Goal: Task Accomplishment & Management: Complete application form

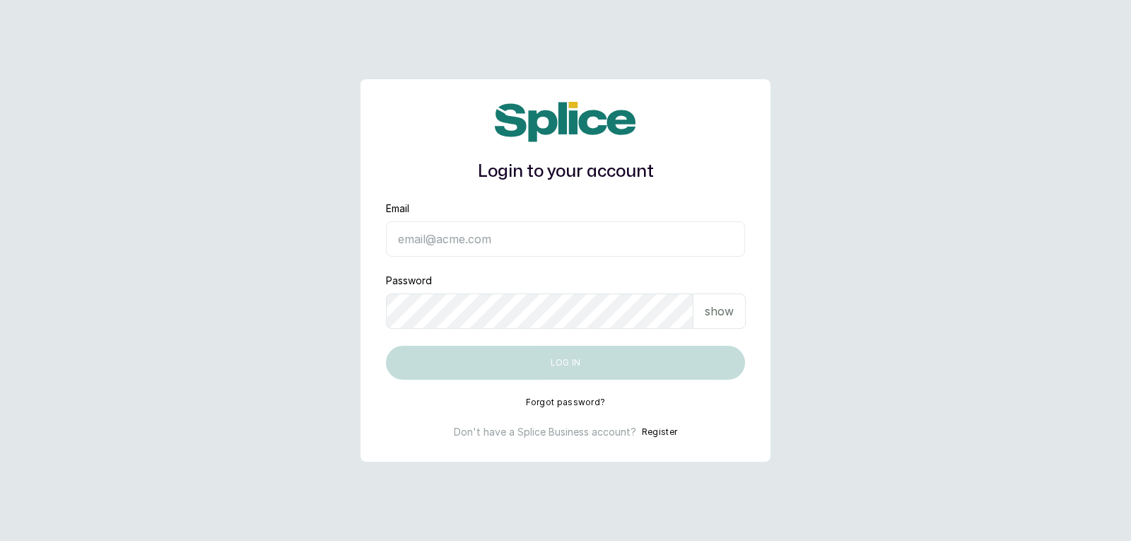
type input "[EMAIL_ADDRESS][DOMAIN_NAME]"
click at [702, 316] on div "show" at bounding box center [720, 310] width 52 height 35
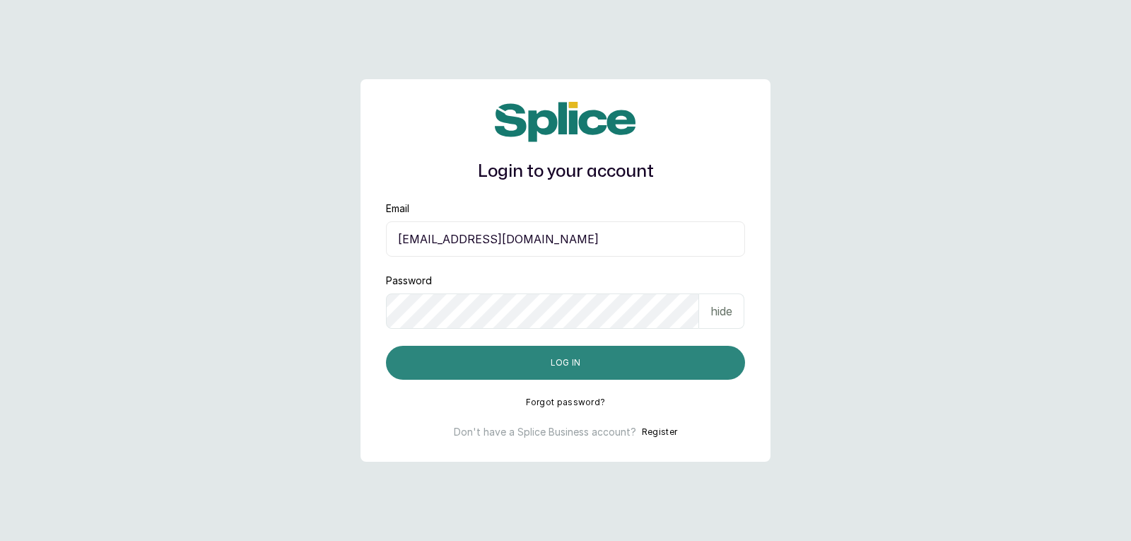
click at [672, 358] on button "Log in" at bounding box center [565, 363] width 359 height 34
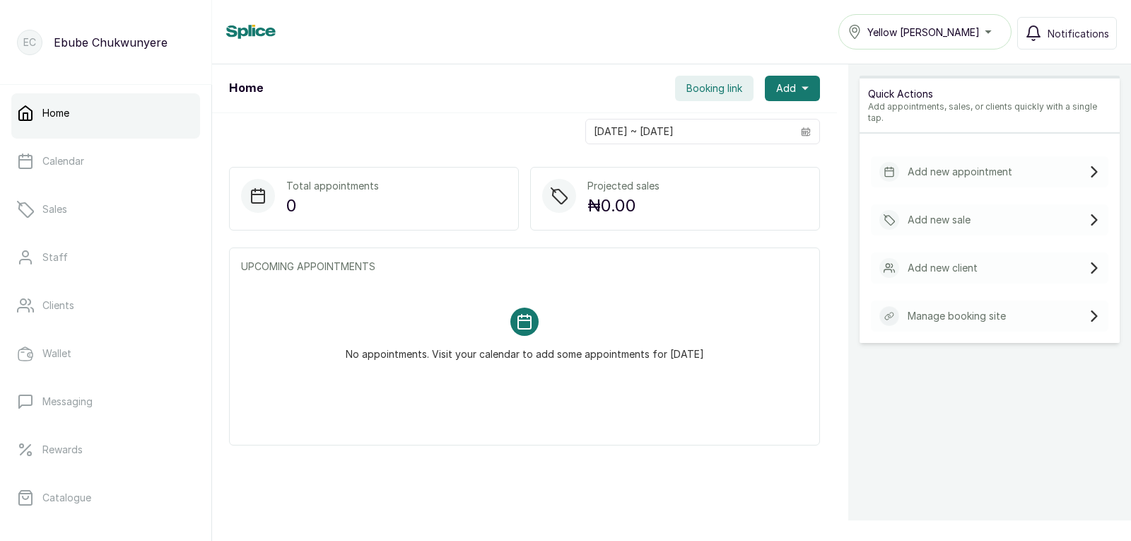
click at [973, 165] on p "Add new appointment" at bounding box center [960, 172] width 105 height 14
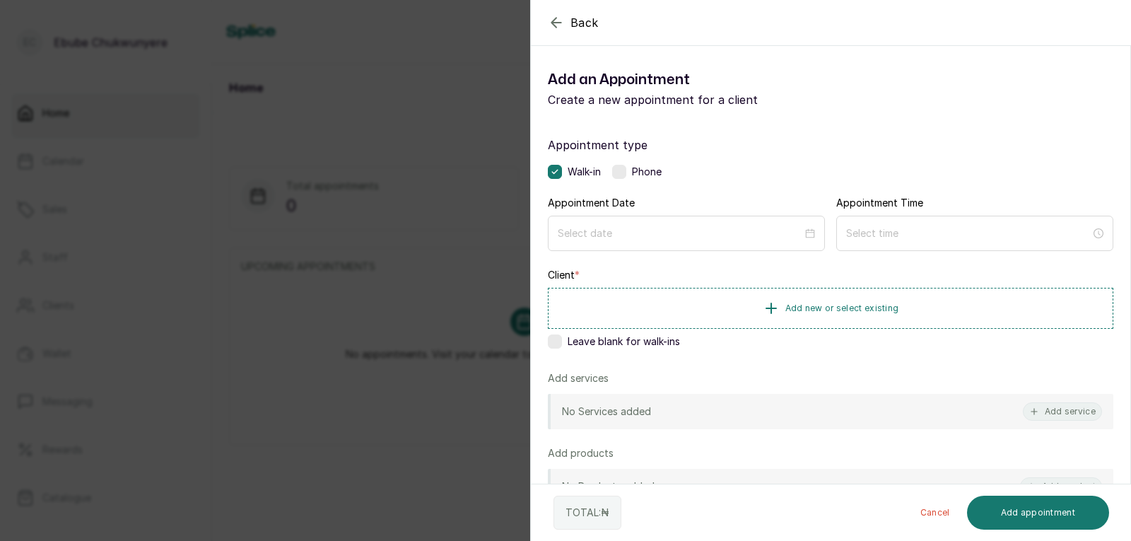
click at [622, 167] on label at bounding box center [619, 172] width 14 height 14
click at [644, 238] on input at bounding box center [680, 233] width 246 height 16
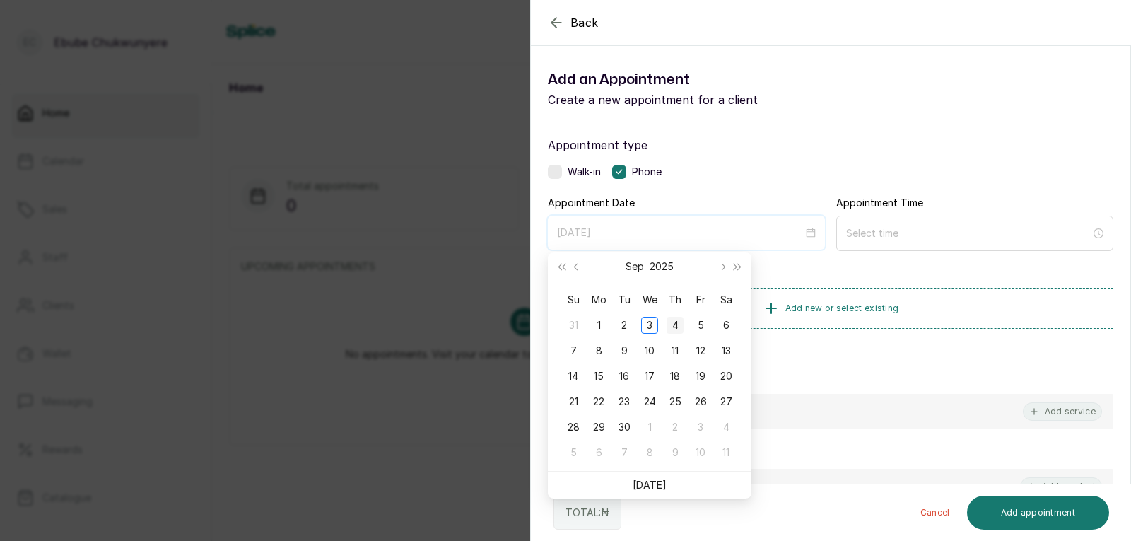
type input "[DATE]"
click at [675, 320] on div "4" at bounding box center [675, 325] width 17 height 17
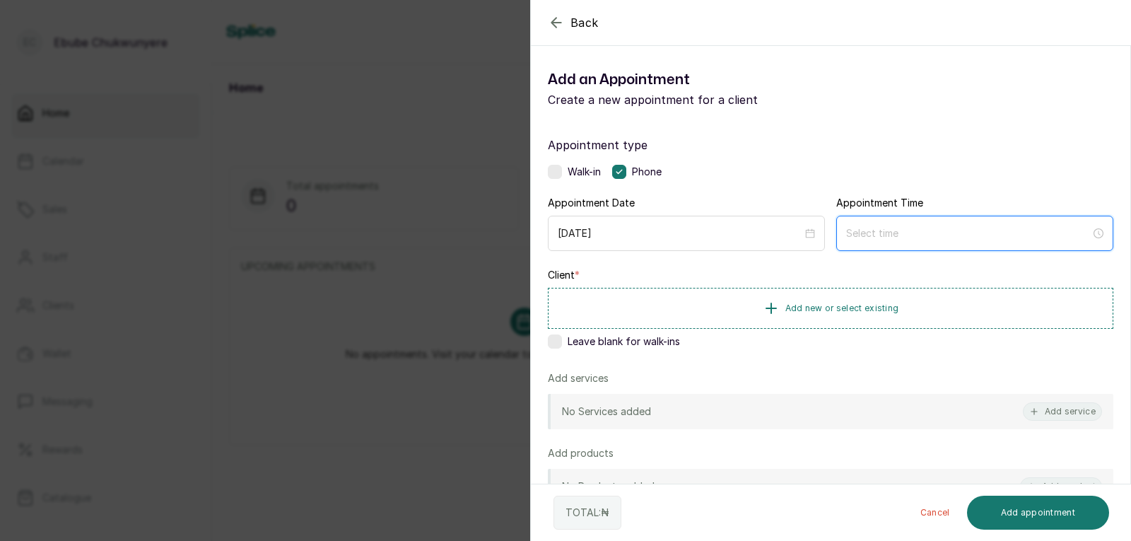
drag, startPoint x: 889, startPoint y: 226, endPoint x: 877, endPoint y: 249, distance: 26.0
click at [889, 230] on input at bounding box center [968, 234] width 245 height 16
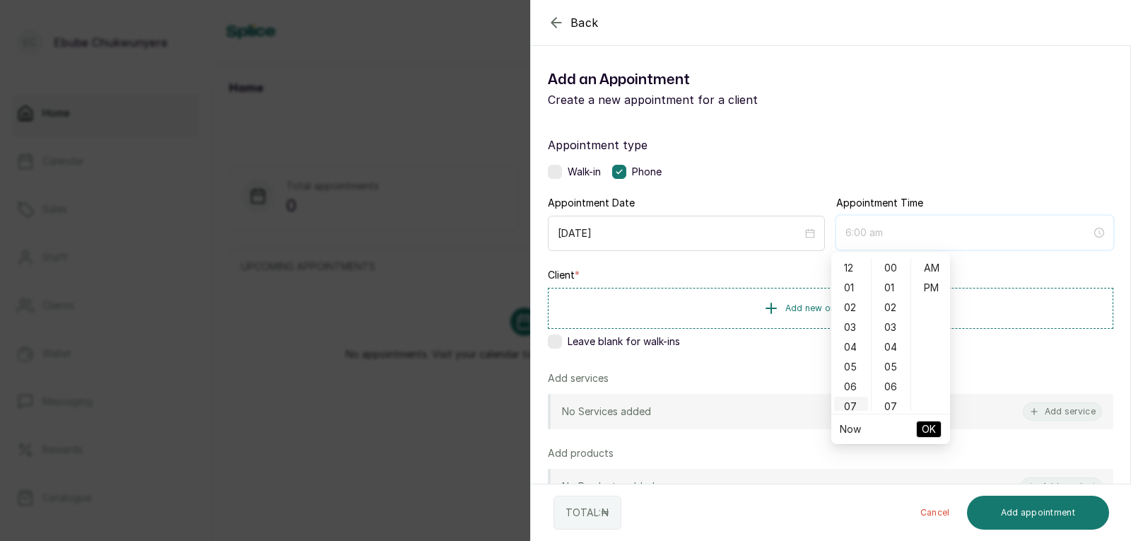
type input "7:00 am"
drag, startPoint x: 851, startPoint y: 385, endPoint x: 893, endPoint y: 313, distance: 82.7
click at [850, 385] on div "09" at bounding box center [851, 390] width 34 height 20
type input "9:00 am"
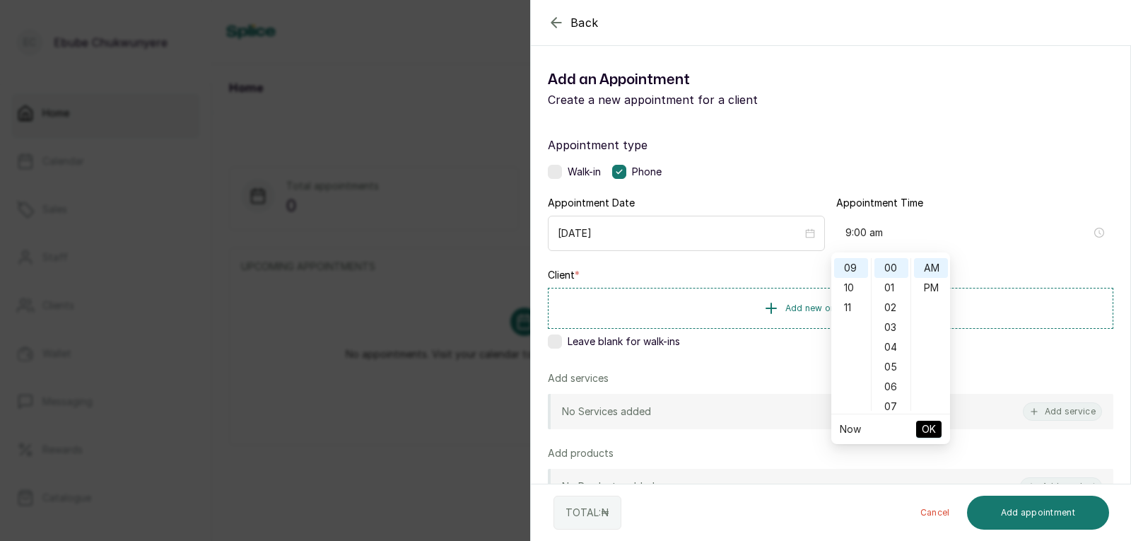
click at [930, 423] on span "OK" at bounding box center [929, 429] width 14 height 27
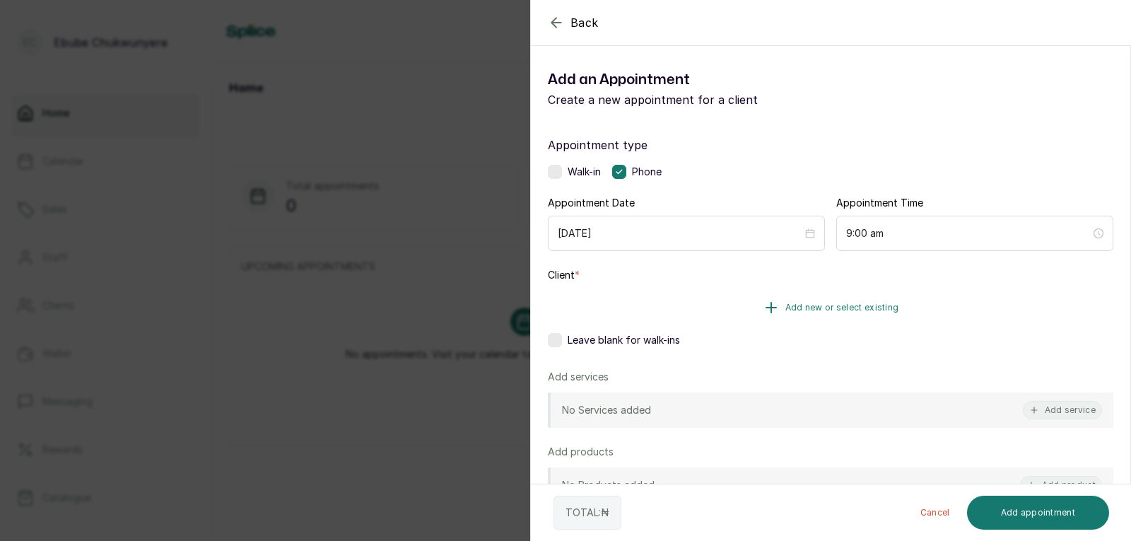
click at [773, 300] on icon "button" at bounding box center [771, 307] width 17 height 17
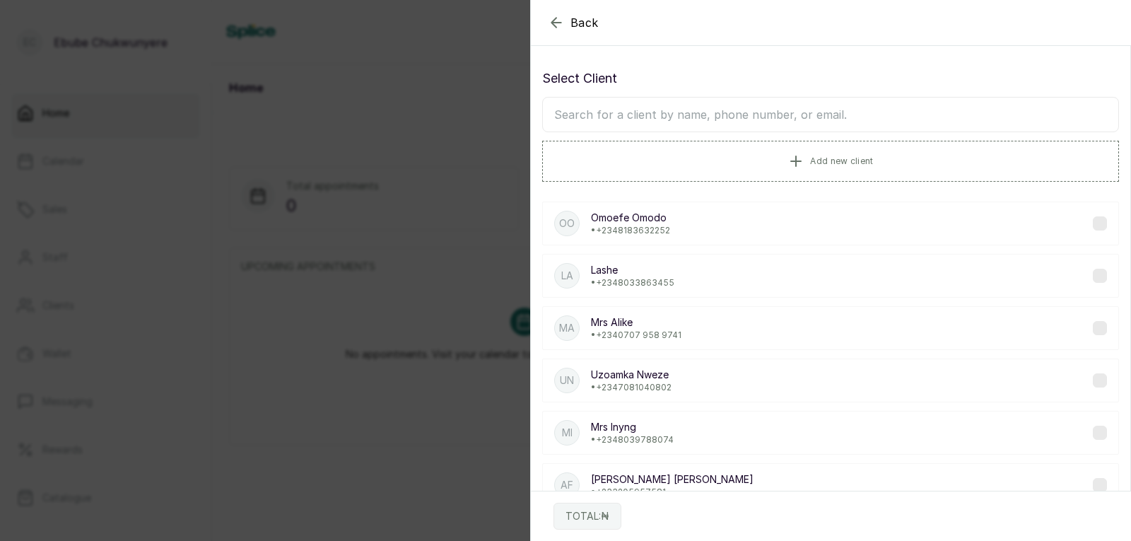
drag, startPoint x: 625, startPoint y: 110, endPoint x: 643, endPoint y: 108, distance: 18.4
click at [626, 110] on input "text" at bounding box center [830, 114] width 577 height 35
click at [719, 118] on input "text" at bounding box center [830, 114] width 577 height 35
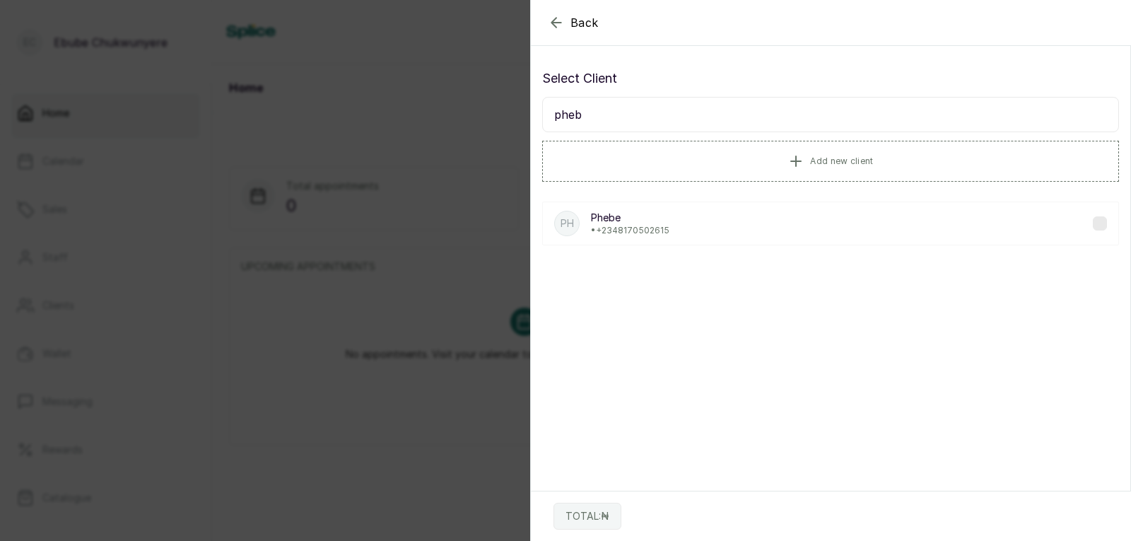
type input "pheb"
click at [709, 242] on div "Ph Phebe • [PHONE_NUMBER]" at bounding box center [830, 223] width 577 height 44
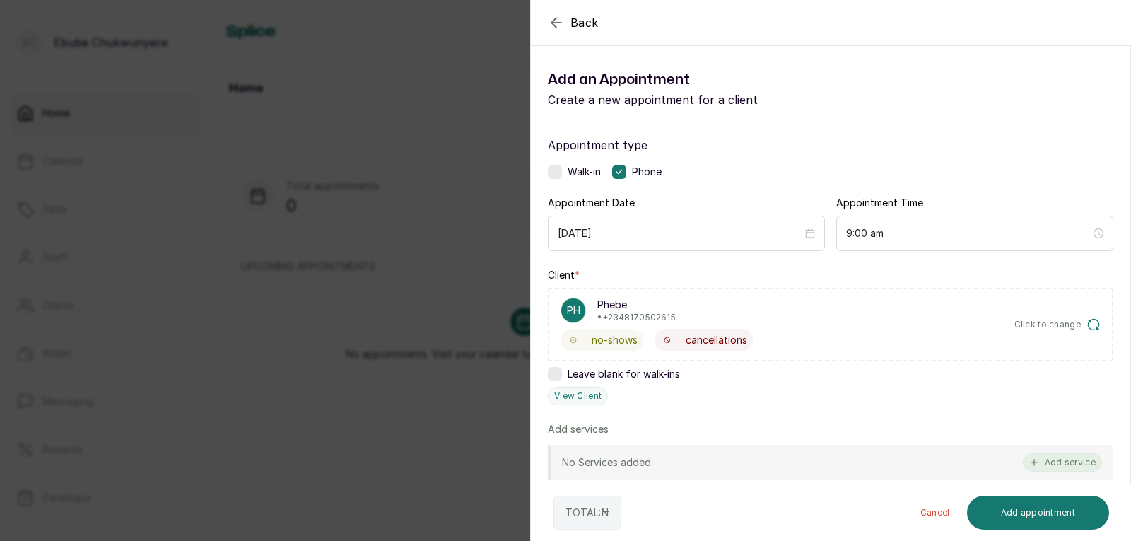
click at [1053, 465] on button "Add service" at bounding box center [1062, 462] width 79 height 18
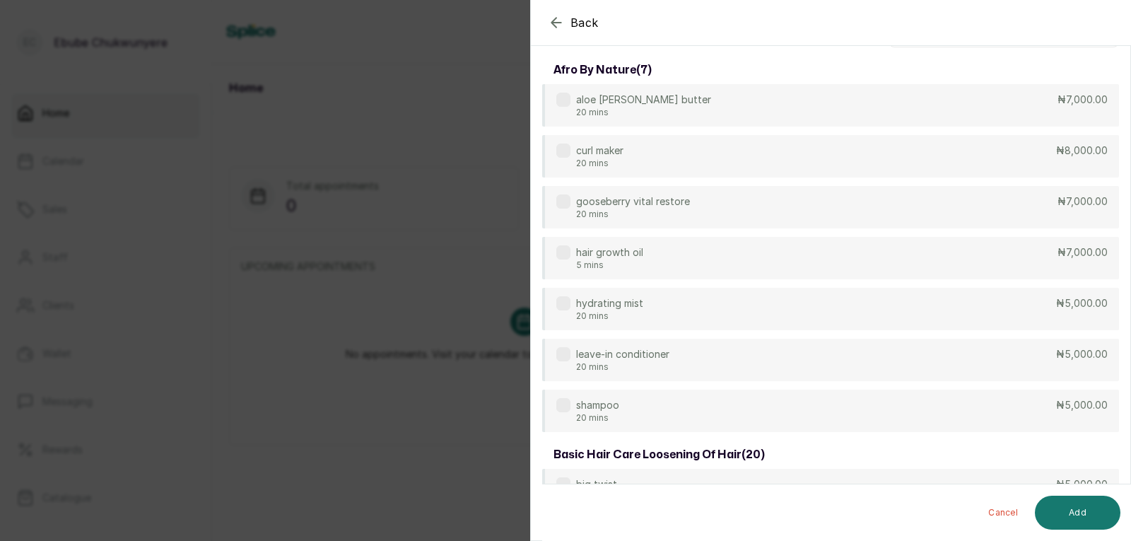
scroll to position [0, 0]
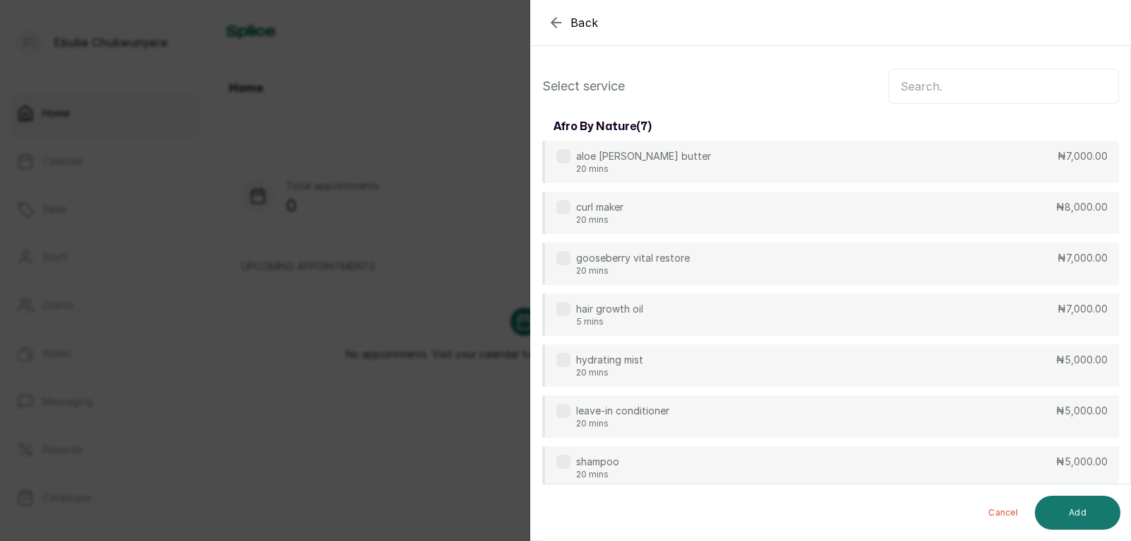
click at [1049, 81] on input "text" at bounding box center [1004, 86] width 230 height 35
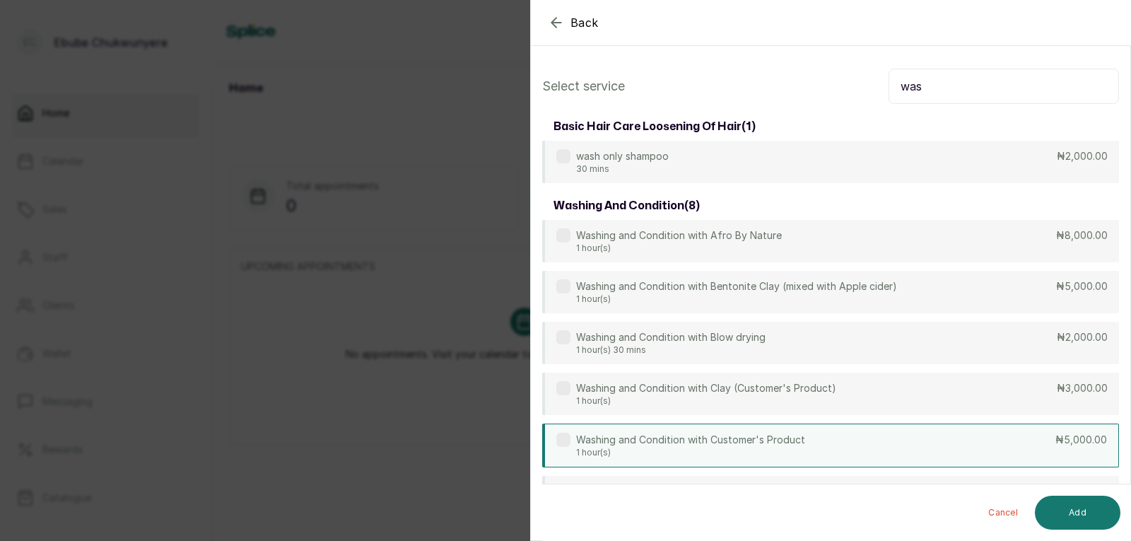
type input "was"
drag, startPoint x: 1055, startPoint y: 441, endPoint x: 1034, endPoint y: 462, distance: 29.5
click at [1055, 445] on p "₦5,000.00" at bounding box center [1081, 440] width 52 height 14
click at [1060, 520] on button "Add" at bounding box center [1078, 513] width 86 height 34
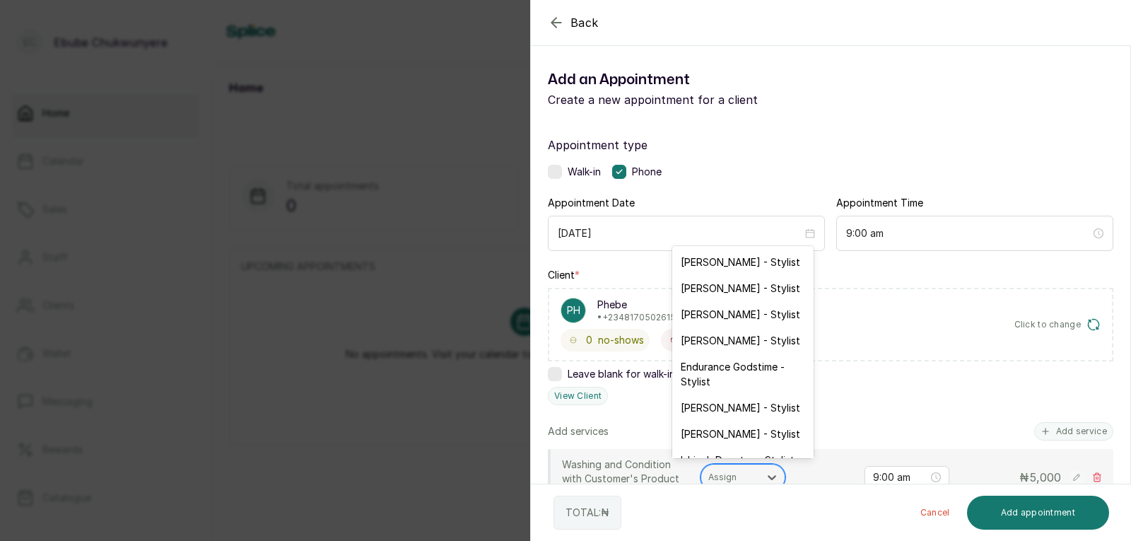
click at [711, 477] on div at bounding box center [730, 477] width 44 height 13
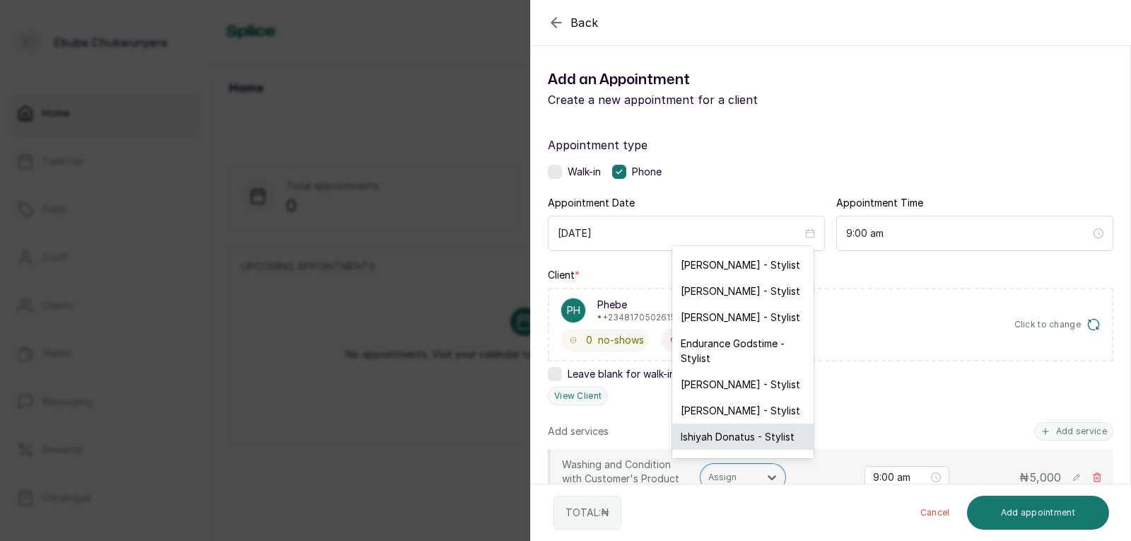
click at [716, 426] on div "Ishiyah Donatus - Stylist" at bounding box center [742, 436] width 141 height 26
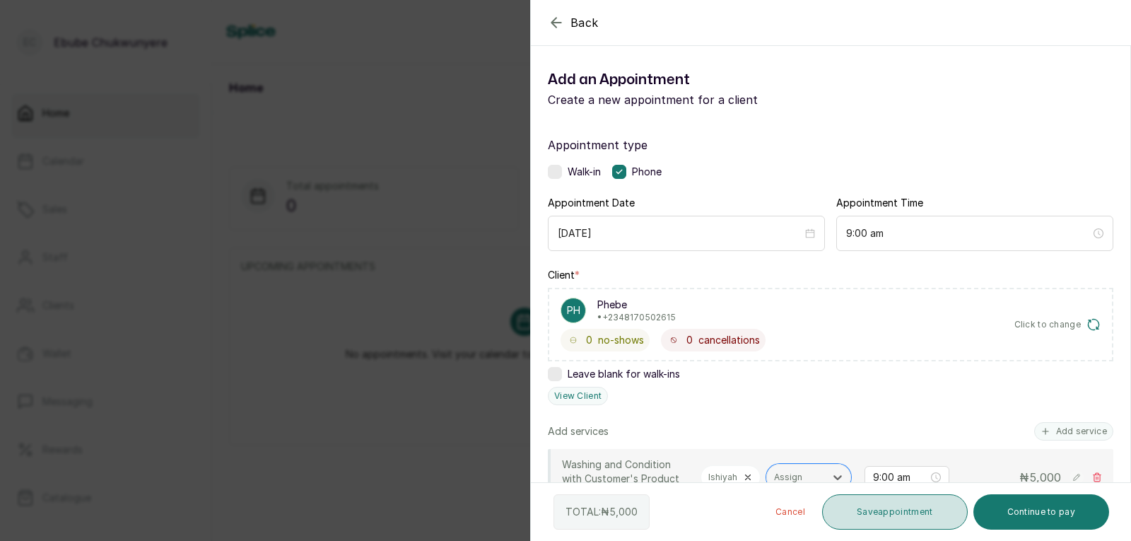
click at [902, 514] on button "Save appointment" at bounding box center [895, 511] width 146 height 35
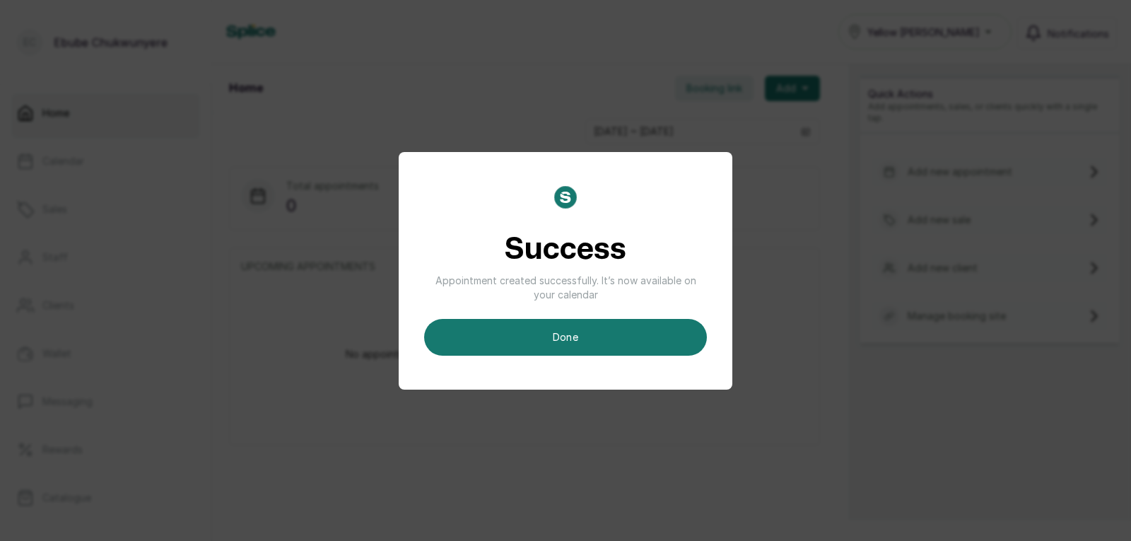
drag, startPoint x: 615, startPoint y: 341, endPoint x: 773, endPoint y: 314, distance: 160.7
click at [618, 343] on button "done" at bounding box center [565, 337] width 283 height 37
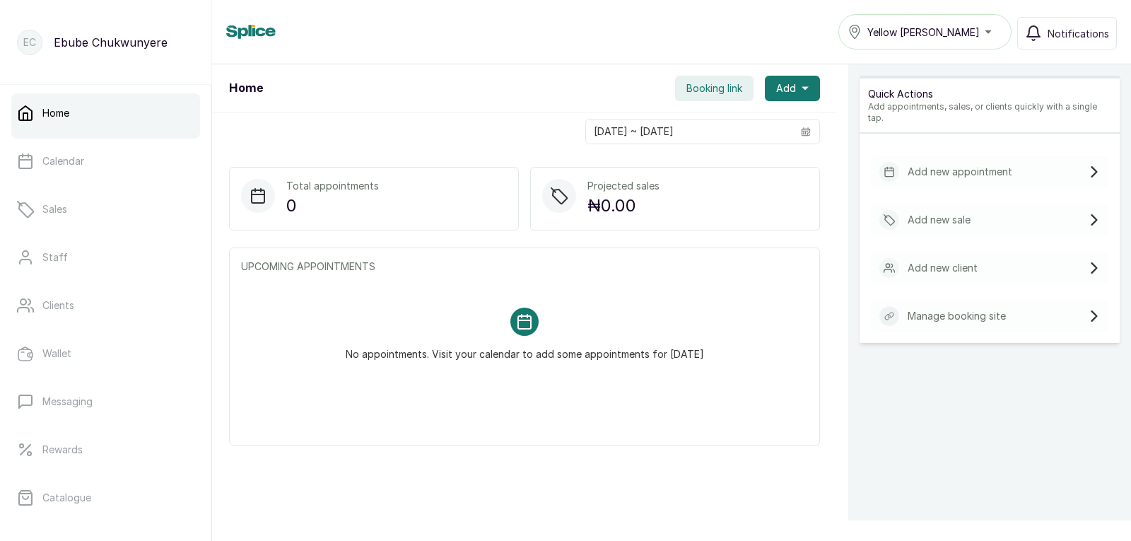
click at [1013, 169] on div "Add new appointment" at bounding box center [990, 171] width 238 height 31
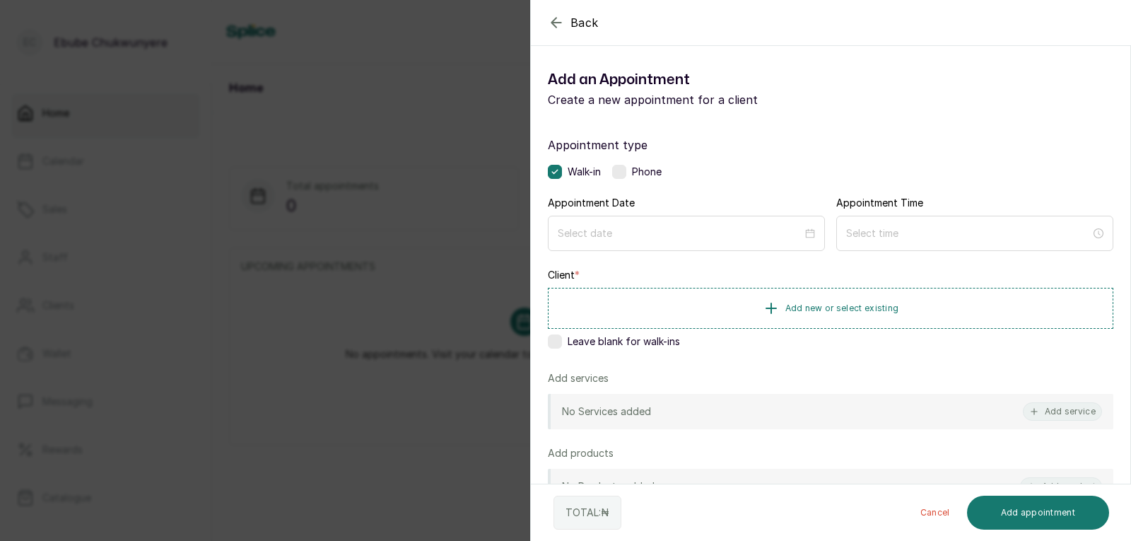
click at [616, 175] on label at bounding box center [619, 172] width 14 height 14
drag, startPoint x: 636, startPoint y: 234, endPoint x: 643, endPoint y: 244, distance: 11.8
click at [638, 236] on input at bounding box center [680, 233] width 246 height 16
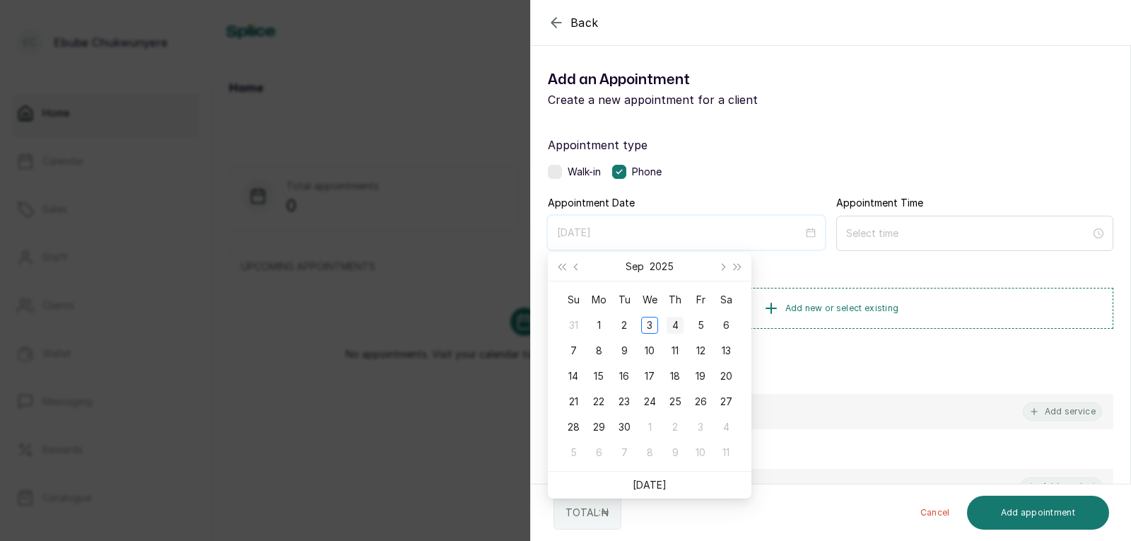
type input "[DATE]"
click at [679, 324] on div "4" at bounding box center [675, 325] width 17 height 17
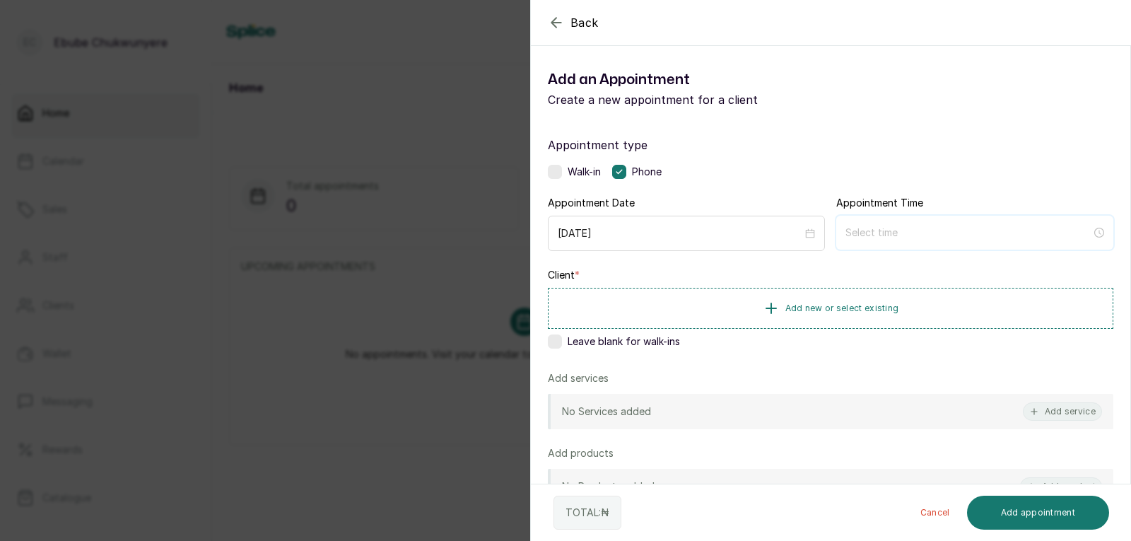
click at [877, 236] on input at bounding box center [968, 233] width 246 height 16
type input "12:03 am"
type input "12:05 am"
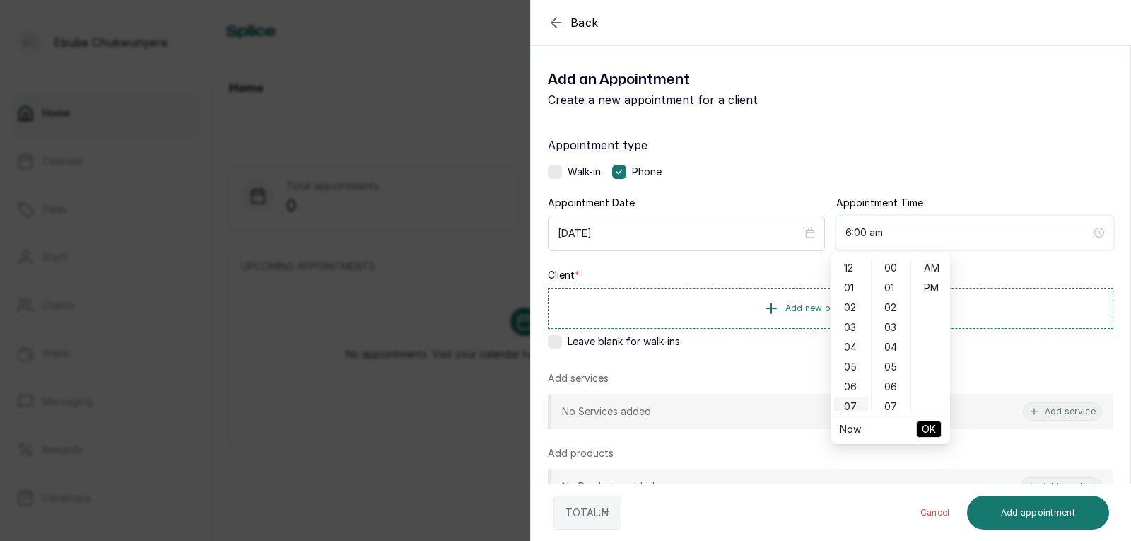
type input "7:00 am"
click at [855, 390] on div "09" at bounding box center [851, 390] width 34 height 20
type input "9:00 am"
click at [932, 431] on span "OK" at bounding box center [929, 429] width 14 height 27
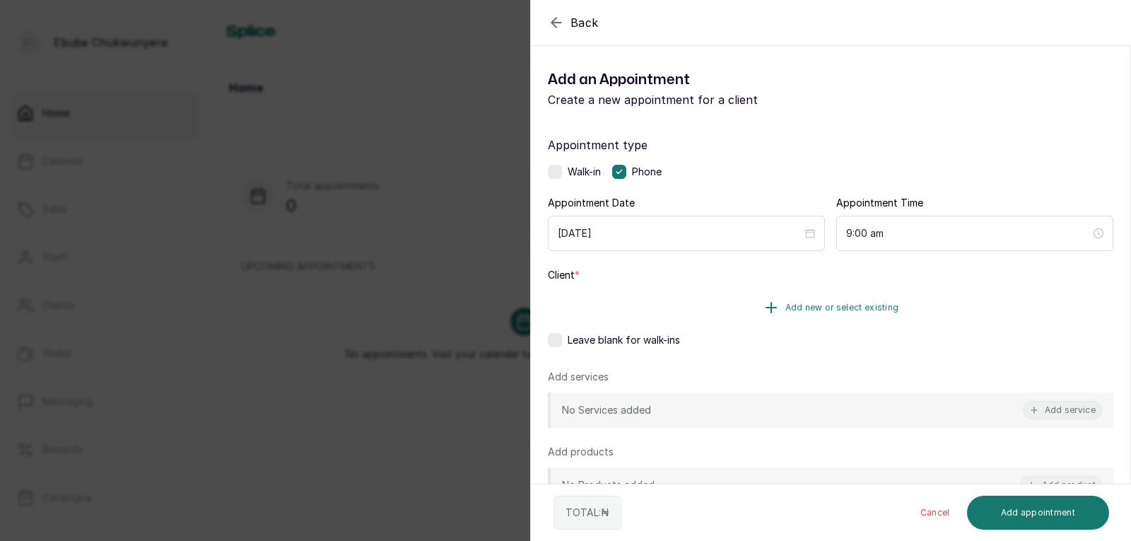
click at [694, 310] on button "Add new or select existing" at bounding box center [831, 308] width 566 height 40
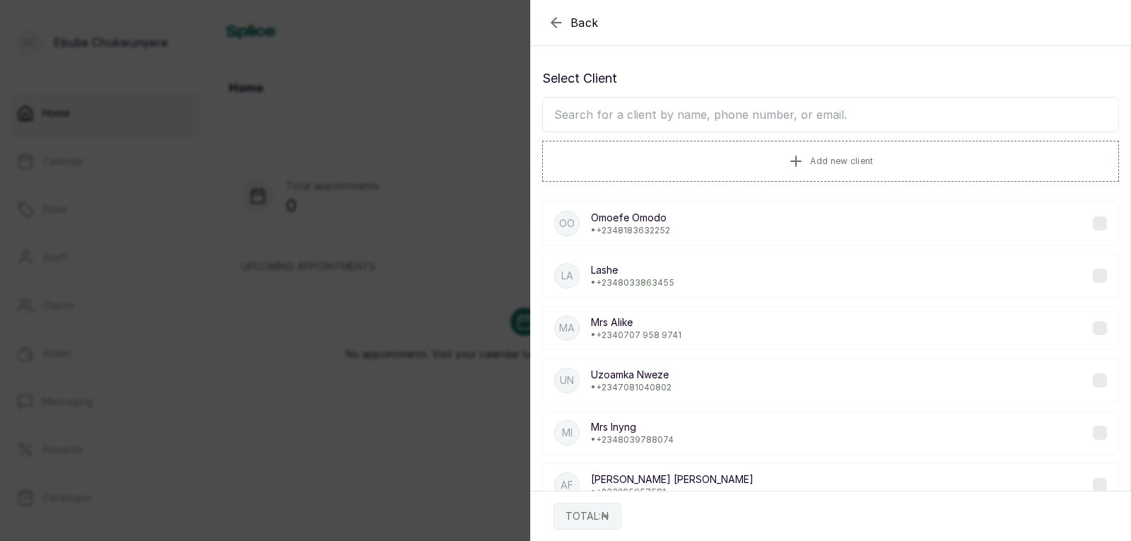
click at [620, 117] on input "text" at bounding box center [830, 114] width 577 height 35
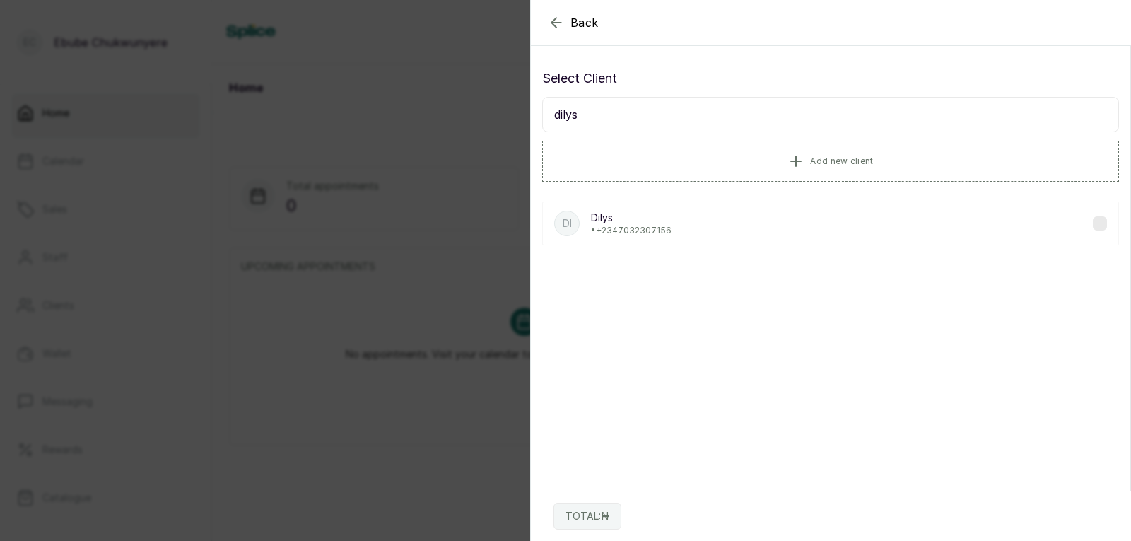
type input "dilys"
click at [650, 215] on p "Dilys" at bounding box center [631, 218] width 81 height 14
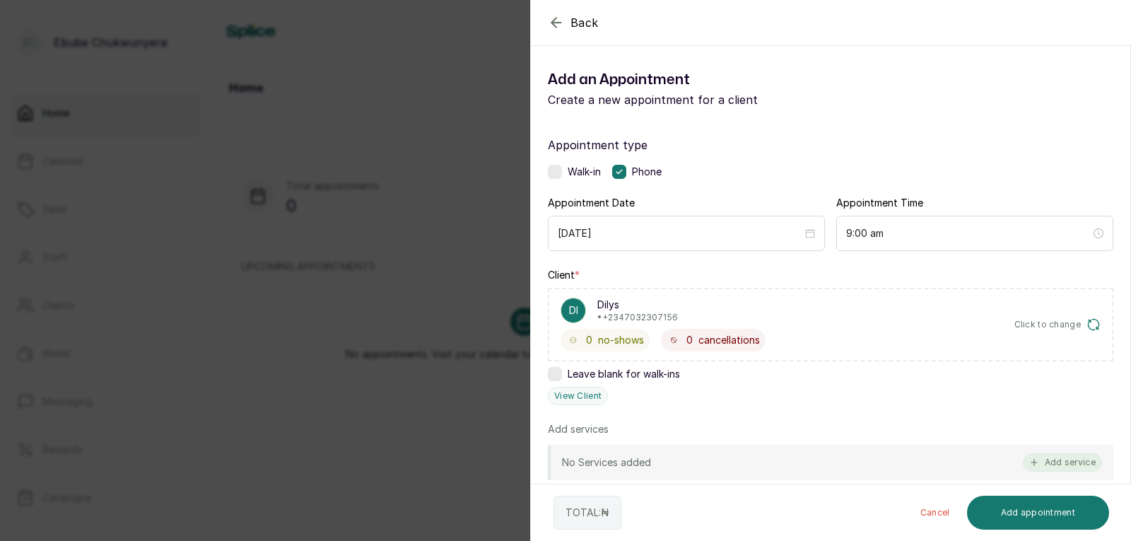
click at [1033, 461] on button "Add service" at bounding box center [1062, 462] width 79 height 18
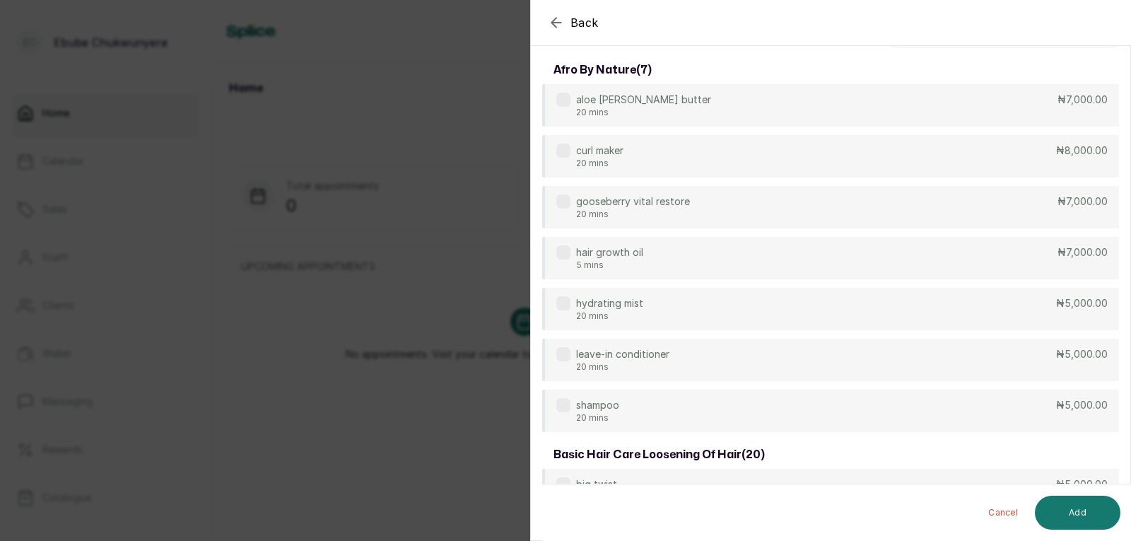
scroll to position [0, 0]
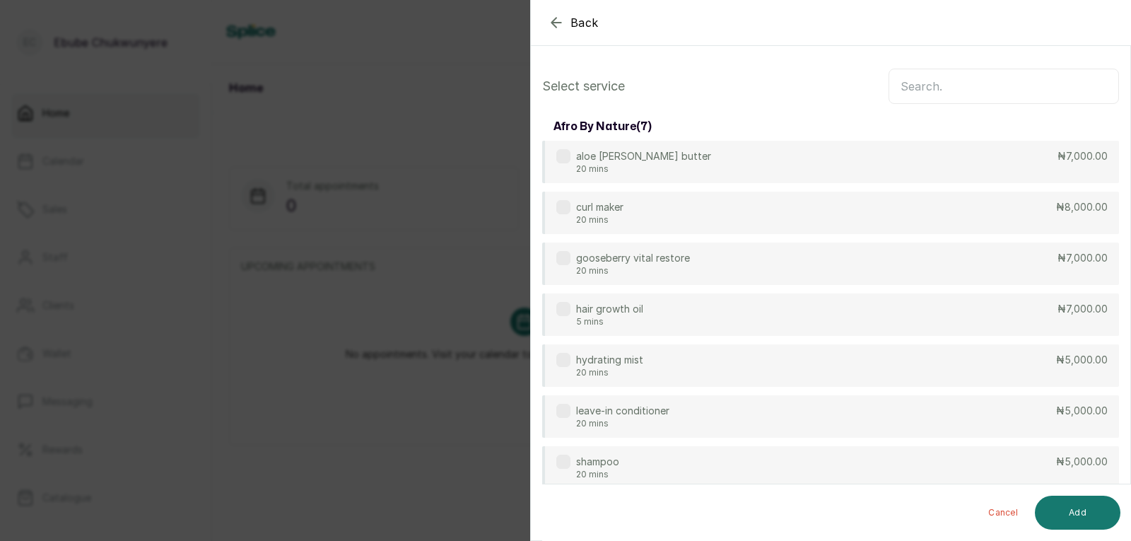
drag, startPoint x: 970, startPoint y: 86, endPoint x: 966, endPoint y: 93, distance: 8.5
click at [970, 86] on input "text" at bounding box center [1004, 86] width 230 height 35
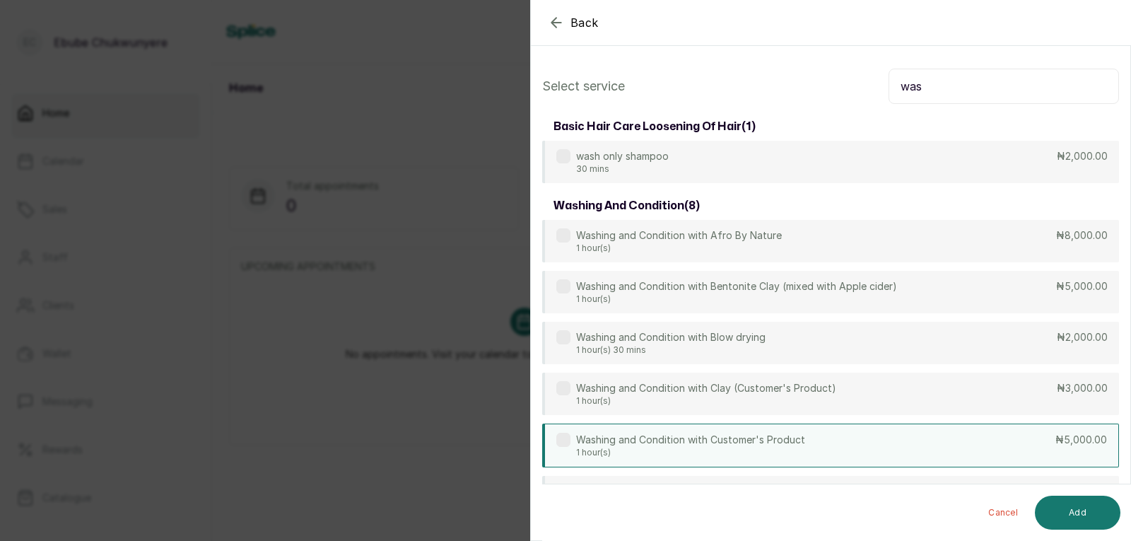
type input "was"
click at [878, 450] on div "Washing and Condition with Customer's Product 1 hour(s) ₦5,000.00" at bounding box center [830, 445] width 577 height 44
click at [1094, 503] on button "Add" at bounding box center [1078, 513] width 86 height 34
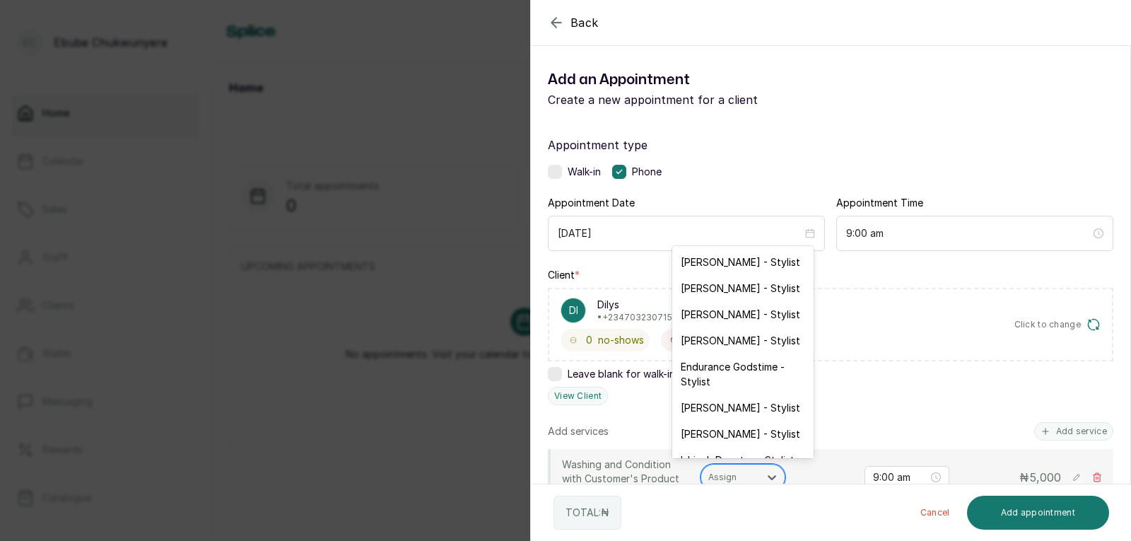
click at [735, 468] on div "Assign" at bounding box center [743, 477] width 85 height 27
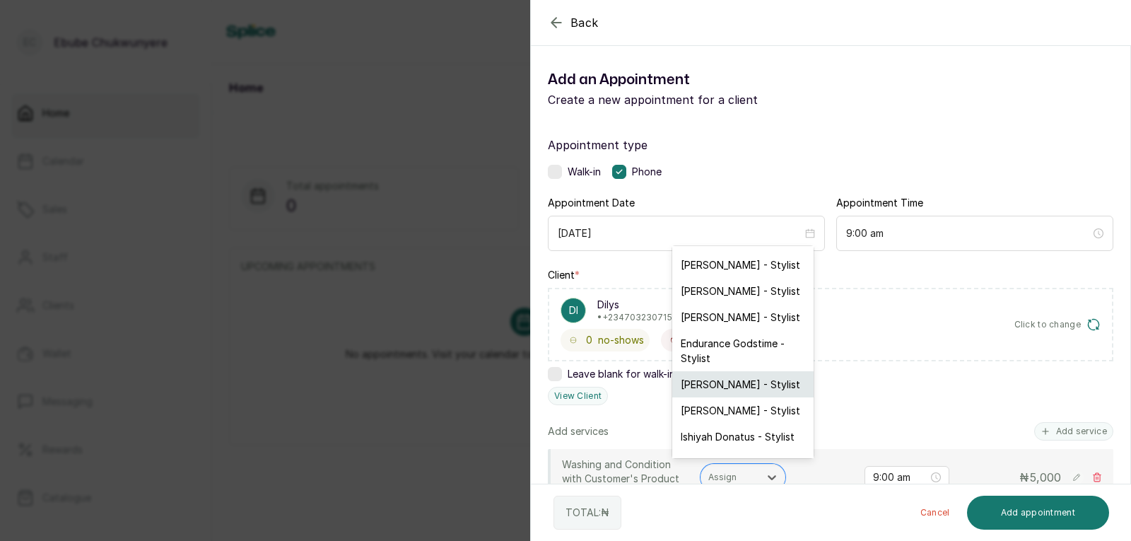
click at [714, 387] on div "[PERSON_NAME] - Stylist" at bounding box center [742, 384] width 141 height 26
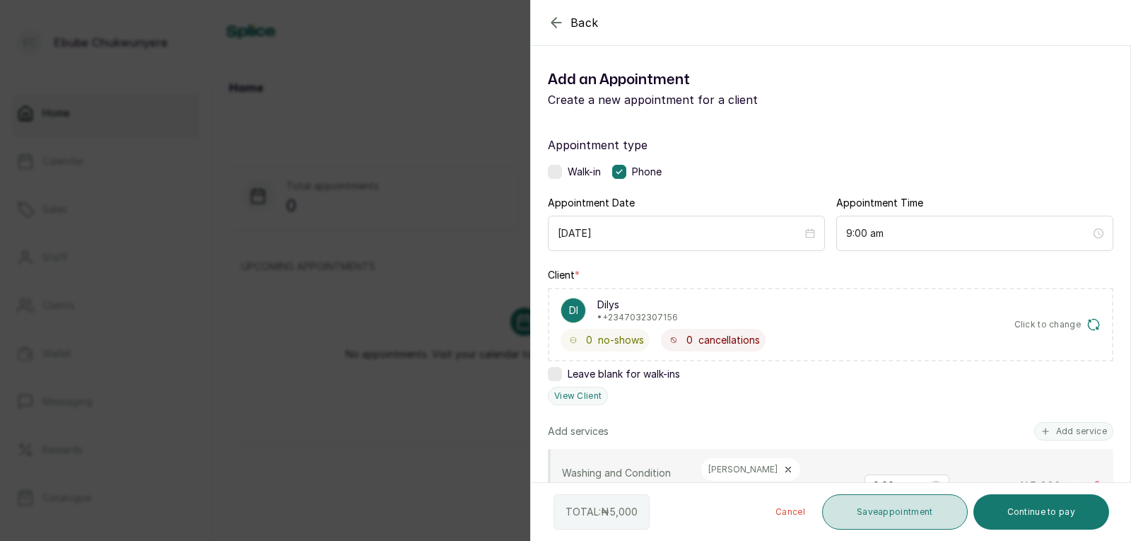
click at [858, 510] on button "Save appointment" at bounding box center [895, 511] width 146 height 35
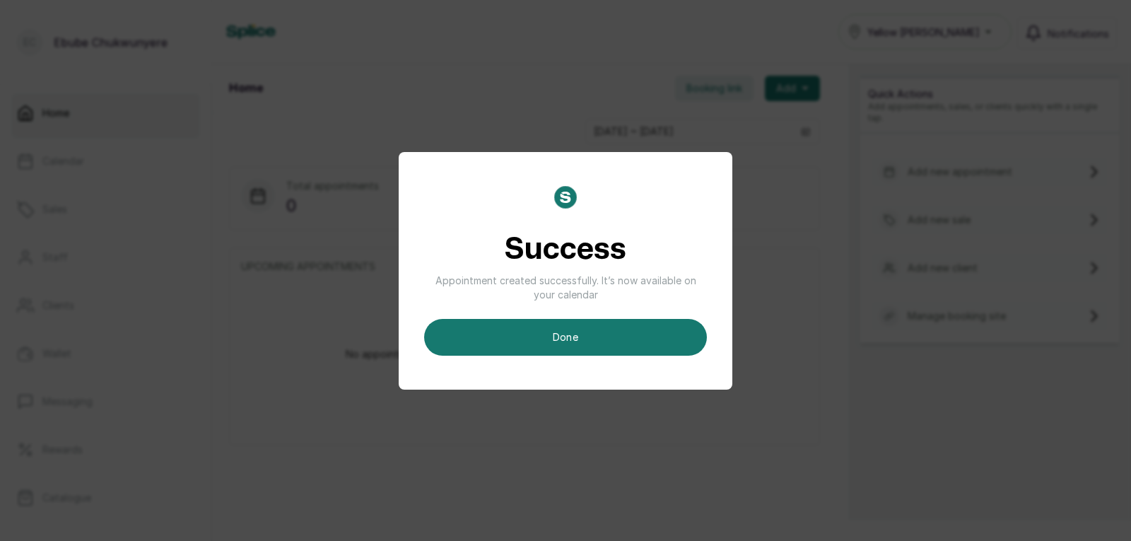
click at [554, 326] on button "done" at bounding box center [565, 337] width 283 height 37
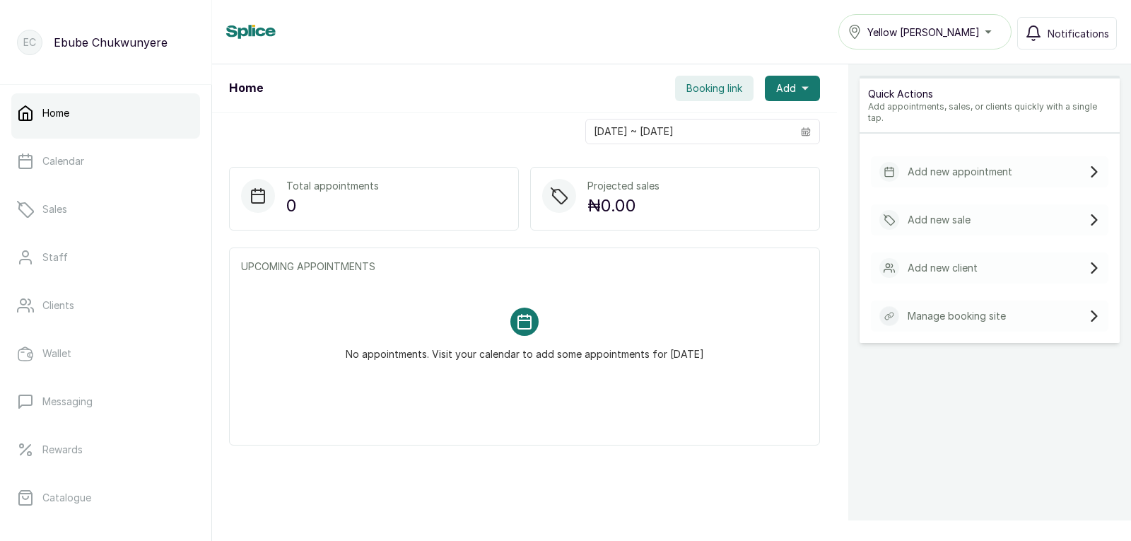
click at [935, 165] on p "Add new appointment" at bounding box center [960, 172] width 105 height 14
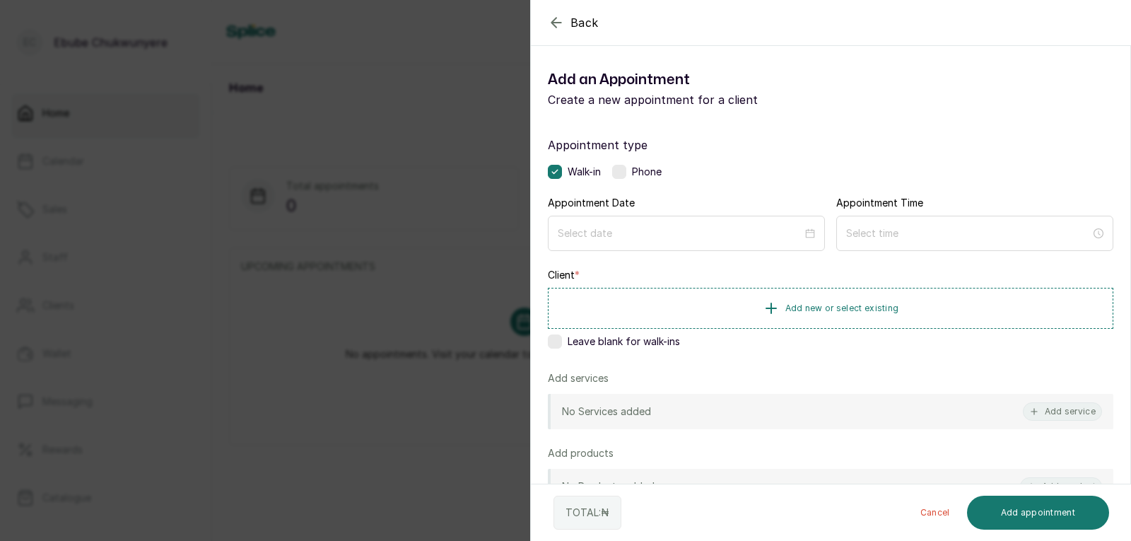
click at [626, 175] on label at bounding box center [619, 172] width 14 height 14
click at [671, 242] on div at bounding box center [686, 233] width 277 height 35
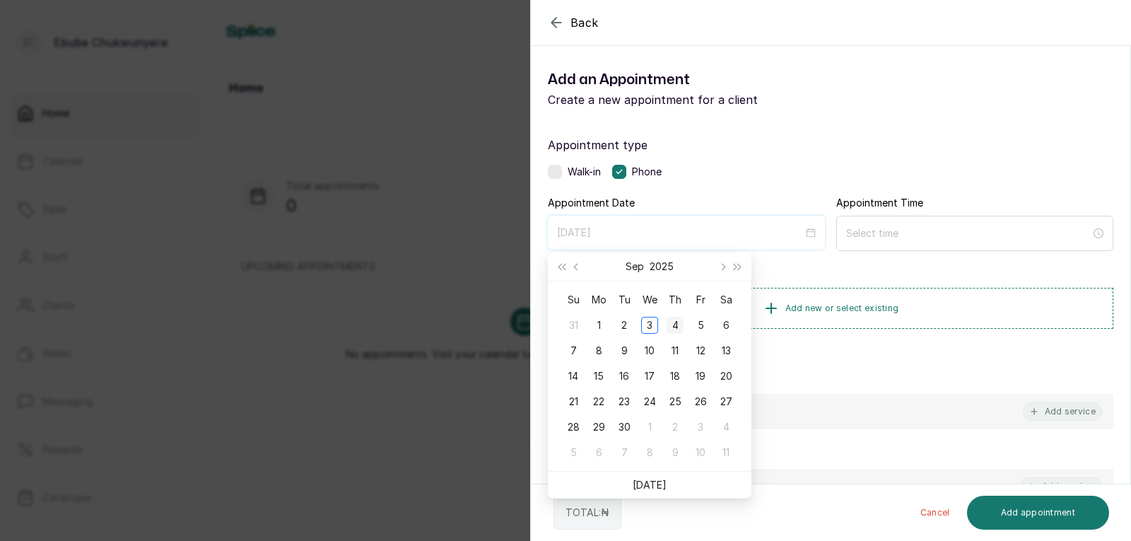
type input "[DATE]"
click at [669, 331] on div "4" at bounding box center [675, 325] width 17 height 17
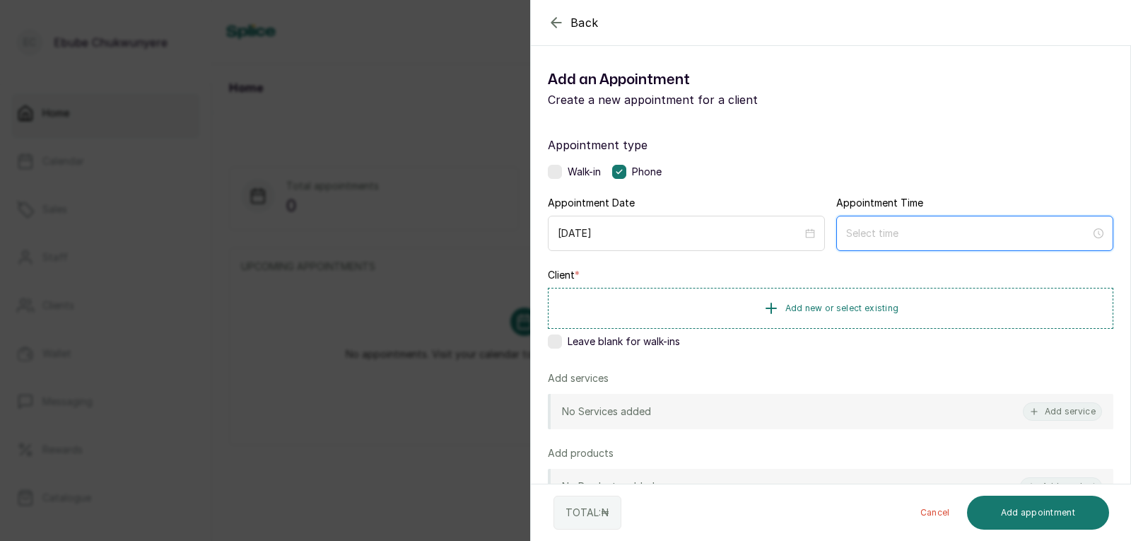
click at [858, 236] on input at bounding box center [968, 234] width 245 height 16
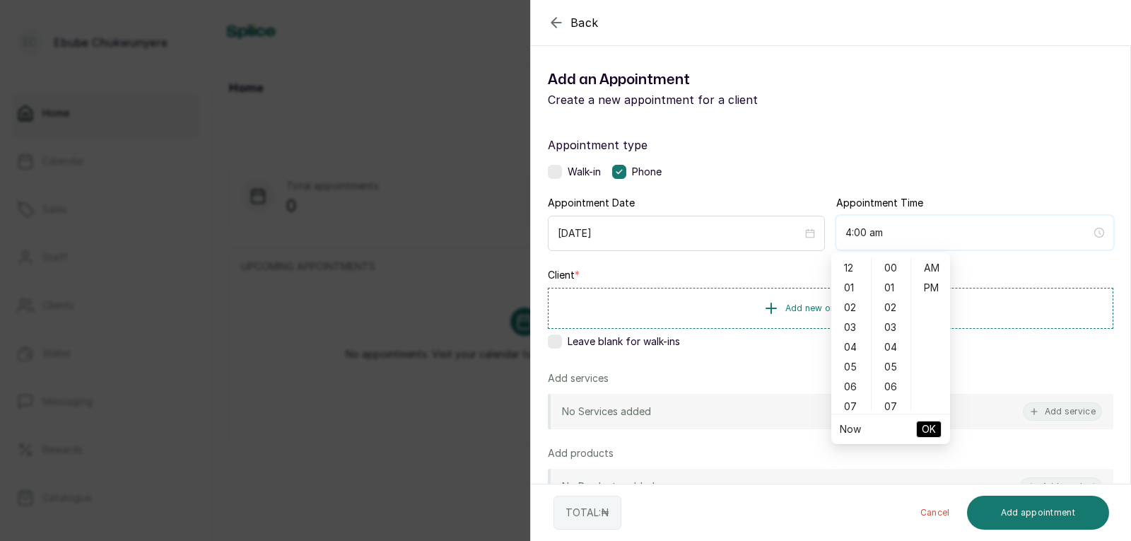
type input "5:00 am"
type input "7:00 am"
click at [854, 391] on div "09" at bounding box center [851, 390] width 34 height 20
type input "9:00 am"
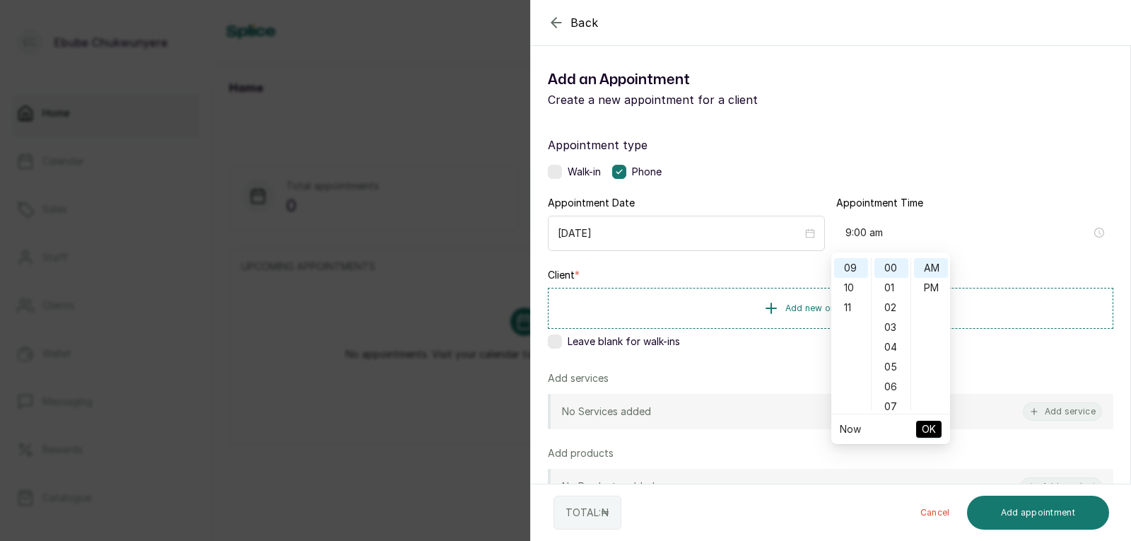
click at [929, 426] on span "OK" at bounding box center [929, 429] width 14 height 27
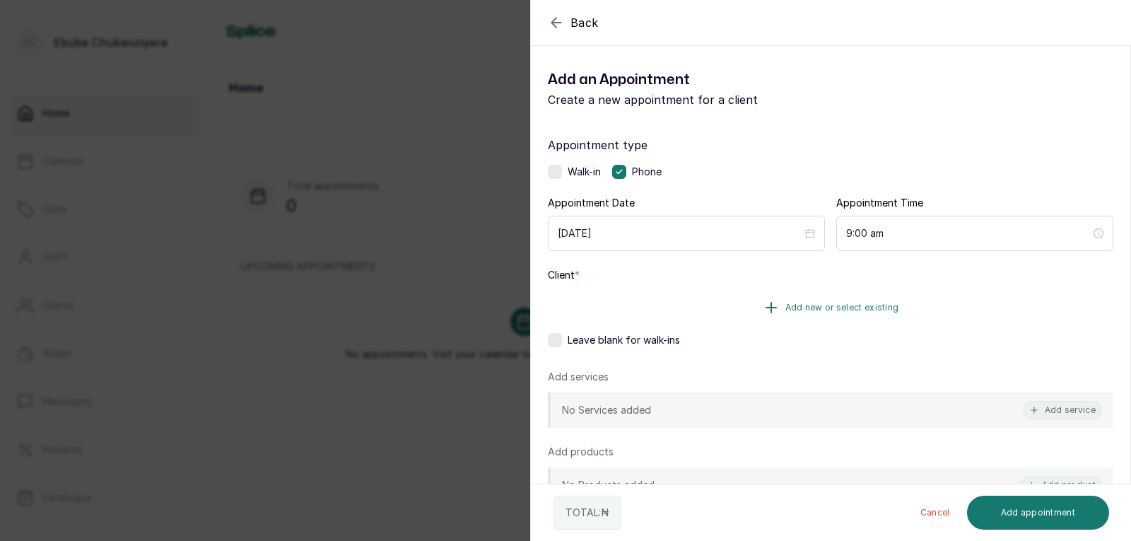
drag, startPoint x: 804, startPoint y: 294, endPoint x: 802, endPoint y: 302, distance: 7.9
click at [802, 302] on button "Add new or select existing" at bounding box center [831, 308] width 566 height 40
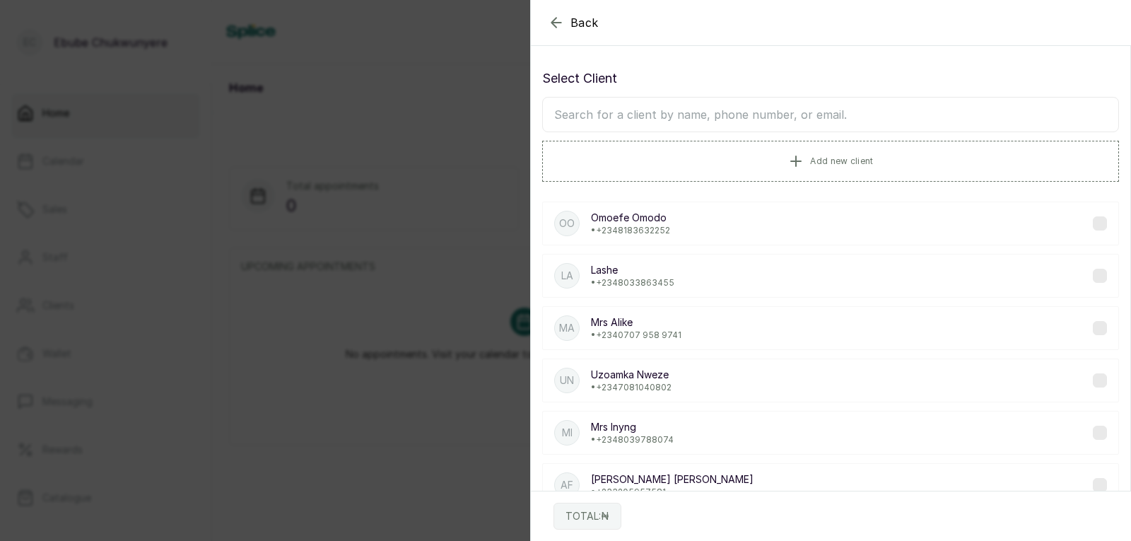
click at [722, 110] on input "text" at bounding box center [830, 114] width 577 height 35
click at [698, 120] on input "text" at bounding box center [830, 114] width 577 height 35
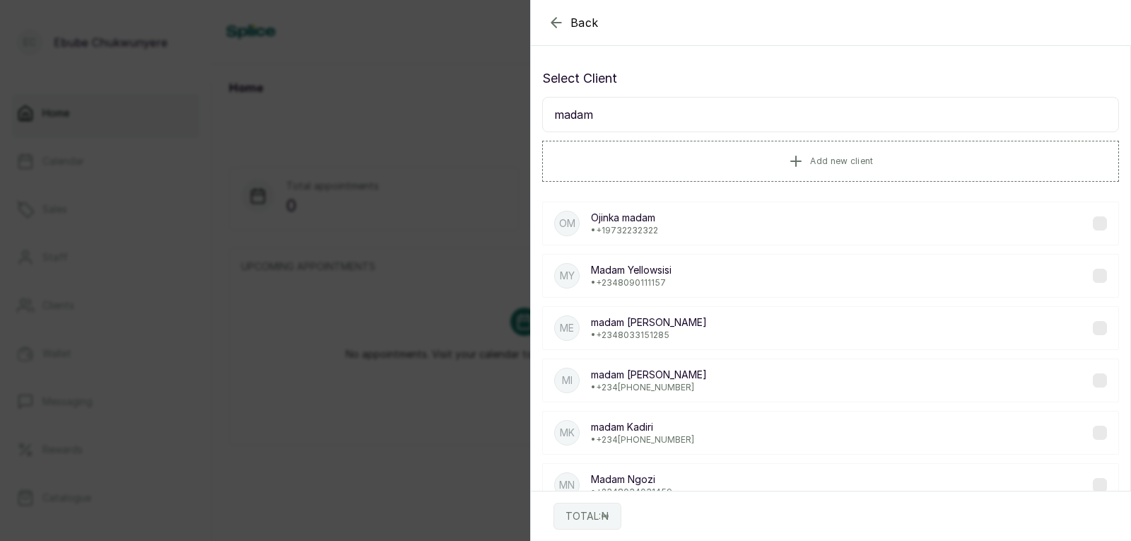
type input "madam"
click at [665, 285] on p "• [PHONE_NUMBER]" at bounding box center [631, 282] width 81 height 11
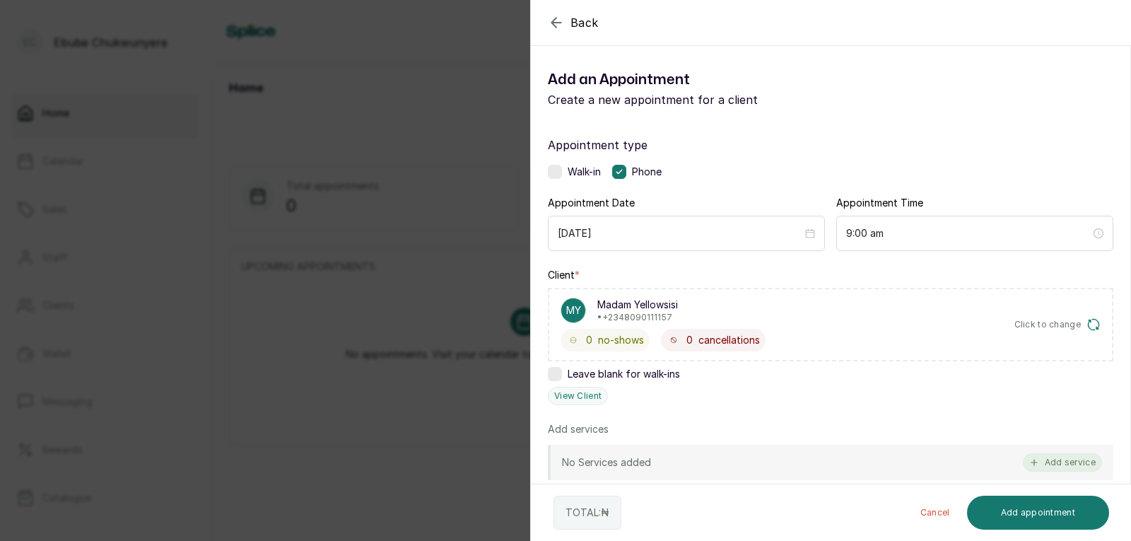
click at [1072, 464] on button "Add service" at bounding box center [1062, 462] width 79 height 18
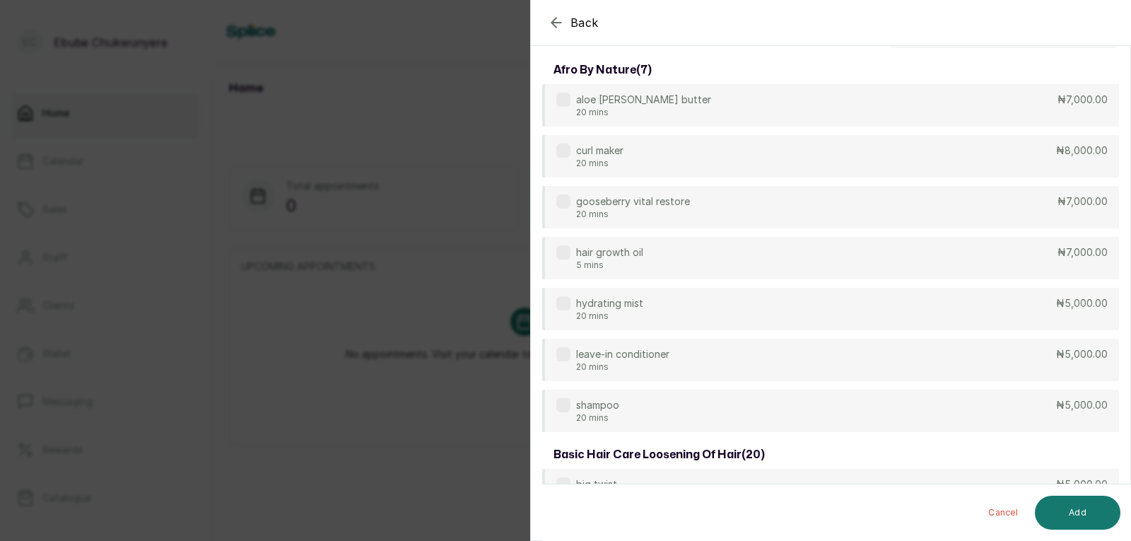
scroll to position [0, 0]
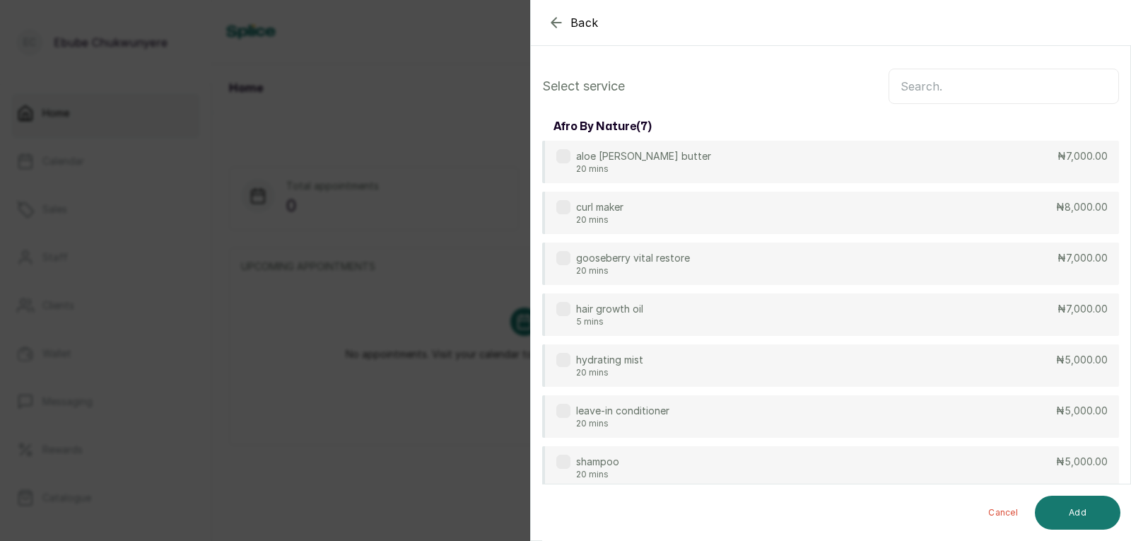
drag, startPoint x: 1035, startPoint y: 89, endPoint x: 1025, endPoint y: 107, distance: 20.3
click at [1036, 90] on input "text" at bounding box center [1004, 86] width 230 height 35
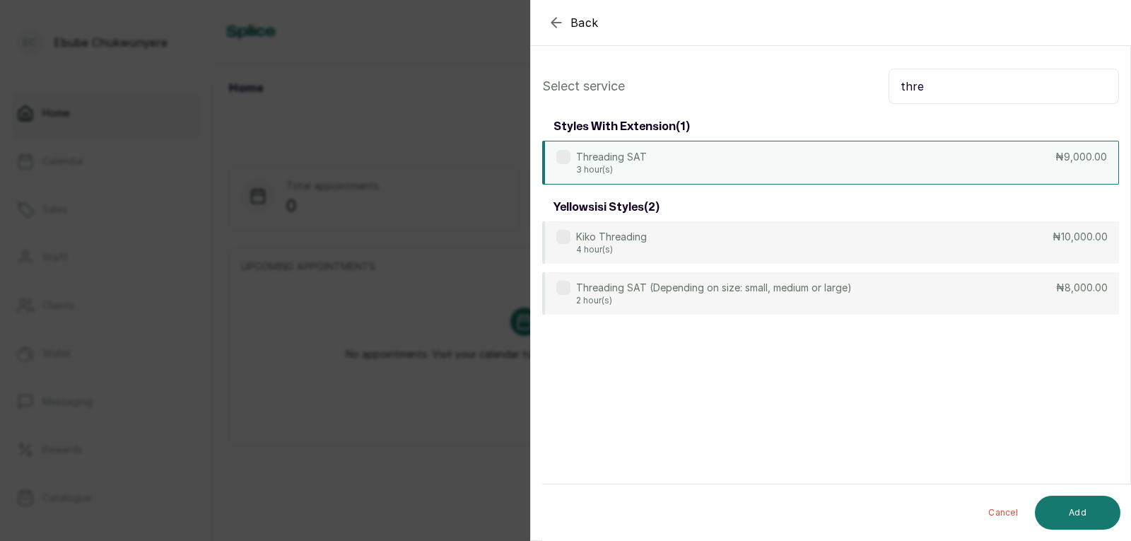
type input "thre"
click at [1000, 174] on div "Threading SAT 3 hour(s) ₦9,000.00" at bounding box center [830, 163] width 577 height 44
click at [1090, 508] on button "Add" at bounding box center [1078, 513] width 86 height 34
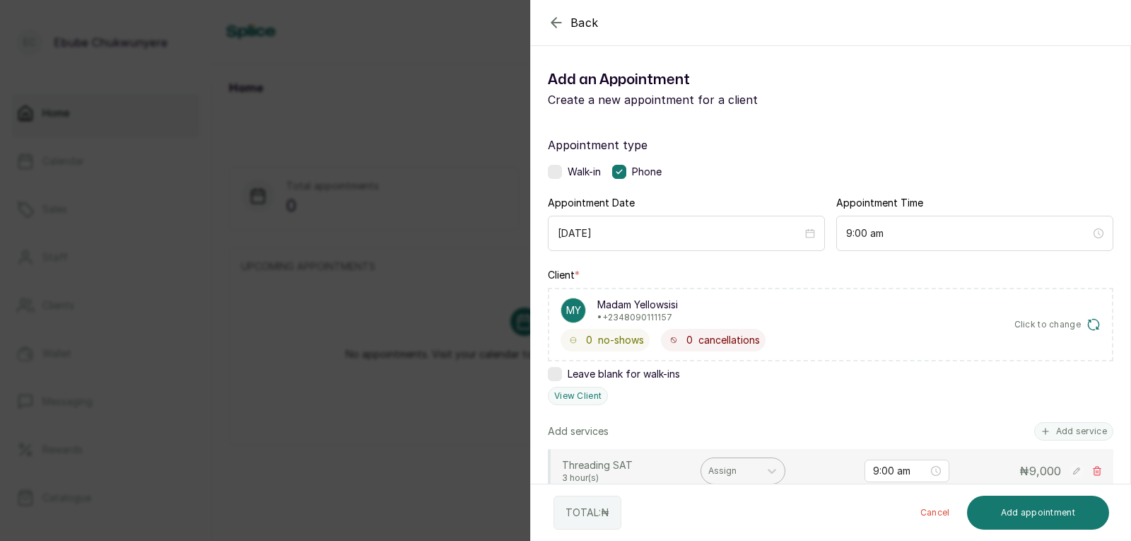
click at [713, 468] on div at bounding box center [730, 470] width 44 height 13
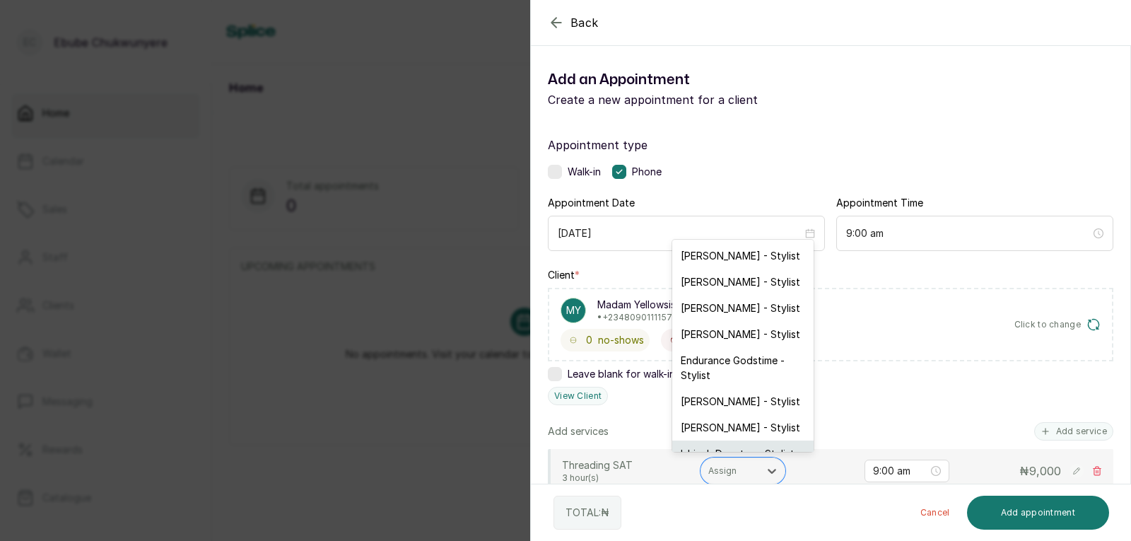
scroll to position [23, 0]
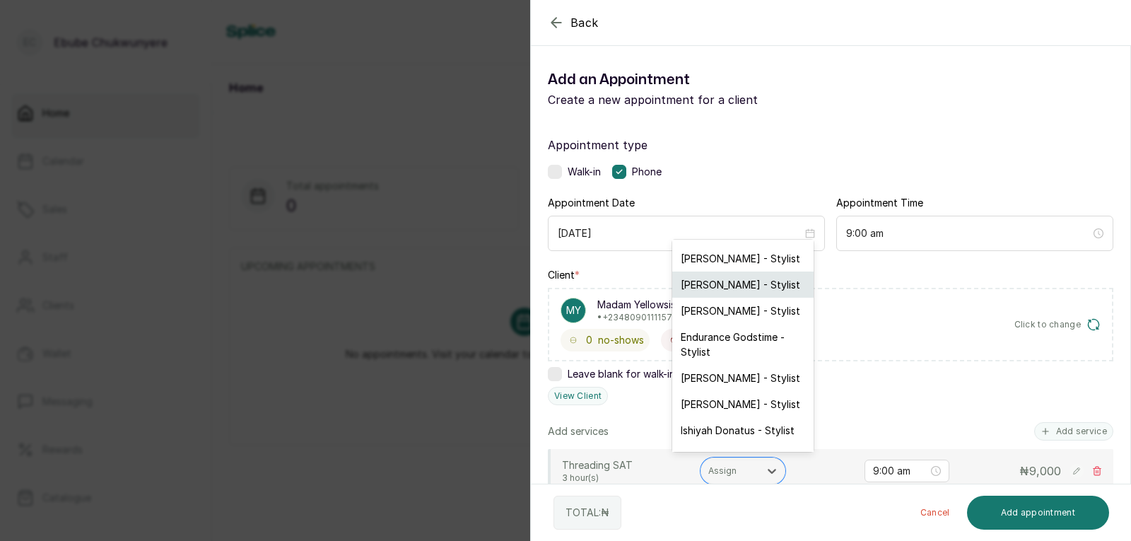
click at [703, 291] on div "[PERSON_NAME] - Stylist" at bounding box center [742, 284] width 141 height 26
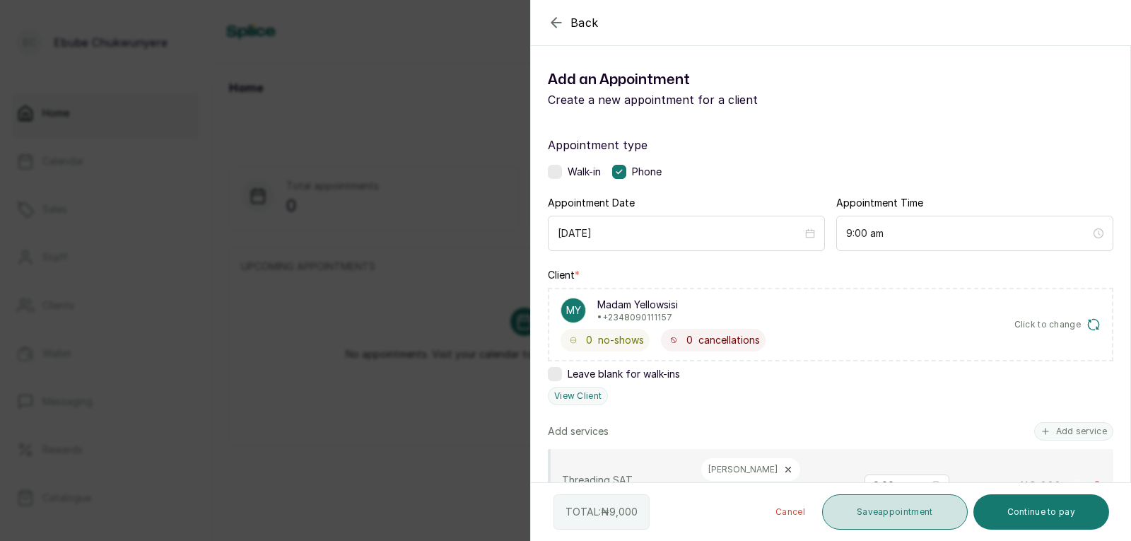
drag, startPoint x: 924, startPoint y: 510, endPoint x: 862, endPoint y: 499, distance: 62.5
click at [922, 512] on button "Save appointment" at bounding box center [895, 511] width 146 height 35
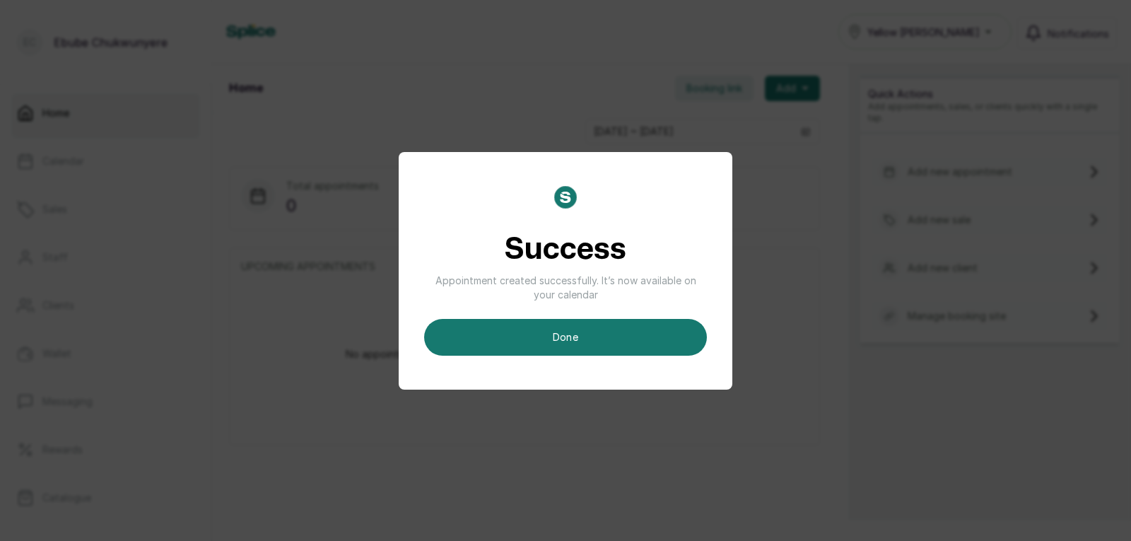
drag, startPoint x: 645, startPoint y: 341, endPoint x: 731, endPoint y: 320, distance: 88.1
click at [653, 341] on button "done" at bounding box center [565, 337] width 283 height 37
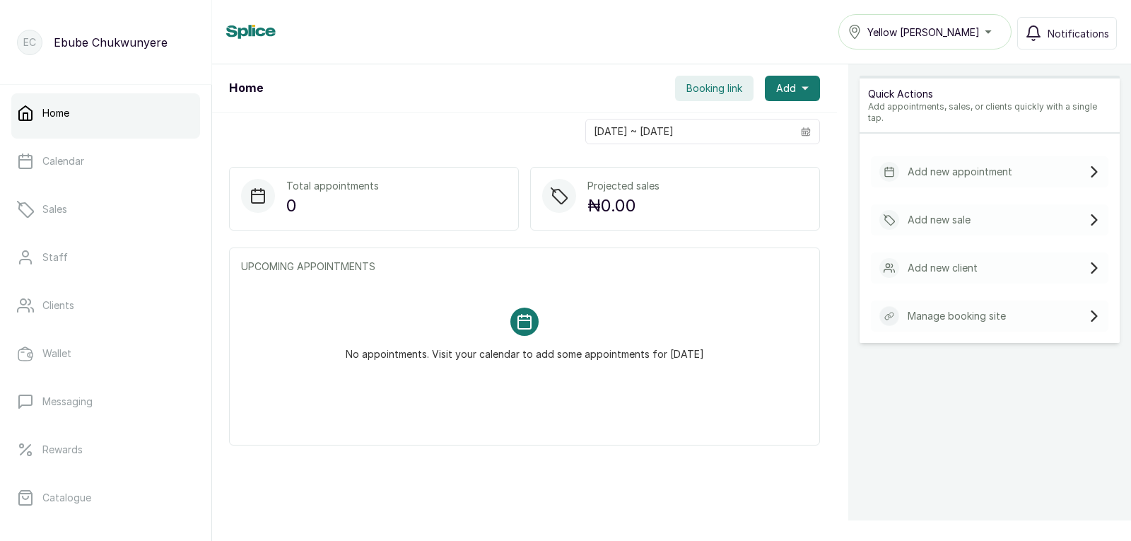
click at [1040, 156] on div "Add new appointment" at bounding box center [990, 171] width 238 height 31
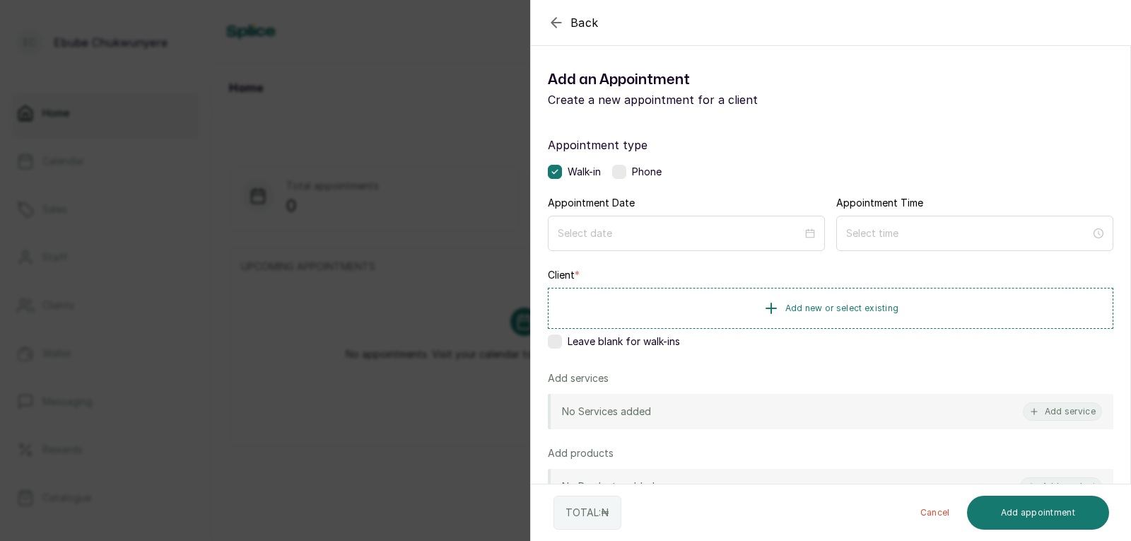
click at [624, 175] on label at bounding box center [619, 172] width 14 height 14
click at [655, 235] on input at bounding box center [680, 233] width 246 height 16
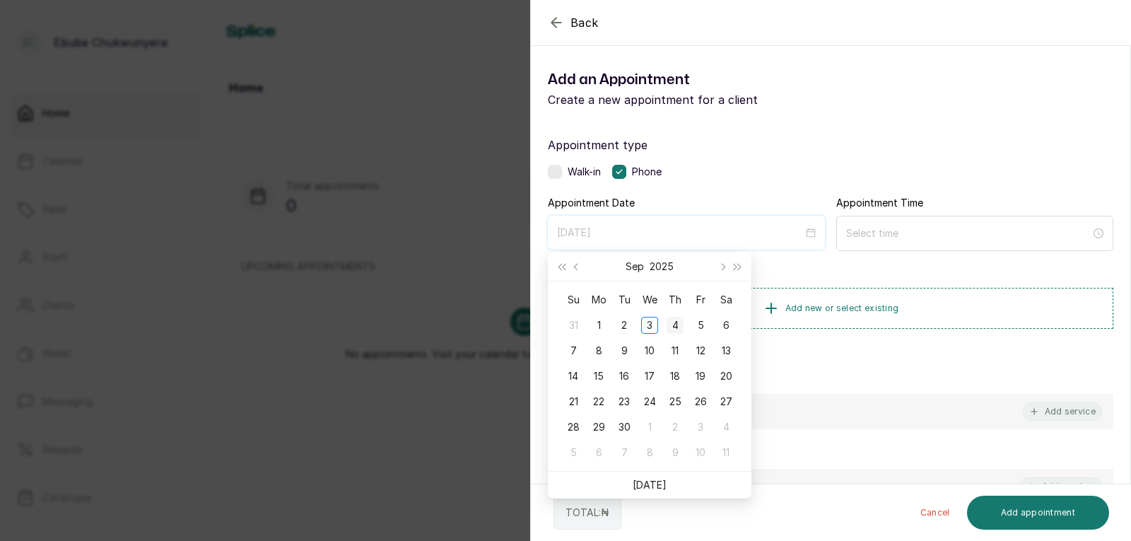
type input "[DATE]"
click at [674, 331] on div "4" at bounding box center [675, 325] width 17 height 17
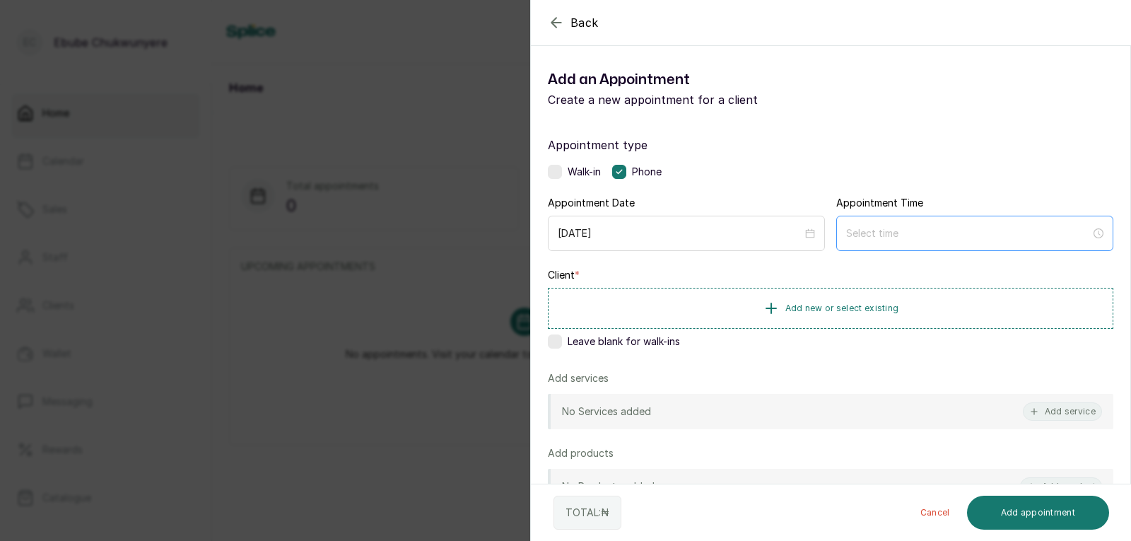
click at [923, 246] on div at bounding box center [974, 233] width 277 height 35
type input "12:01 am"
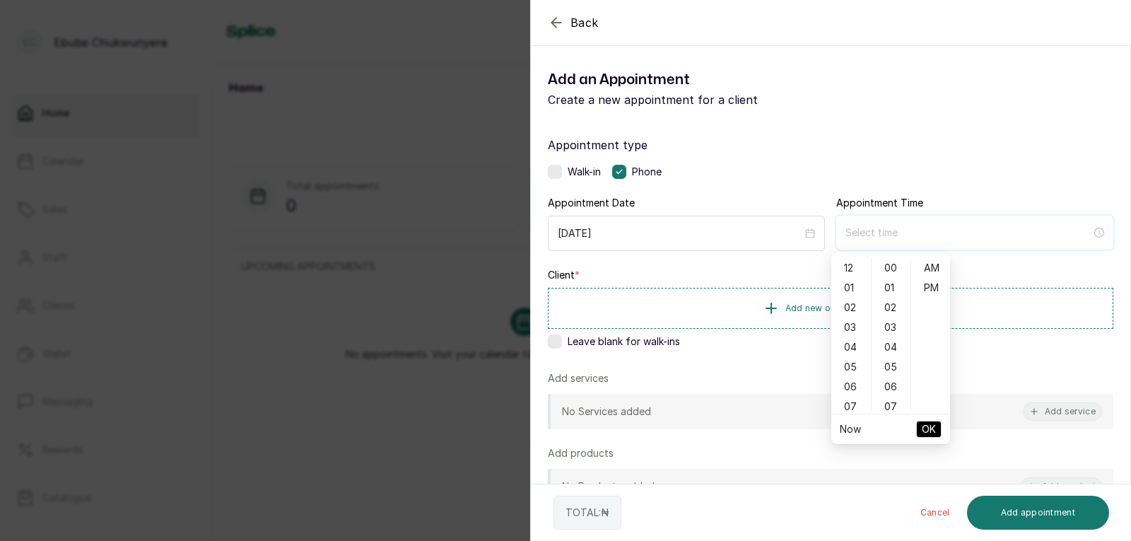
type input "3:00 am"
type input "6:00 am"
type input "12:05 am"
type input "7:00 am"
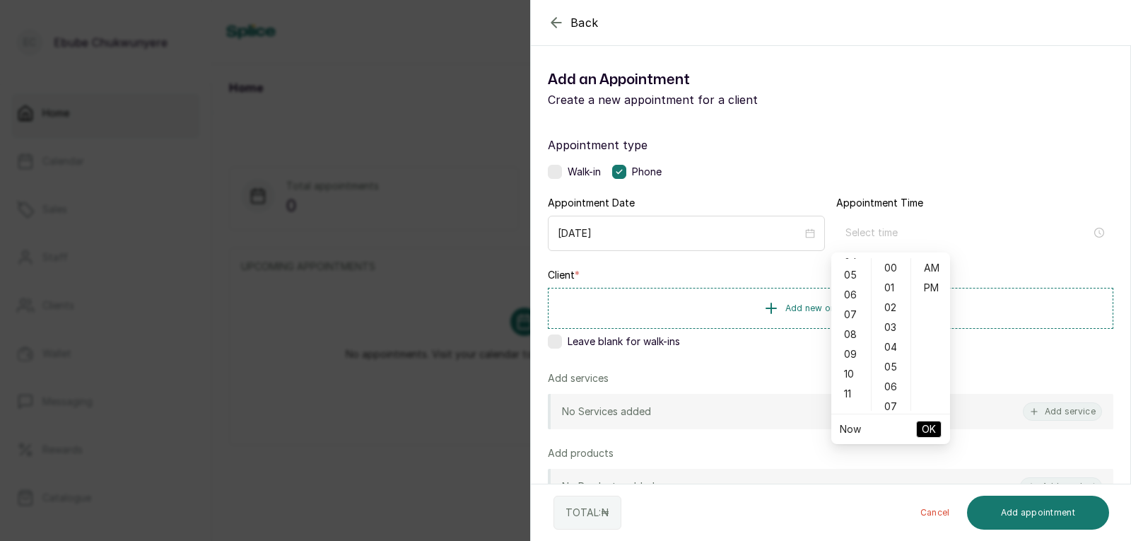
scroll to position [113, 0]
type input "10:00 am"
type input "12:01 am"
click at [850, 267] on div "12" at bounding box center [851, 268] width 34 height 20
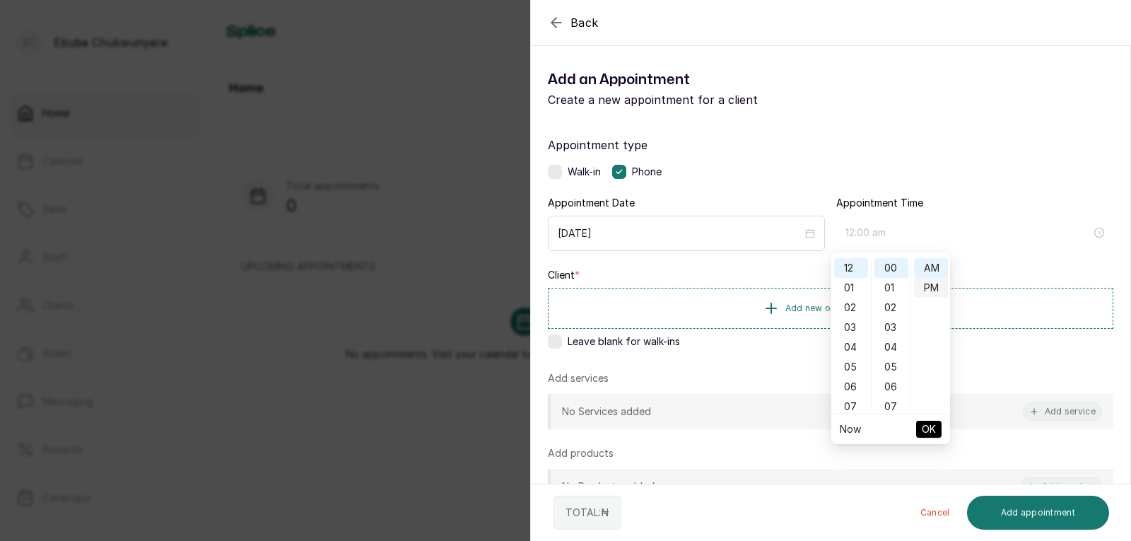
type input "12:00 pm"
click at [931, 286] on div "PM" at bounding box center [931, 288] width 34 height 20
click at [932, 427] on span "OK" at bounding box center [929, 429] width 14 height 27
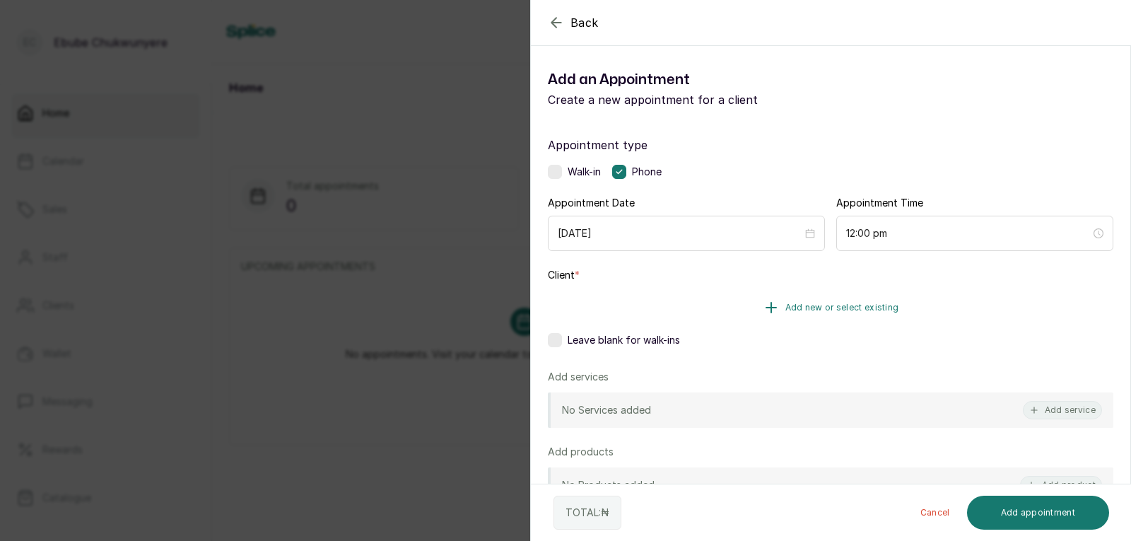
click at [822, 318] on button "Add new or select existing" at bounding box center [831, 308] width 566 height 40
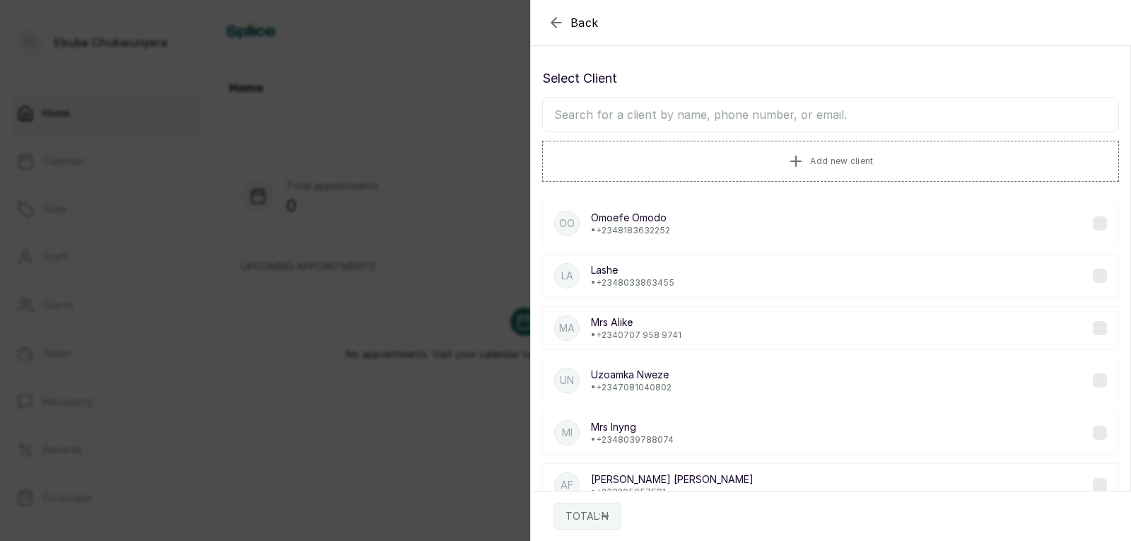
click at [797, 117] on input "text" at bounding box center [830, 114] width 577 height 35
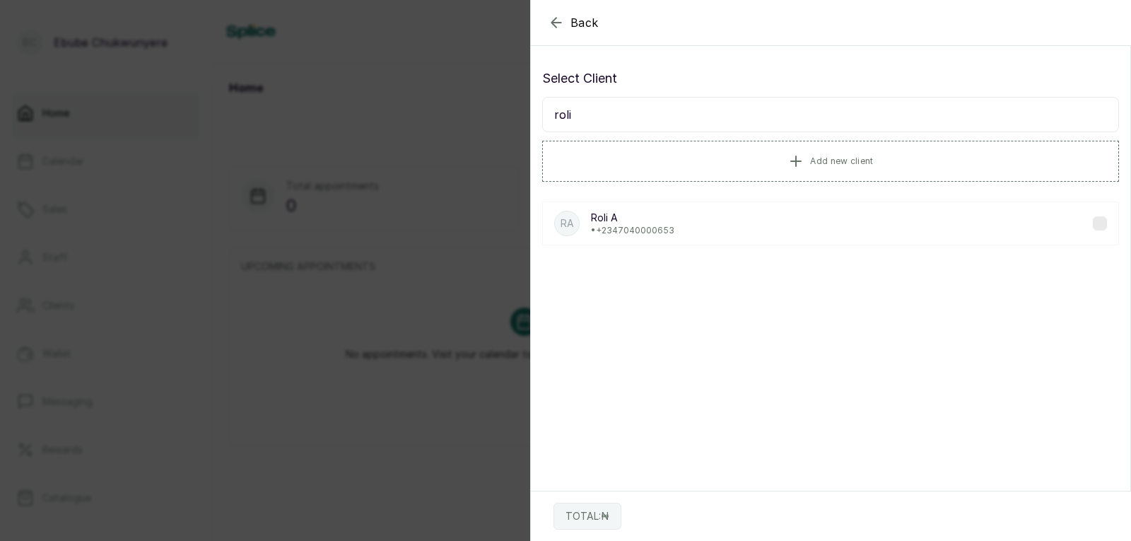
type input "roli"
click at [750, 233] on div "RA Roli A • [PHONE_NUMBER]" at bounding box center [830, 223] width 577 height 44
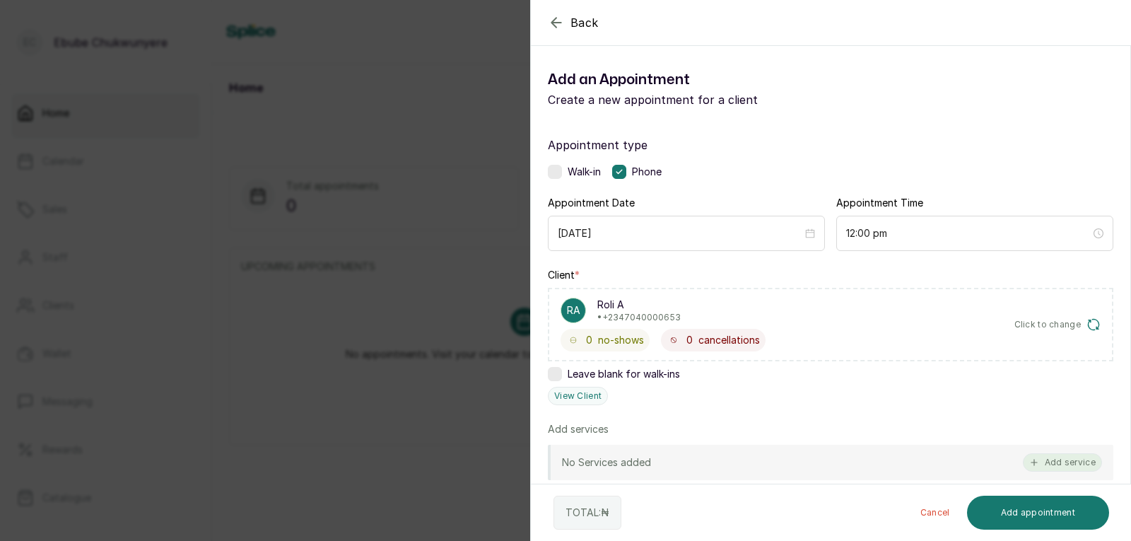
click at [1029, 461] on icon "button" at bounding box center [1034, 462] width 10 height 10
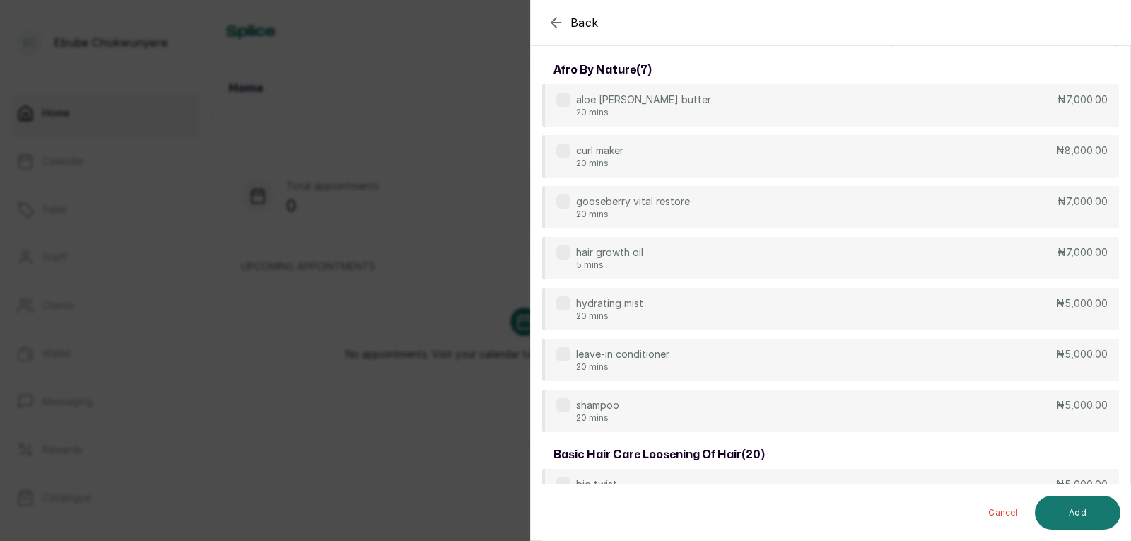
scroll to position [0, 0]
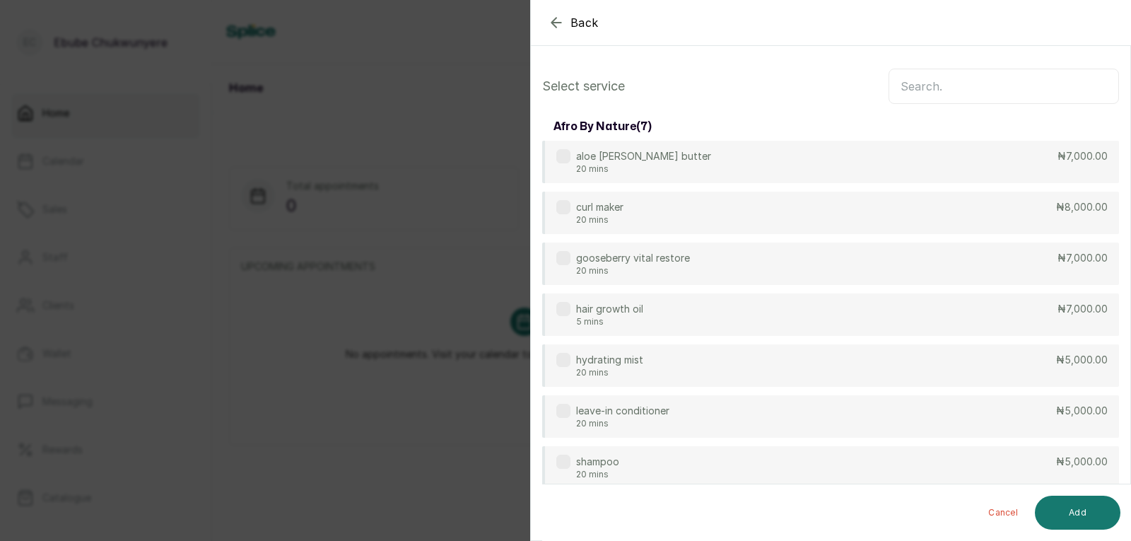
drag, startPoint x: 1025, startPoint y: 93, endPoint x: 1019, endPoint y: 103, distance: 11.4
click at [1025, 95] on input "text" at bounding box center [1004, 86] width 230 height 35
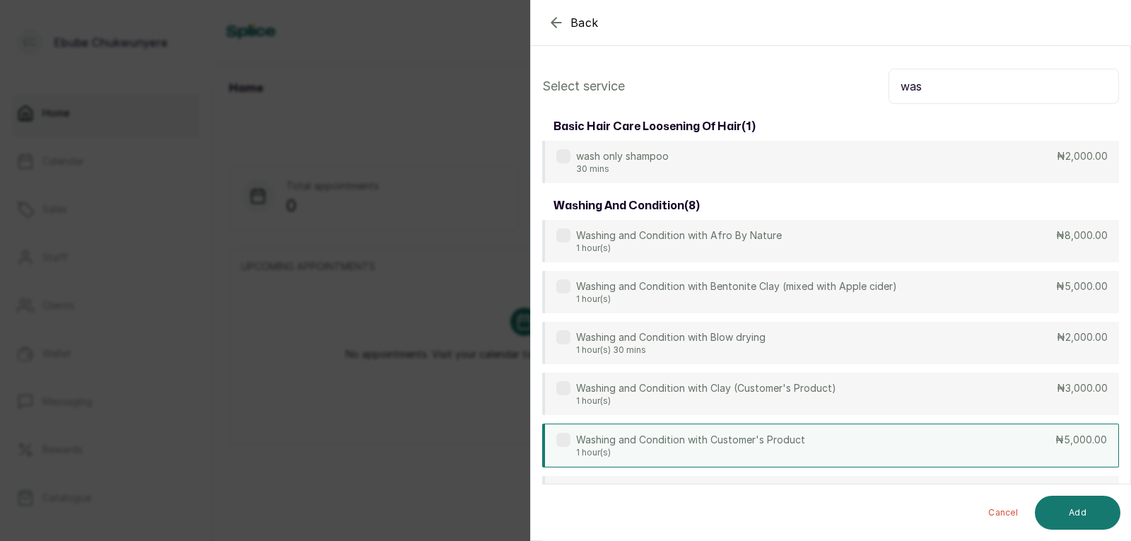
type input "was"
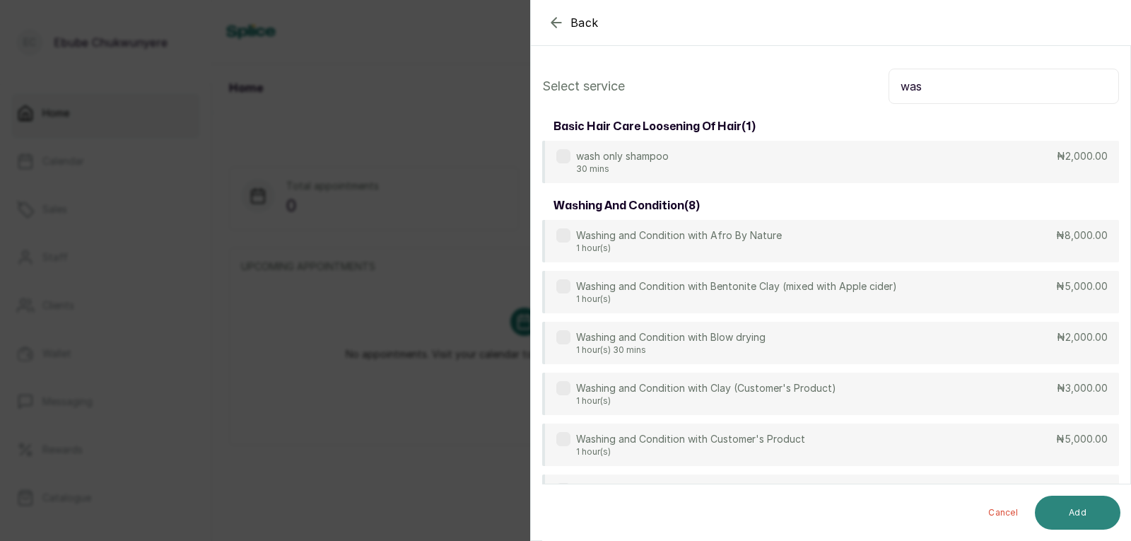
drag, startPoint x: 1025, startPoint y: 450, endPoint x: 1046, endPoint y: 499, distance: 52.9
click at [1025, 457] on div "Washing and Condition with Customer's Product 1 hour(s) ₦5,000.00" at bounding box center [830, 444] width 577 height 42
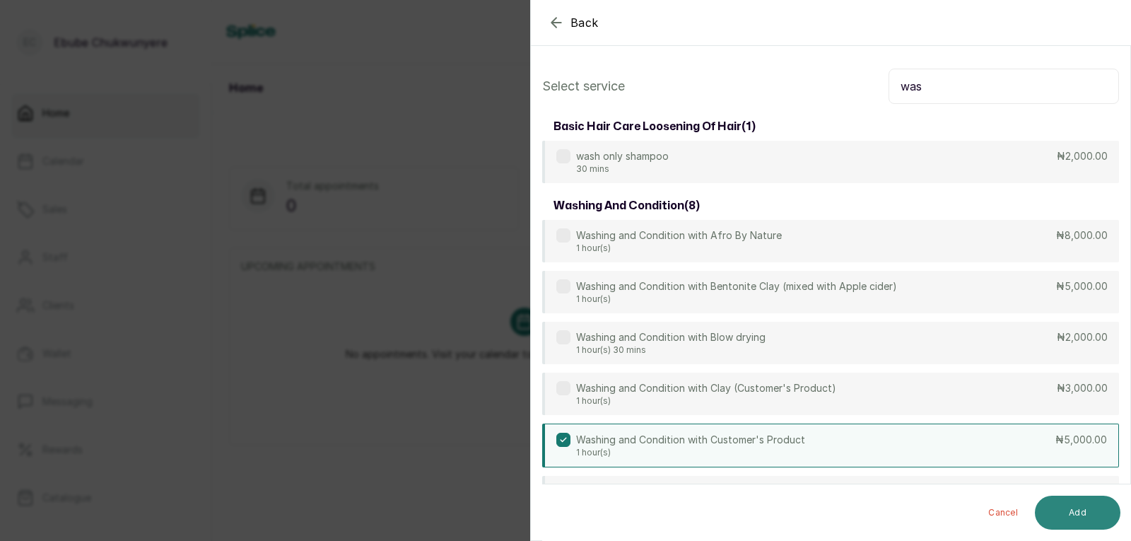
click at [1061, 505] on button "Add" at bounding box center [1078, 513] width 86 height 34
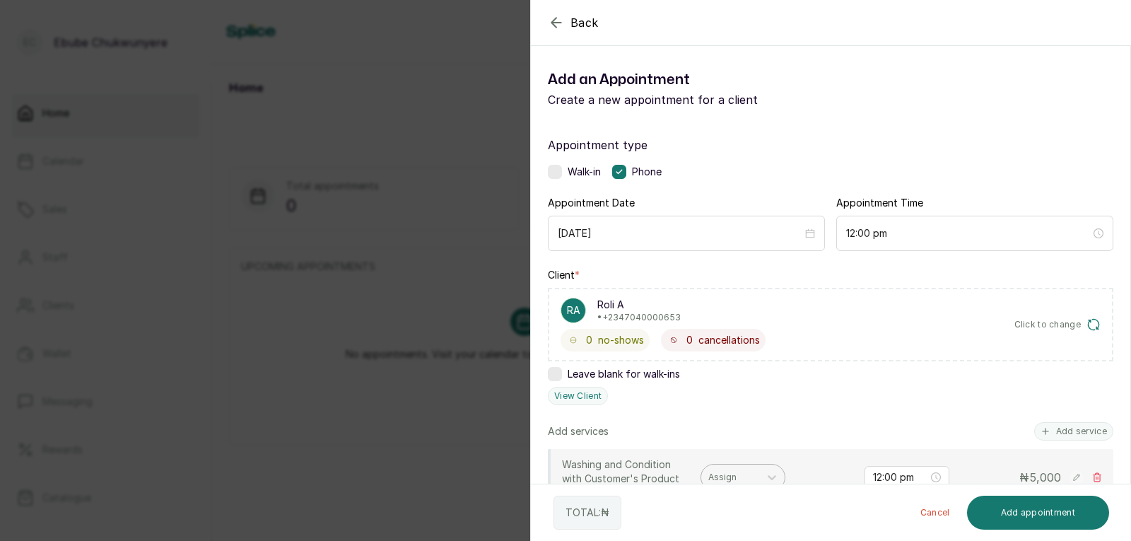
click at [740, 479] on div at bounding box center [730, 477] width 44 height 13
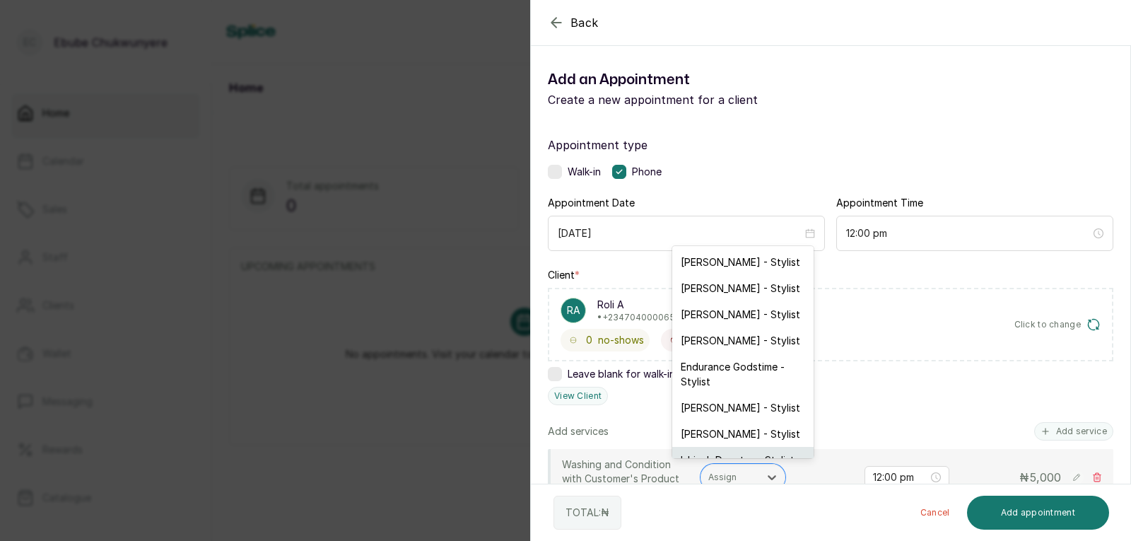
scroll to position [23, 0]
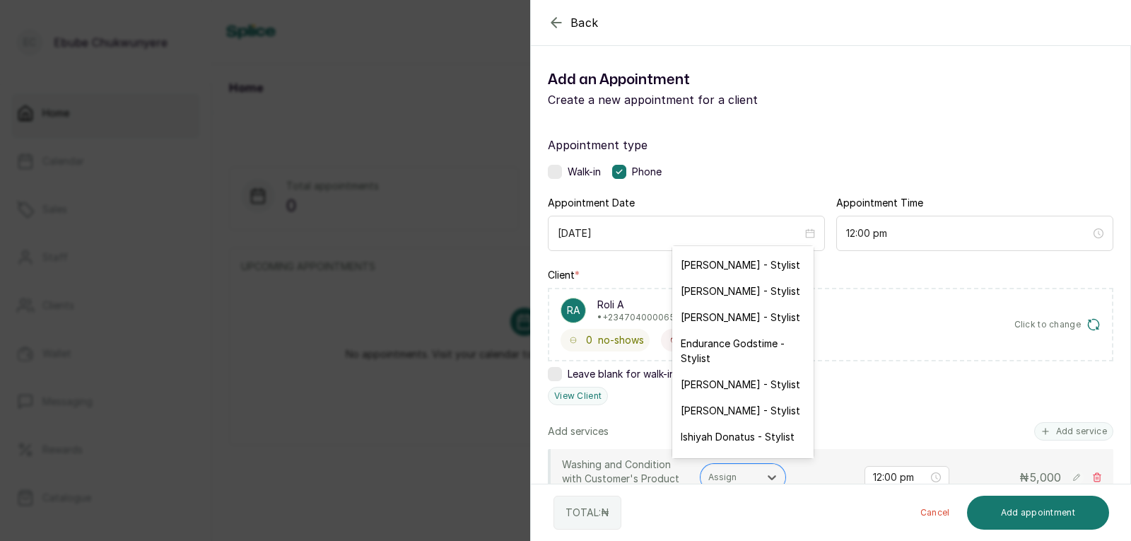
drag, startPoint x: 771, startPoint y: 442, endPoint x: 805, endPoint y: 444, distance: 34.0
click at [776, 442] on div "Ishiyah Donatus - Stylist" at bounding box center [742, 436] width 141 height 26
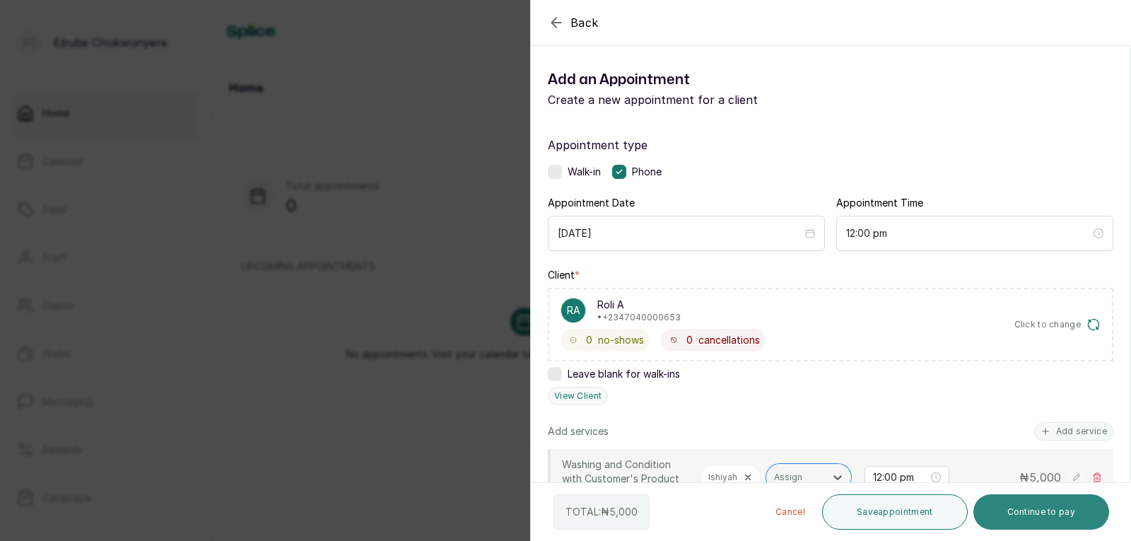
drag, startPoint x: 949, startPoint y: 513, endPoint x: 964, endPoint y: 495, distance: 23.5
click at [948, 513] on button "Save appointment" at bounding box center [895, 511] width 146 height 35
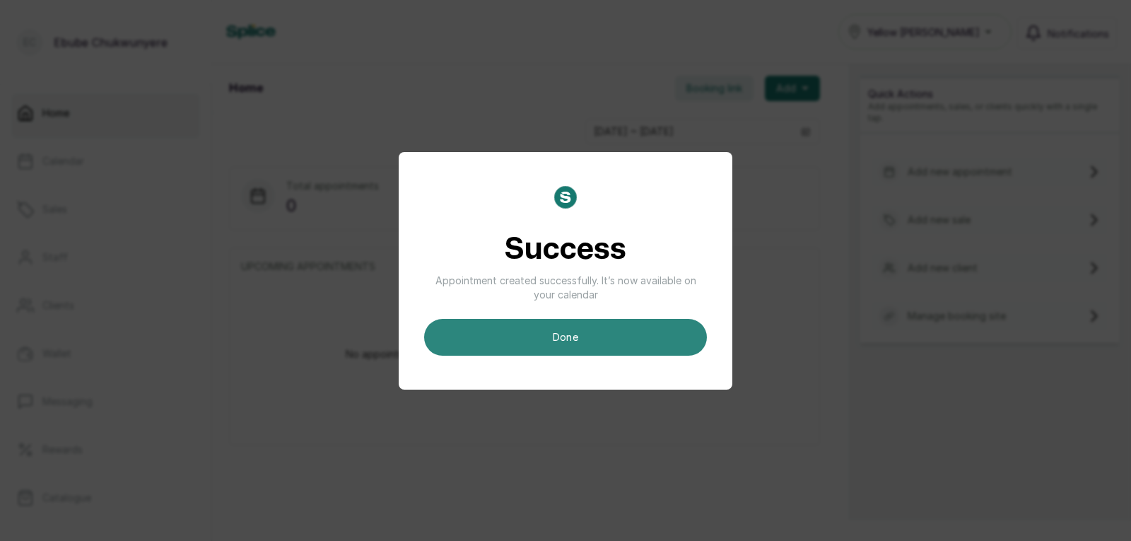
click at [650, 331] on button "done" at bounding box center [565, 337] width 283 height 37
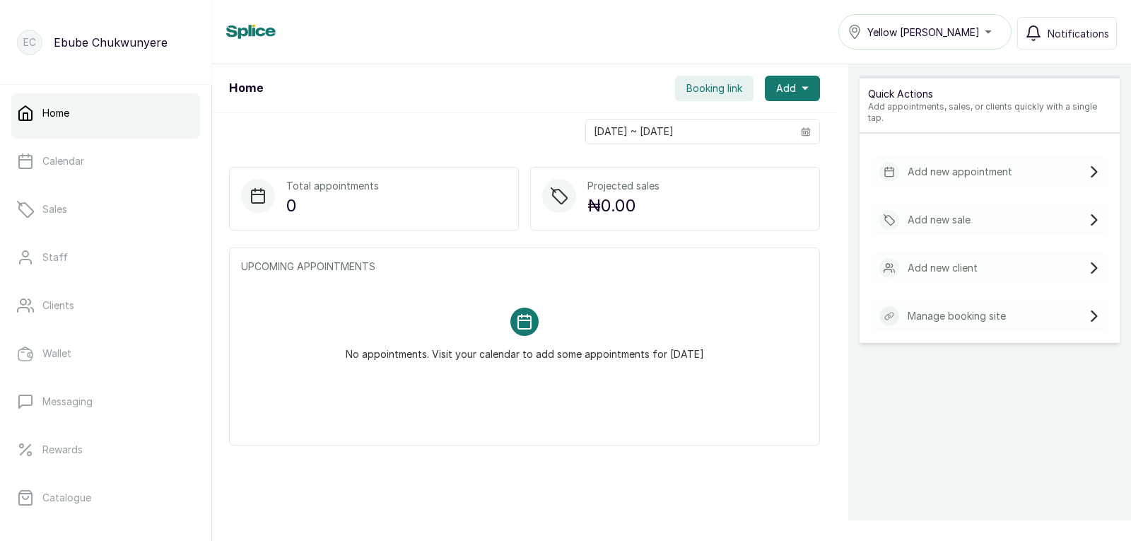
click at [949, 165] on p "Add new appointment" at bounding box center [960, 172] width 105 height 14
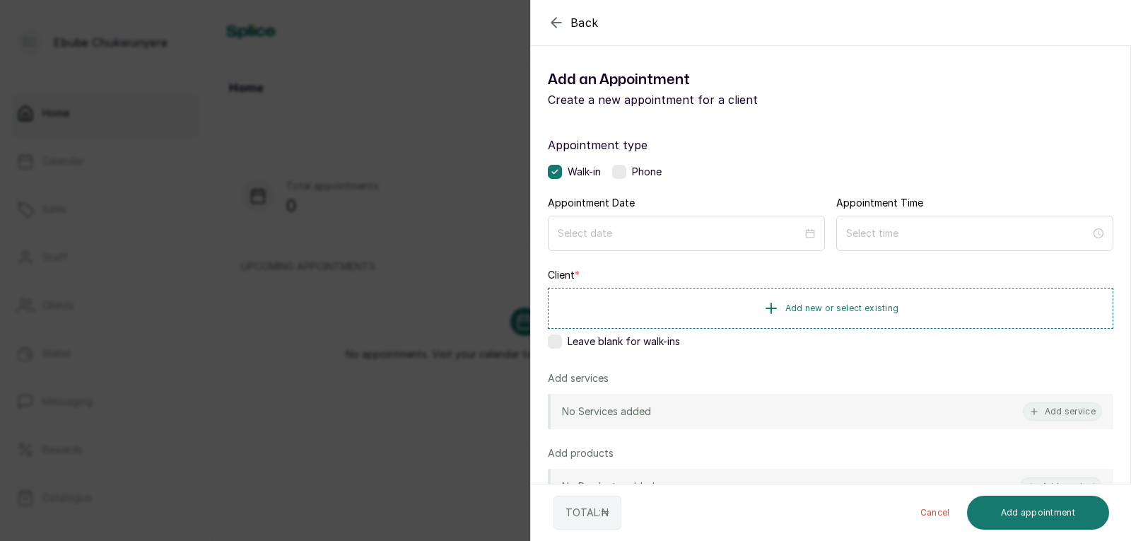
drag, startPoint x: 624, startPoint y: 168, endPoint x: 624, endPoint y: 180, distance: 11.3
click at [625, 168] on label at bounding box center [619, 172] width 14 height 14
click at [617, 225] on div at bounding box center [686, 233] width 277 height 35
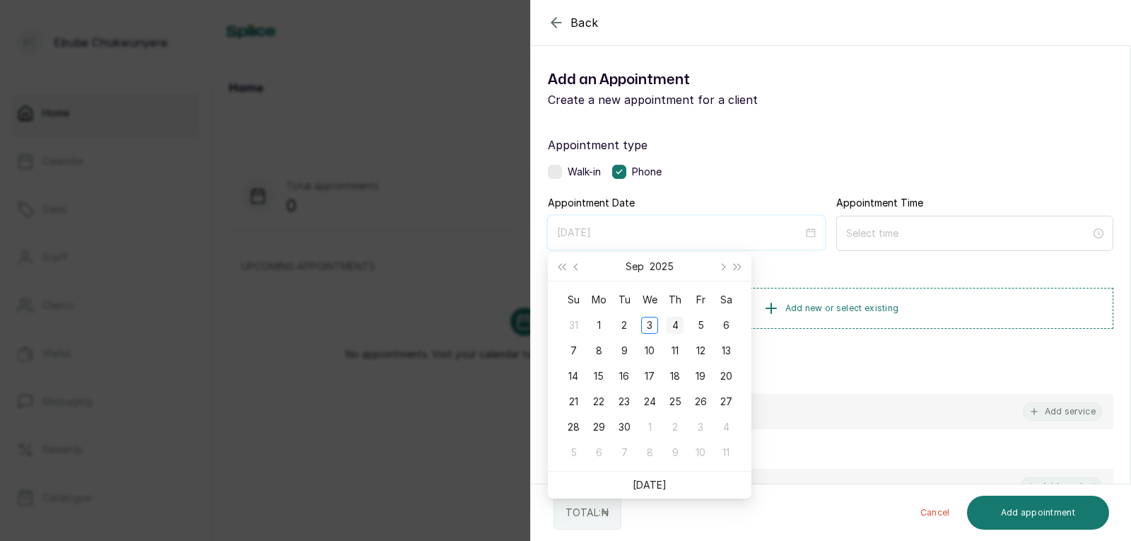
type input "[DATE]"
click at [680, 327] on div "4" at bounding box center [675, 325] width 17 height 17
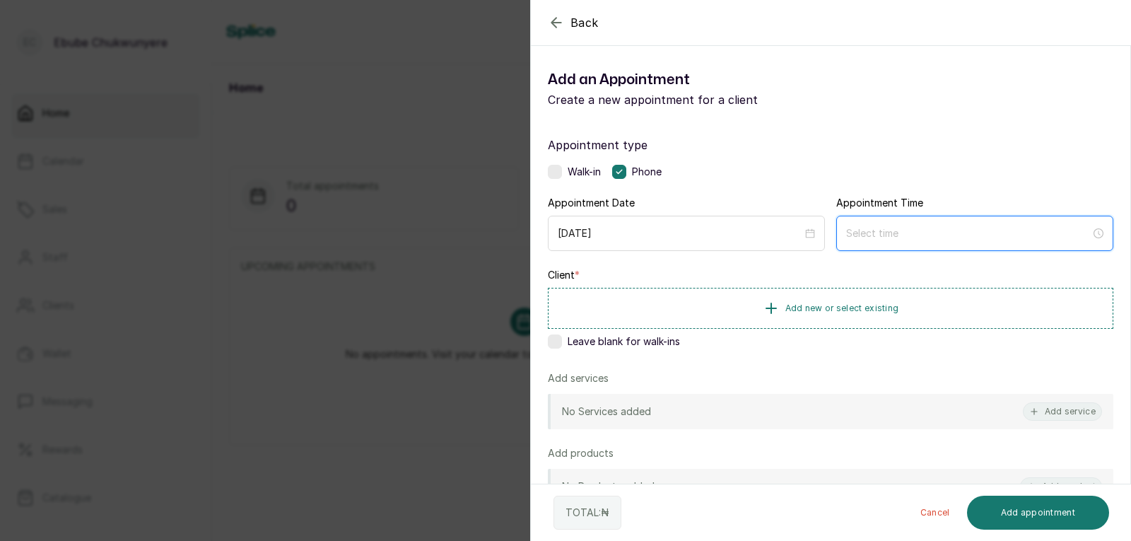
drag, startPoint x: 882, startPoint y: 238, endPoint x: 882, endPoint y: 248, distance: 10.6
click at [883, 242] on div at bounding box center [974, 233] width 277 height 35
type input "12:00 am"
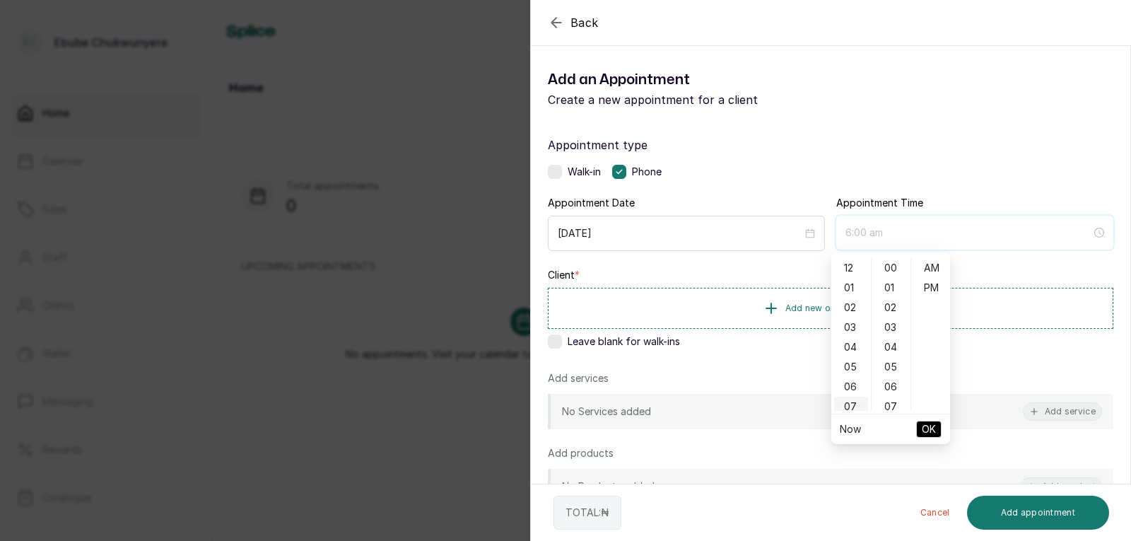
type input "7:00 am"
drag, startPoint x: 841, startPoint y: 267, endPoint x: 860, endPoint y: 269, distance: 19.2
click at [843, 268] on div "12" at bounding box center [851, 268] width 34 height 20
type input "12:00 pm"
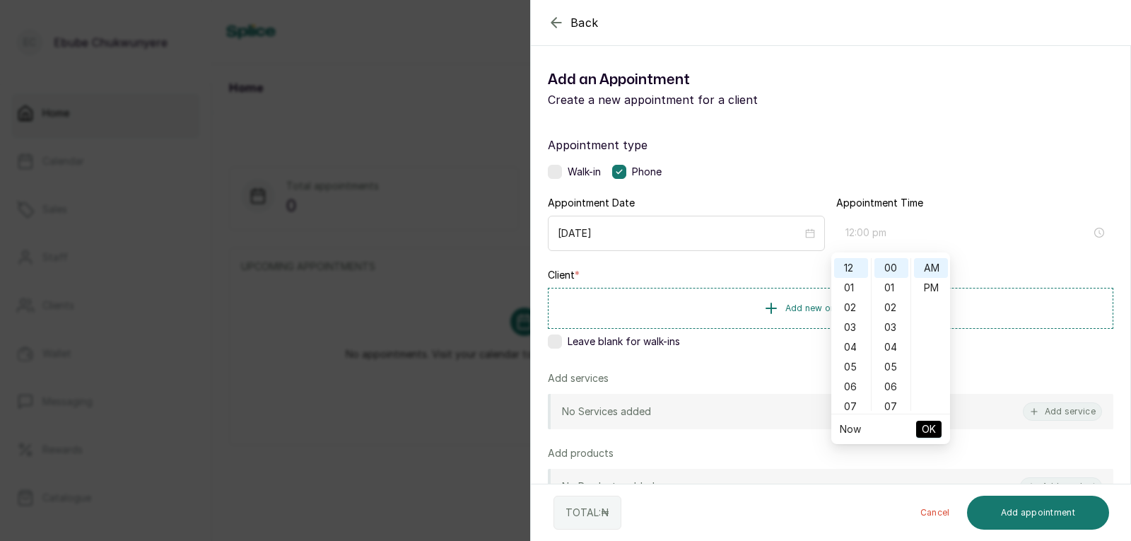
drag, startPoint x: 923, startPoint y: 284, endPoint x: 927, endPoint y: 344, distance: 59.5
click at [924, 285] on div "PM" at bounding box center [931, 288] width 34 height 20
click at [925, 427] on span "OK" at bounding box center [929, 429] width 14 height 27
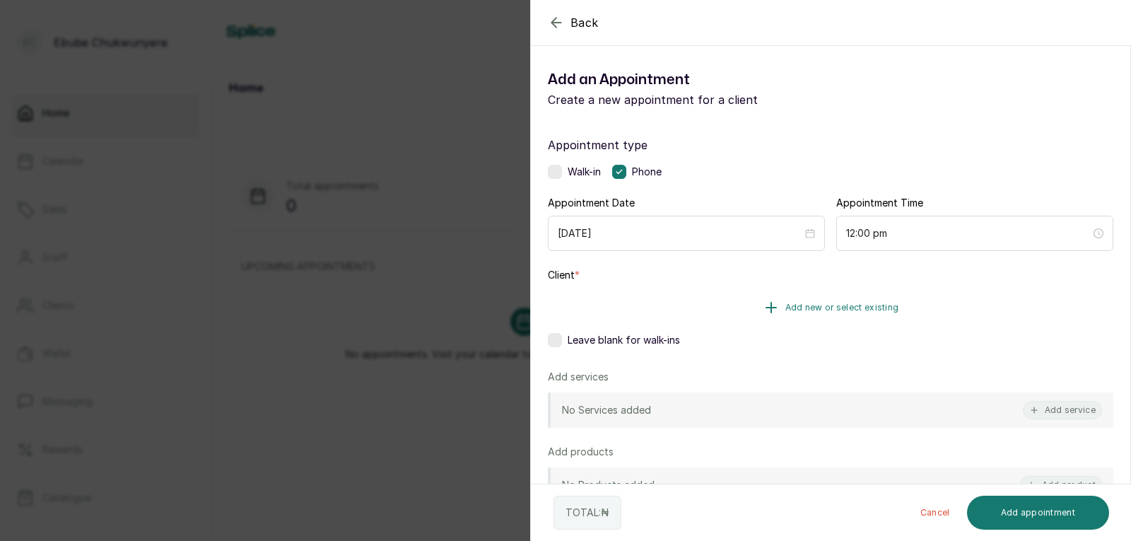
click at [800, 292] on button "Add new or select existing" at bounding box center [831, 308] width 566 height 40
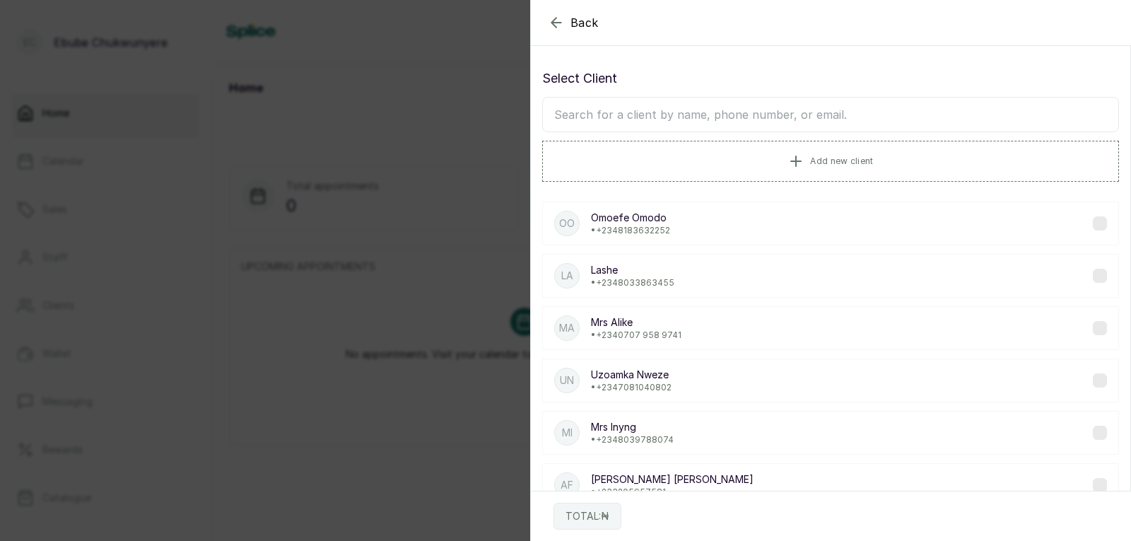
click at [804, 121] on input "text" at bounding box center [830, 114] width 577 height 35
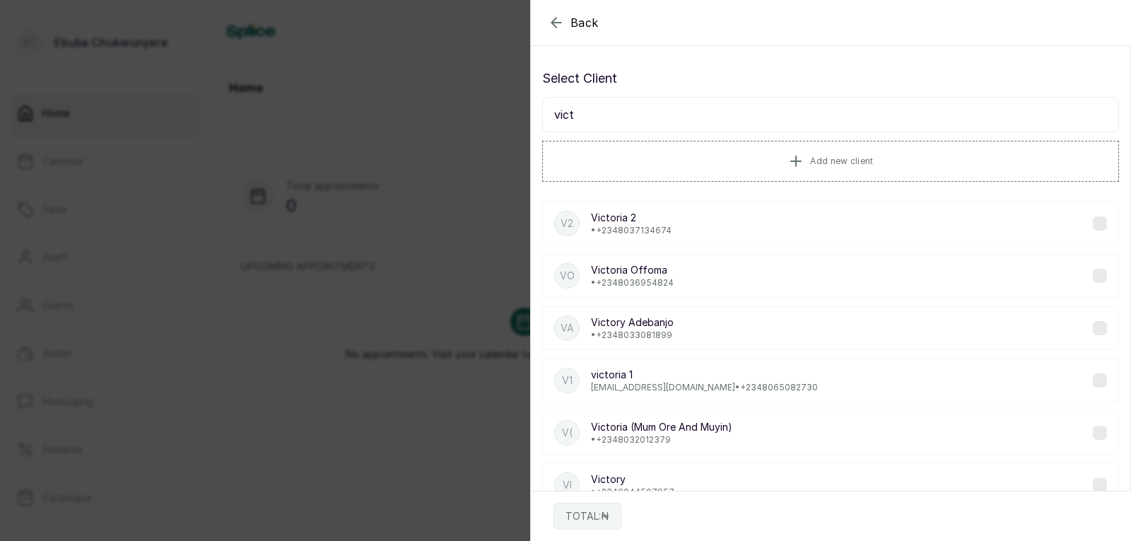
type input "vict"
click at [732, 287] on div "[PERSON_NAME] Offoma • [PHONE_NUMBER]" at bounding box center [830, 276] width 577 height 44
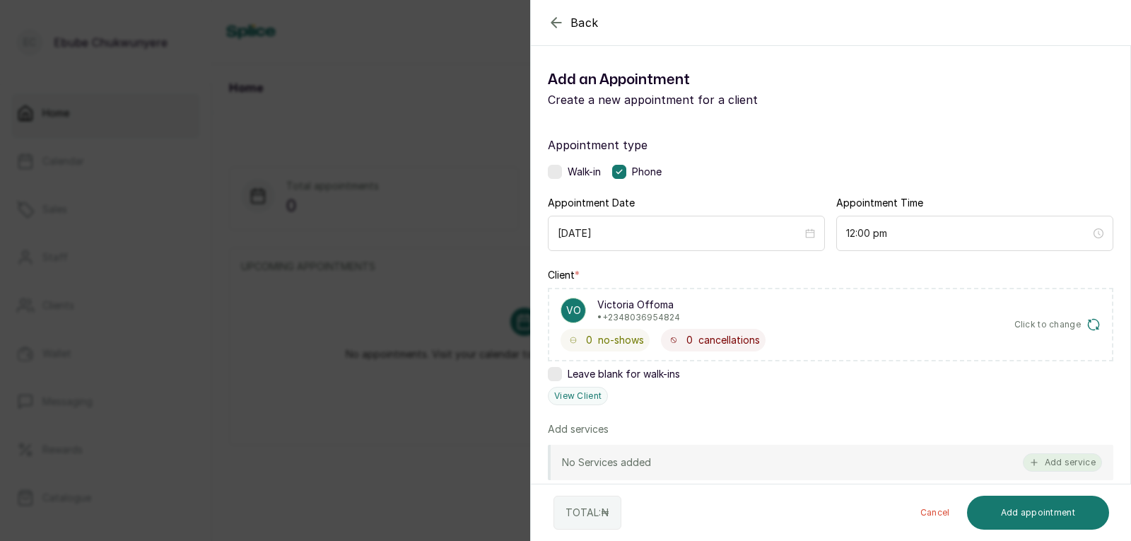
click at [1042, 464] on button "Add service" at bounding box center [1062, 462] width 79 height 18
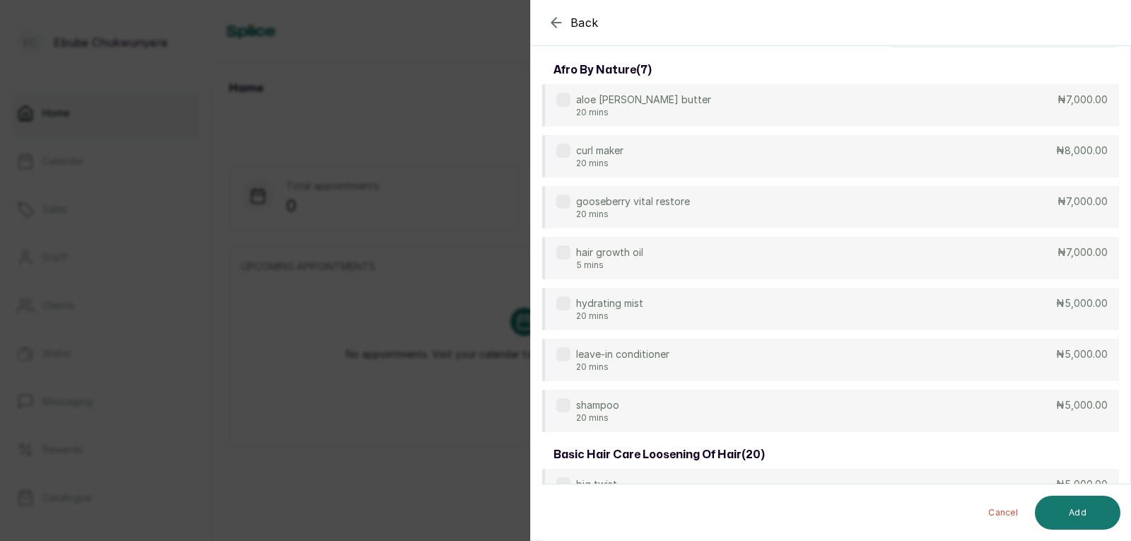
scroll to position [42, 0]
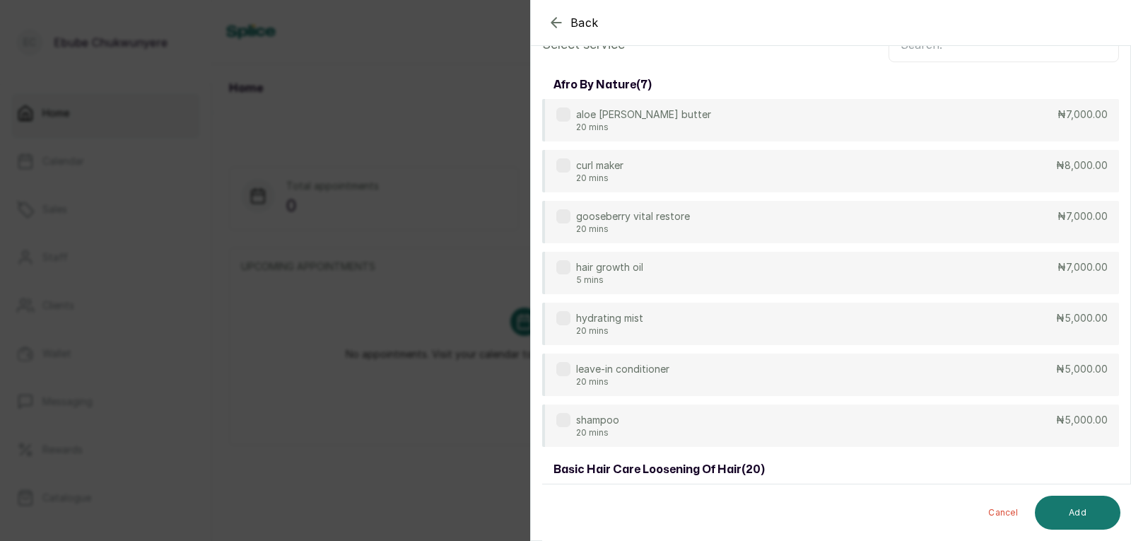
click at [1048, 53] on input "text" at bounding box center [1004, 44] width 230 height 35
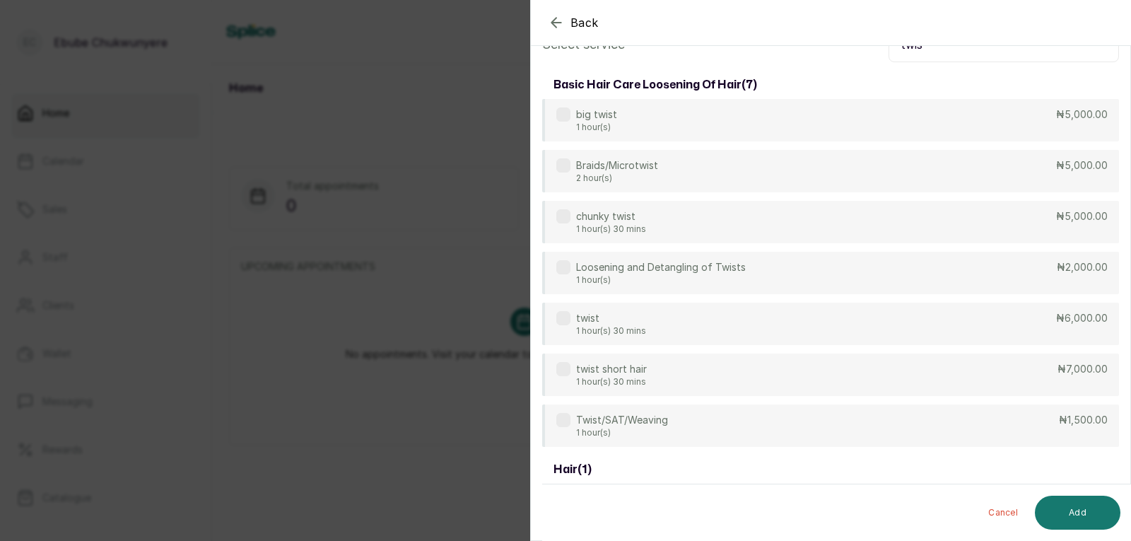
type input "twis"
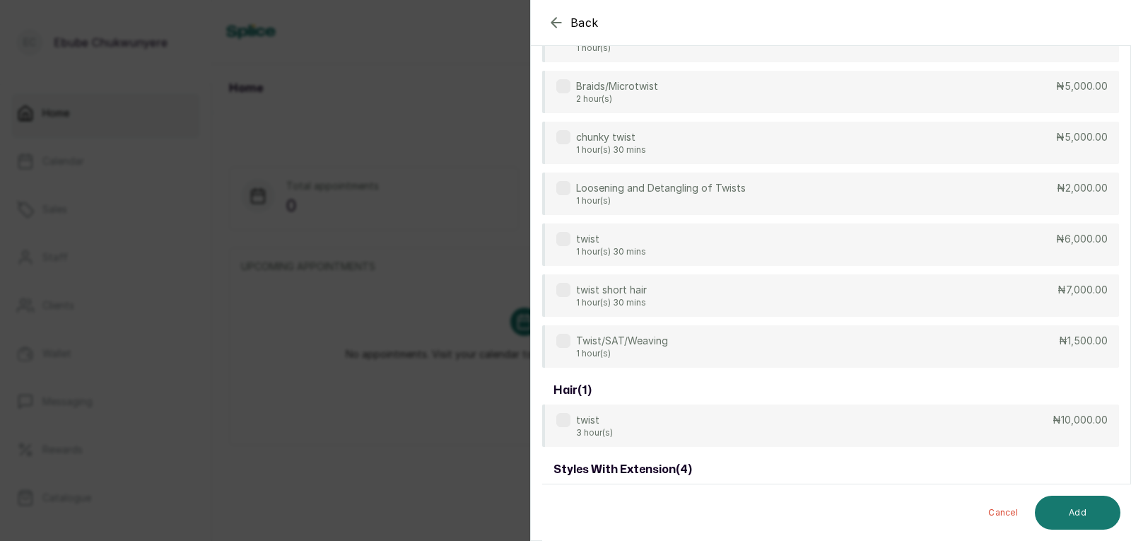
scroll to position [28, 0]
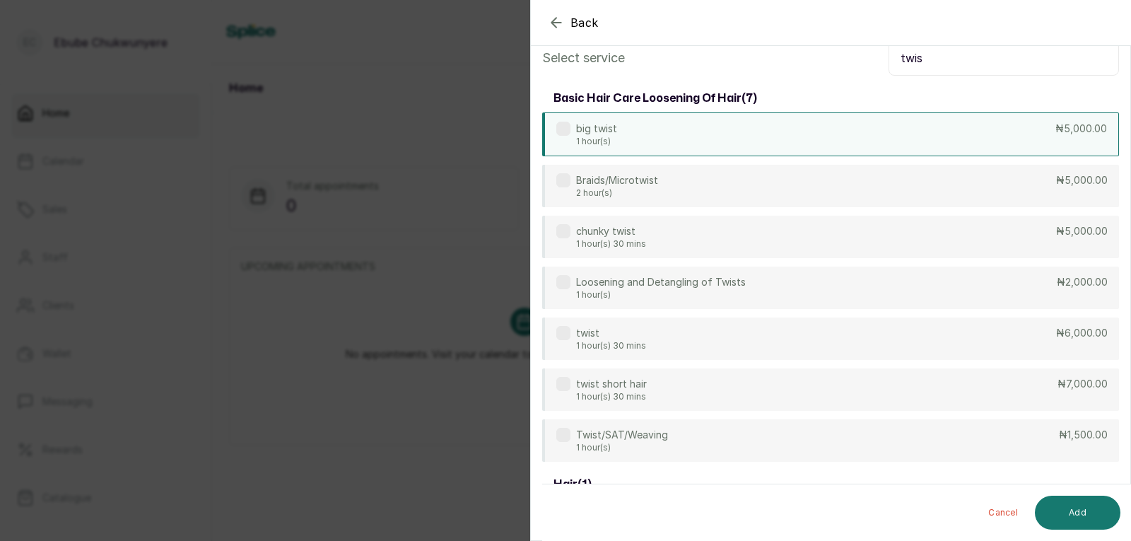
click at [858, 137] on div "big twist 1 hour(s) ₦5,000.00" at bounding box center [830, 134] width 577 height 44
click at [1075, 505] on button "Add" at bounding box center [1078, 513] width 86 height 34
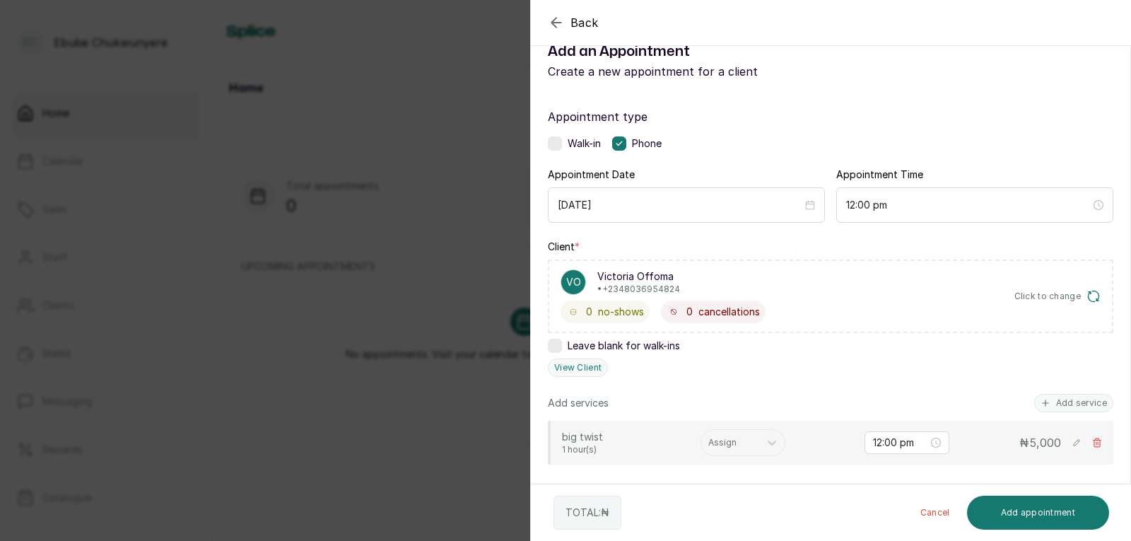
click at [1092, 444] on icon at bounding box center [1097, 443] width 10 height 10
click at [1031, 435] on button "Add service" at bounding box center [1062, 434] width 79 height 18
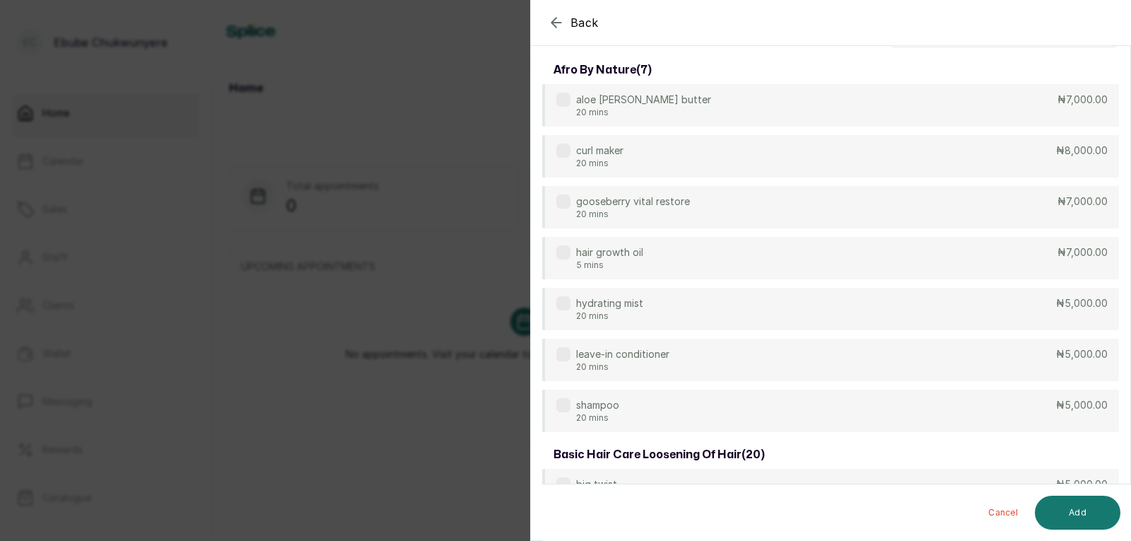
scroll to position [0, 0]
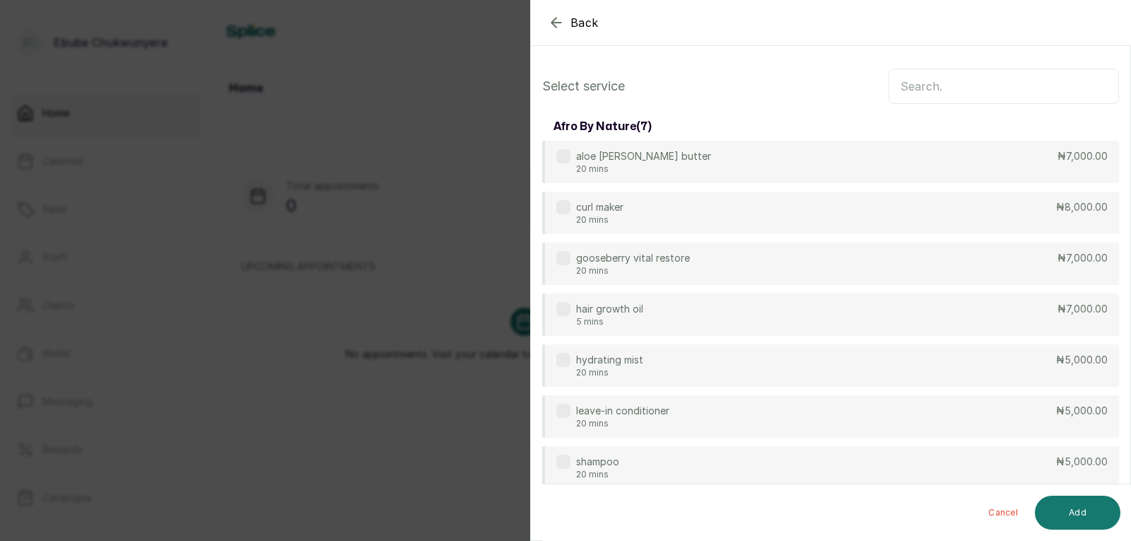
drag, startPoint x: 1035, startPoint y: 84, endPoint x: 1031, endPoint y: 93, distance: 9.2
click at [1035, 85] on input "text" at bounding box center [1004, 86] width 230 height 35
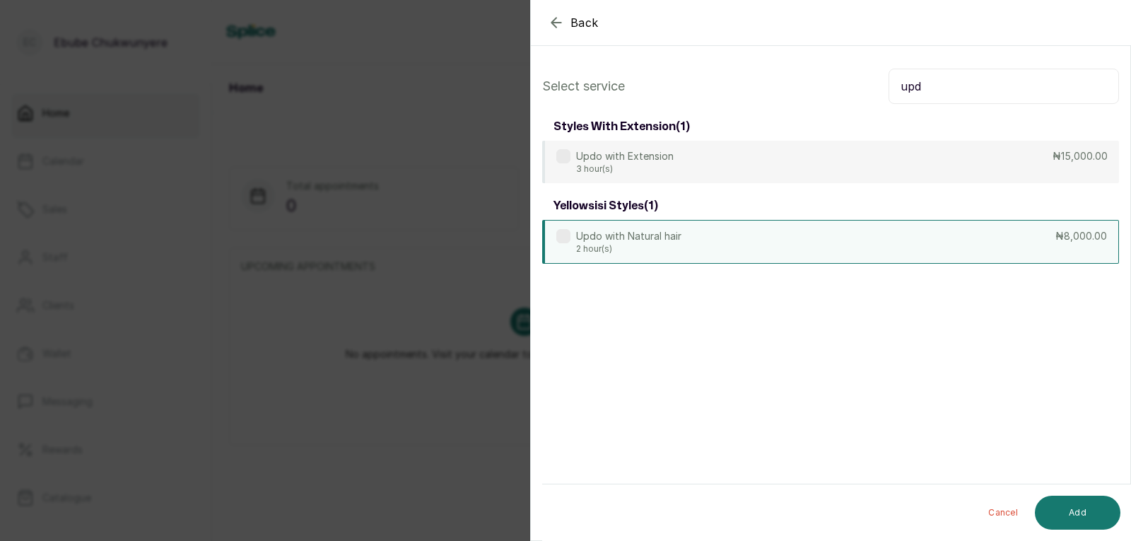
type input "upd"
click at [894, 244] on div "Updo with Natural hair 2 hour(s) ₦8,000.00" at bounding box center [830, 242] width 577 height 44
click at [894, 246] on div "Updo with Natural hair 2 hour(s) ₦8,000.00" at bounding box center [830, 242] width 577 height 44
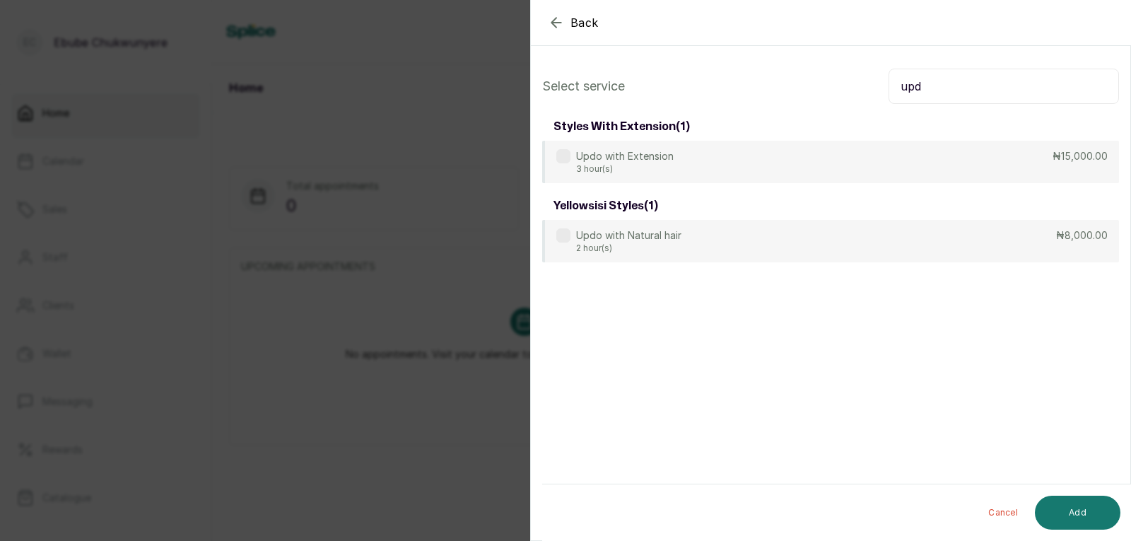
click at [934, 188] on div "styles with extension ( 1 ) Updo with Extension 3 hour(s) ₦15,000.00 yellowsisi…" at bounding box center [830, 187] width 577 height 150
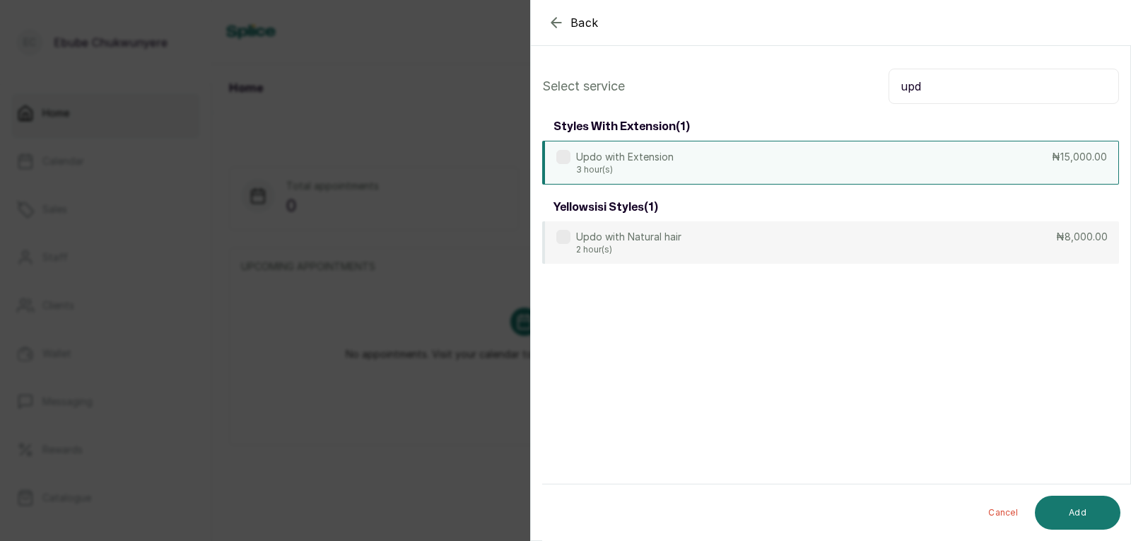
click at [944, 166] on div "Updo with Extension 3 hour(s) ₦15,000.00" at bounding box center [830, 163] width 577 height 44
drag, startPoint x: 1042, startPoint y: 165, endPoint x: 1034, endPoint y: 198, distance: 33.6
click at [1042, 171] on div "Updo with Extension 3 hour(s) ₦15,000.00" at bounding box center [830, 163] width 577 height 44
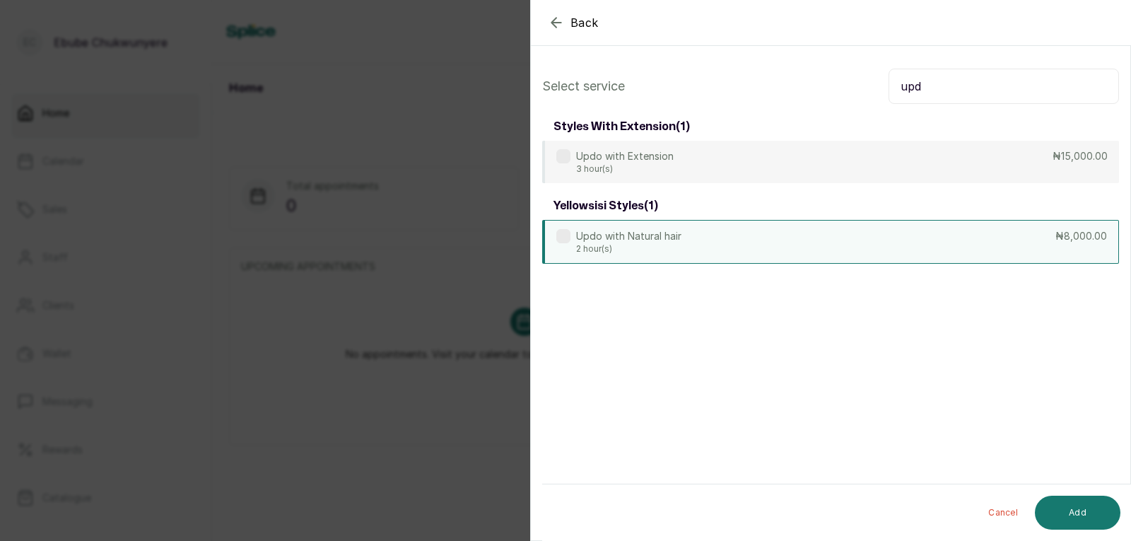
click at [1019, 248] on div "Updo with Natural hair 2 hour(s) ₦8,000.00" at bounding box center [830, 242] width 577 height 44
click at [1060, 508] on button "Add" at bounding box center [1078, 513] width 86 height 34
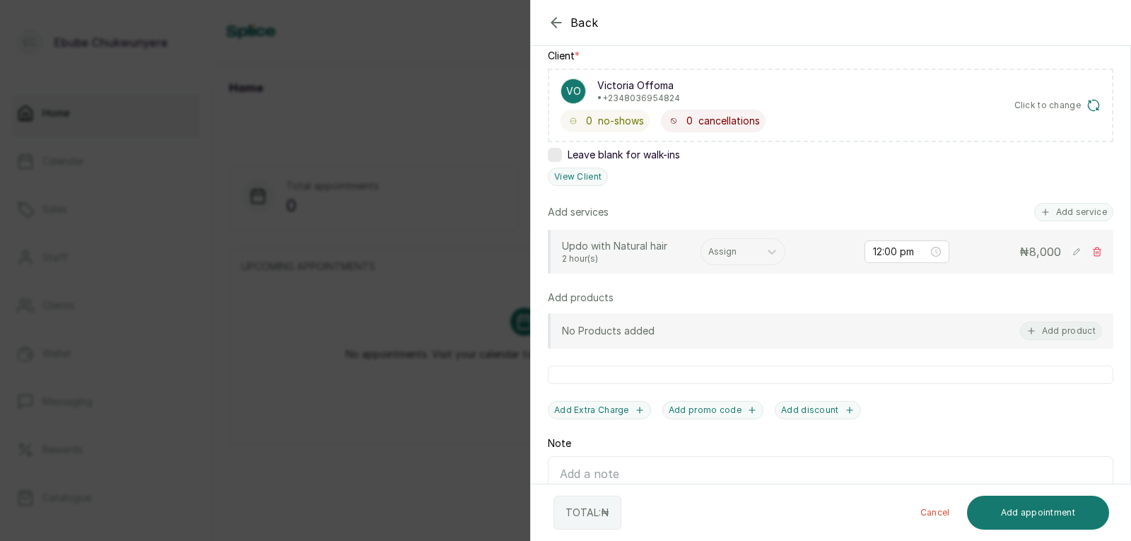
scroll to position [211, 0]
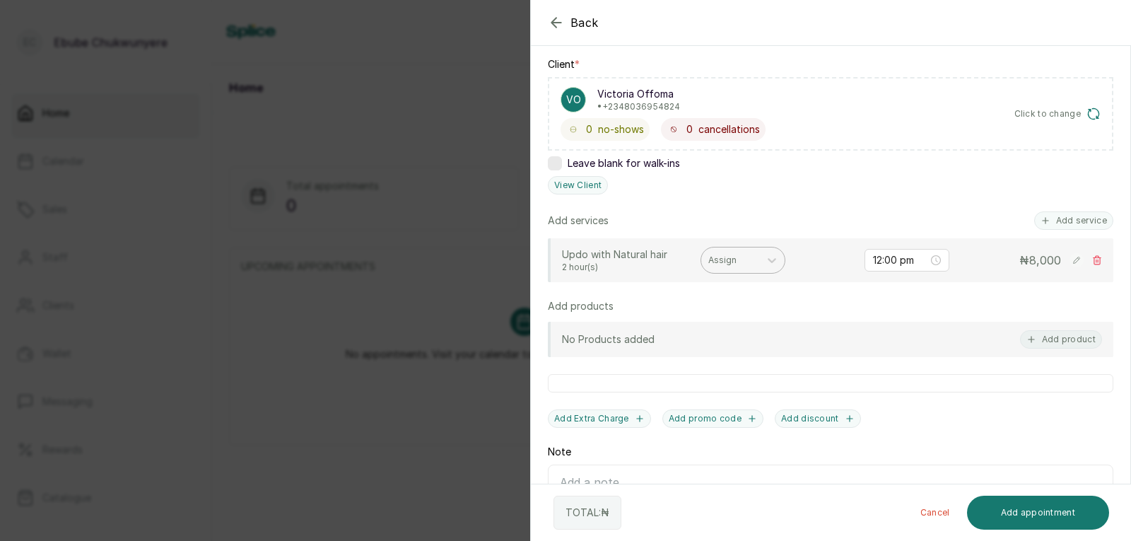
click at [751, 261] on div at bounding box center [730, 260] width 44 height 13
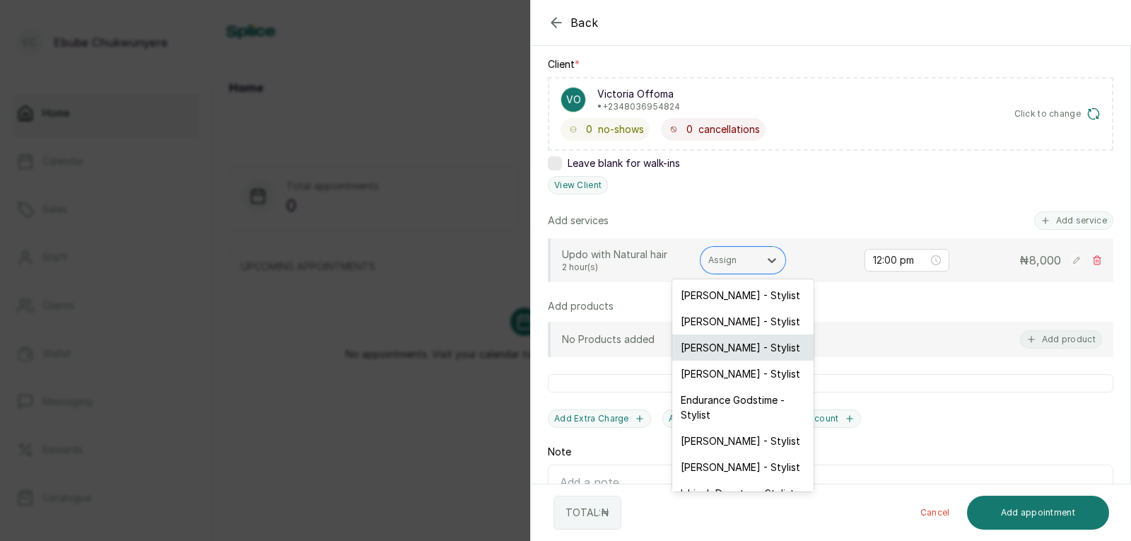
click at [763, 346] on div "[PERSON_NAME] - Stylist" at bounding box center [742, 347] width 141 height 26
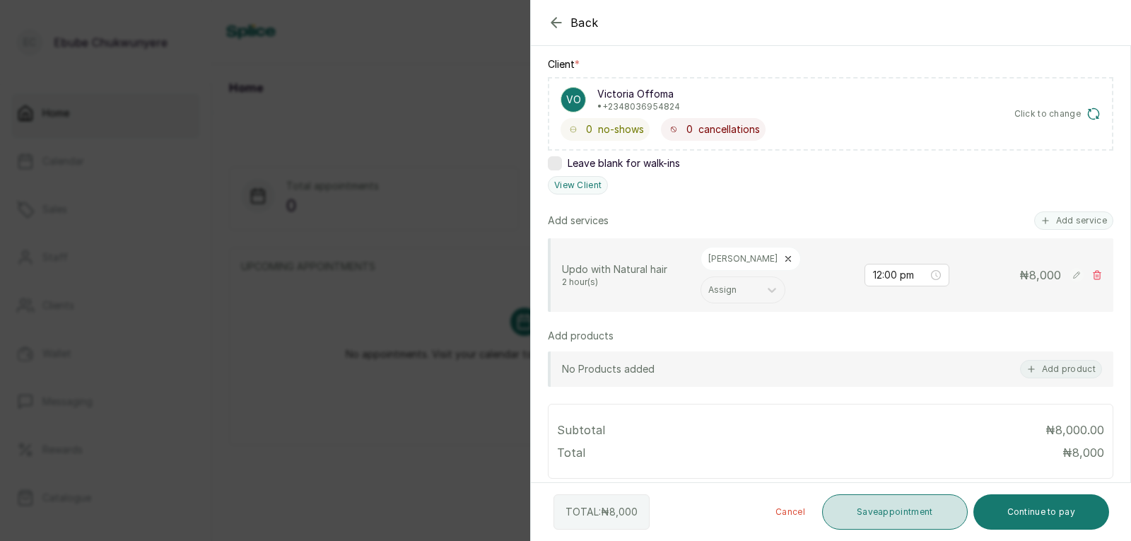
click at [880, 510] on button "Save appointment" at bounding box center [895, 511] width 146 height 35
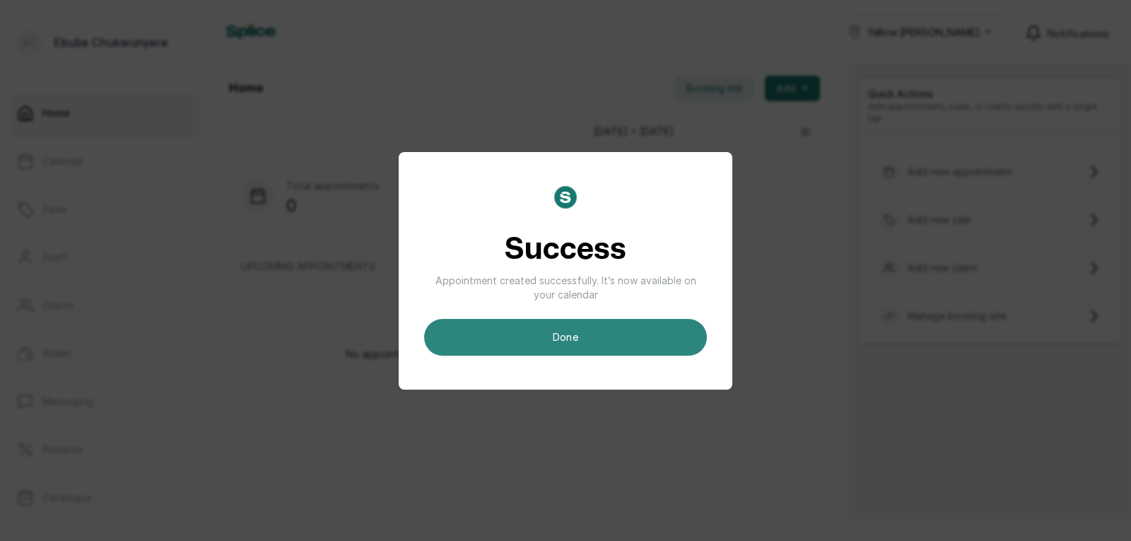
click at [681, 337] on button "done" at bounding box center [565, 337] width 283 height 37
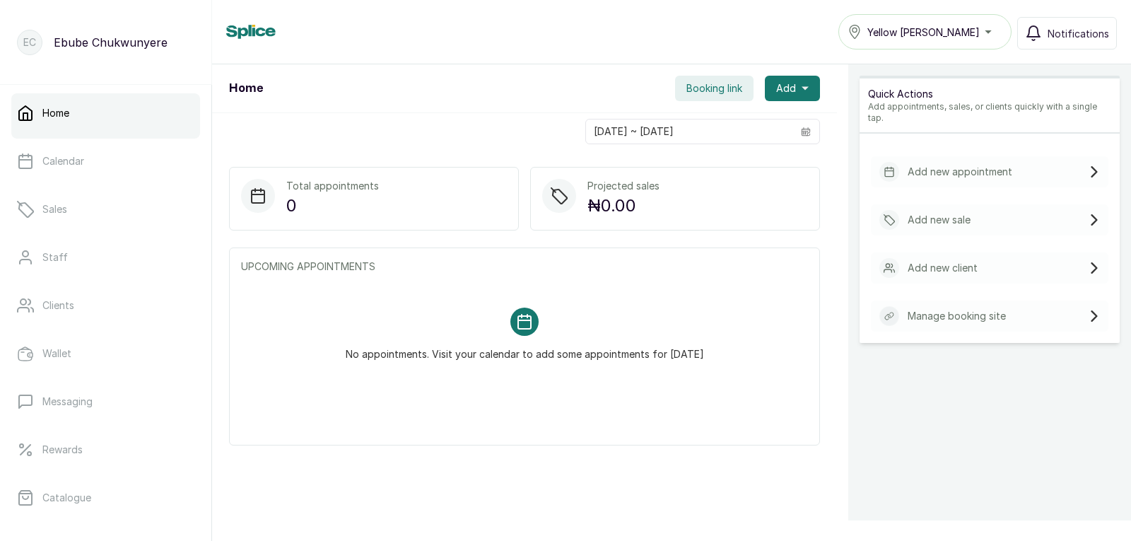
click at [959, 168] on div "Add new appointment" at bounding box center [945, 172] width 133 height 20
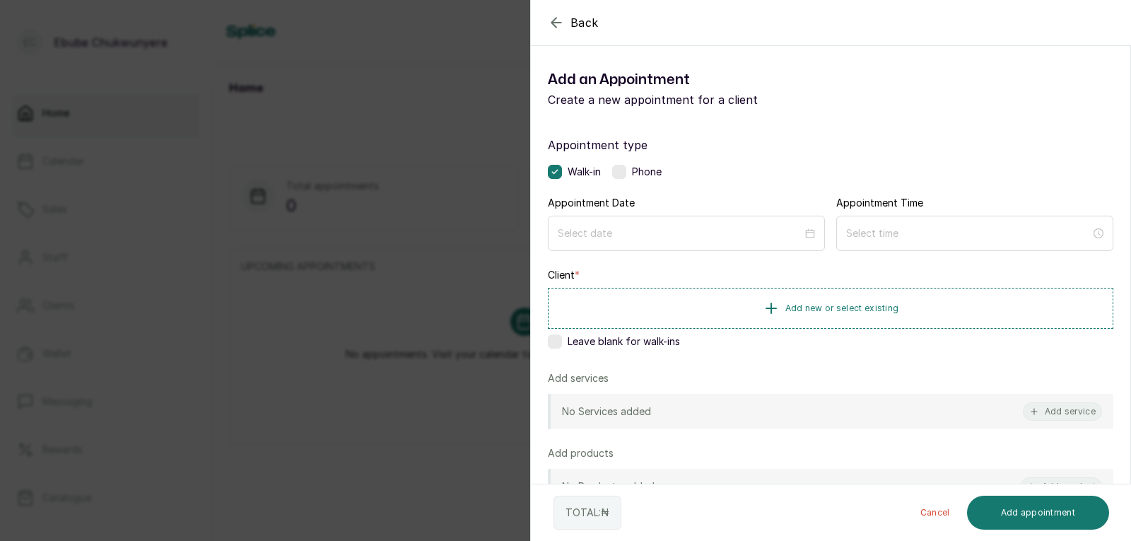
click at [624, 166] on label at bounding box center [619, 172] width 14 height 14
click at [633, 243] on div at bounding box center [686, 233] width 277 height 35
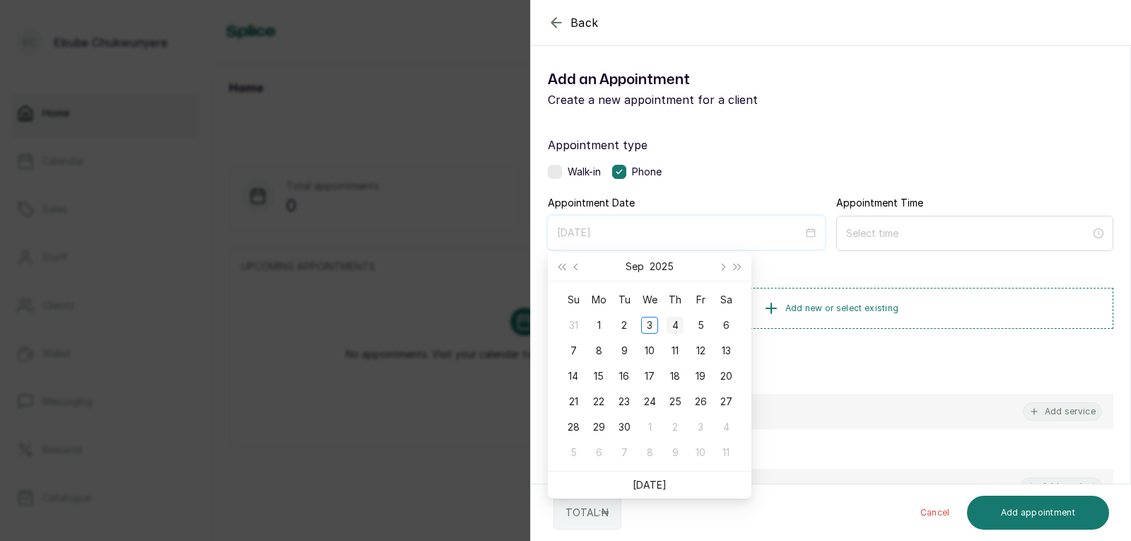
type input "[DATE]"
click at [673, 327] on div "4" at bounding box center [675, 325] width 17 height 17
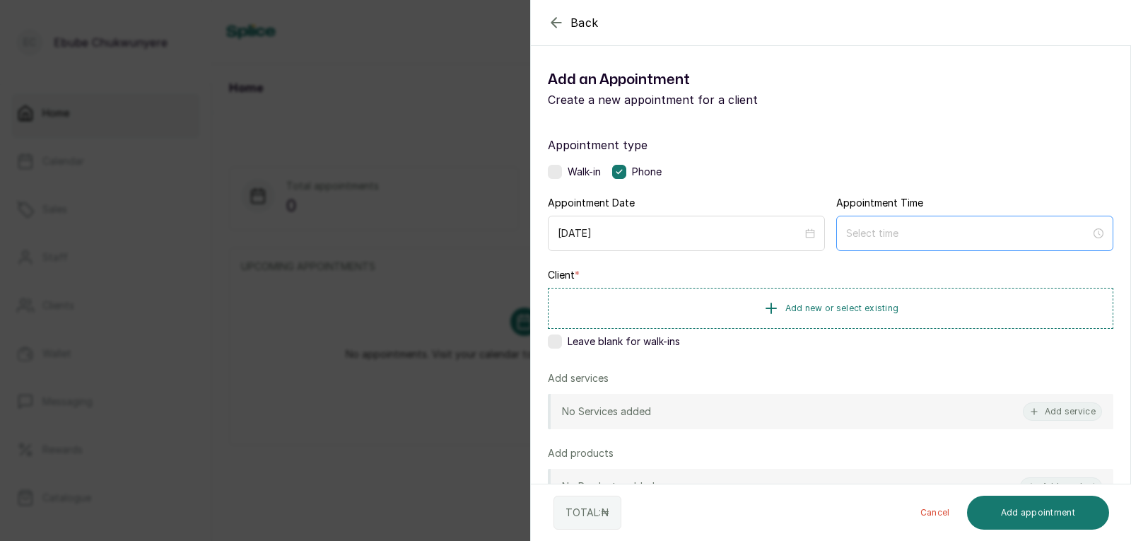
click at [903, 224] on div at bounding box center [974, 233] width 277 height 35
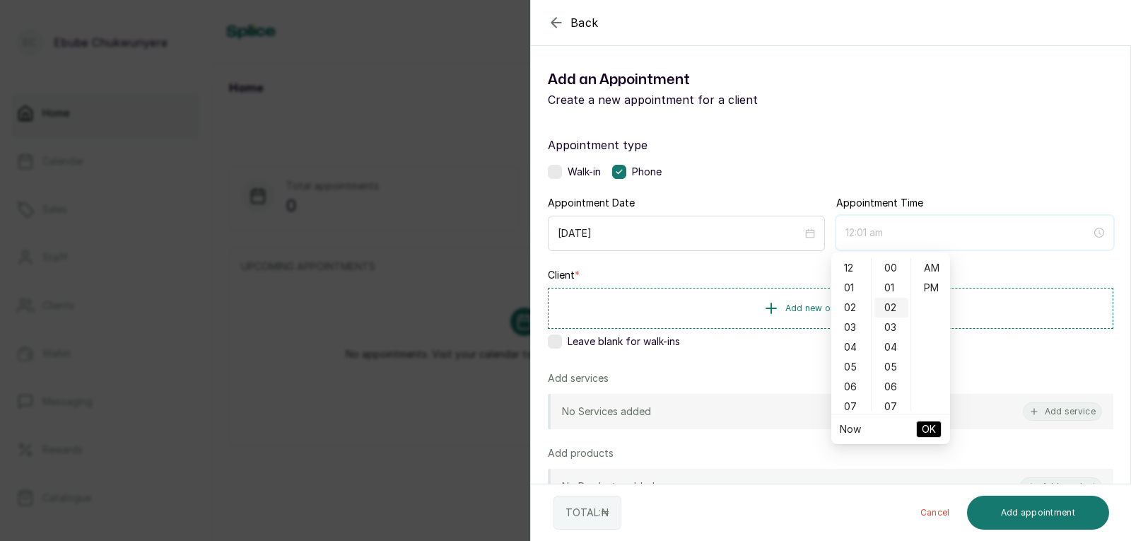
type input "12:02 am"
type input "4:00 am"
type input "7:00 am"
click at [858, 392] on div "09" at bounding box center [851, 390] width 34 height 20
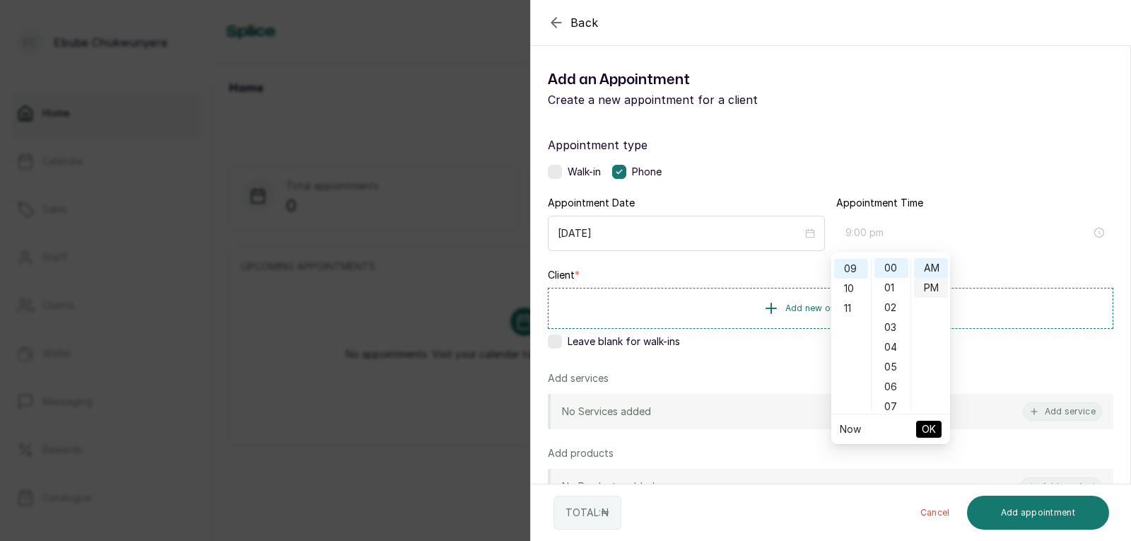
scroll to position [178, 0]
click at [934, 268] on div "AM" at bounding box center [931, 268] width 34 height 20
type input "9:00 am"
click at [925, 428] on span "OK" at bounding box center [929, 429] width 14 height 27
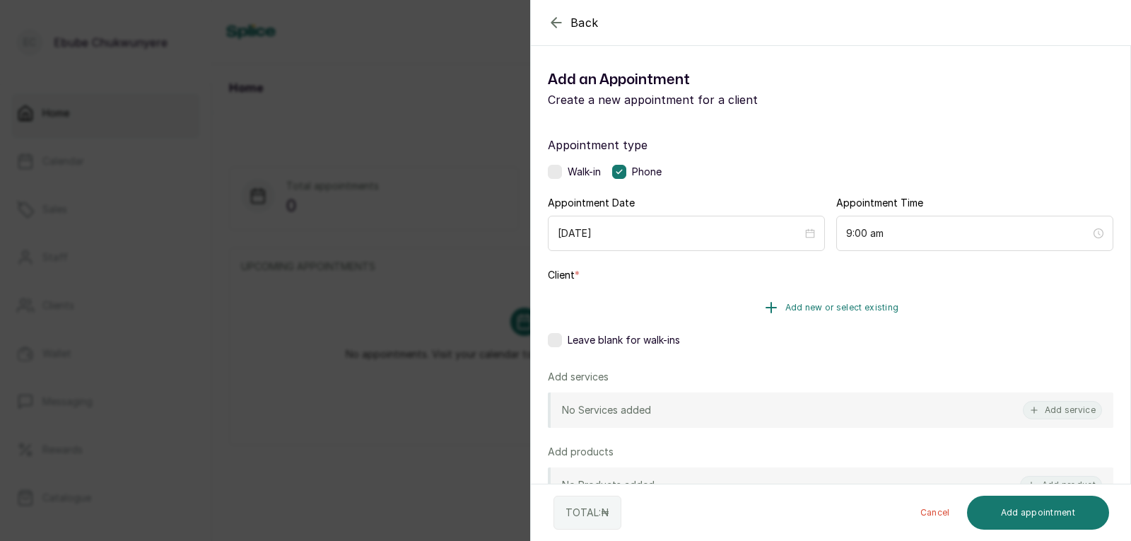
click at [746, 310] on button "Add new or select existing" at bounding box center [831, 308] width 566 height 40
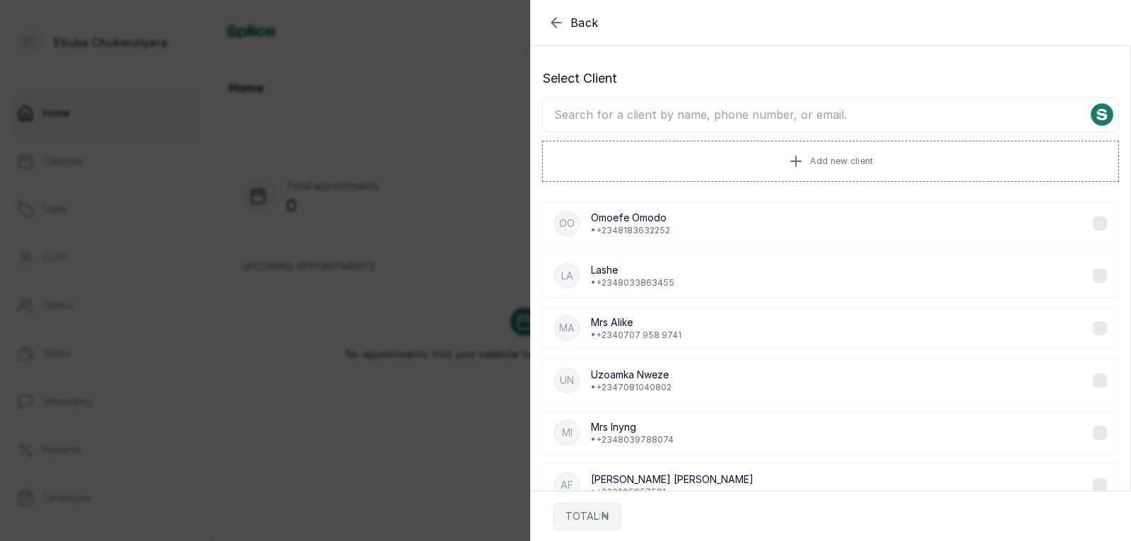
click at [778, 110] on input "text" at bounding box center [830, 114] width 577 height 35
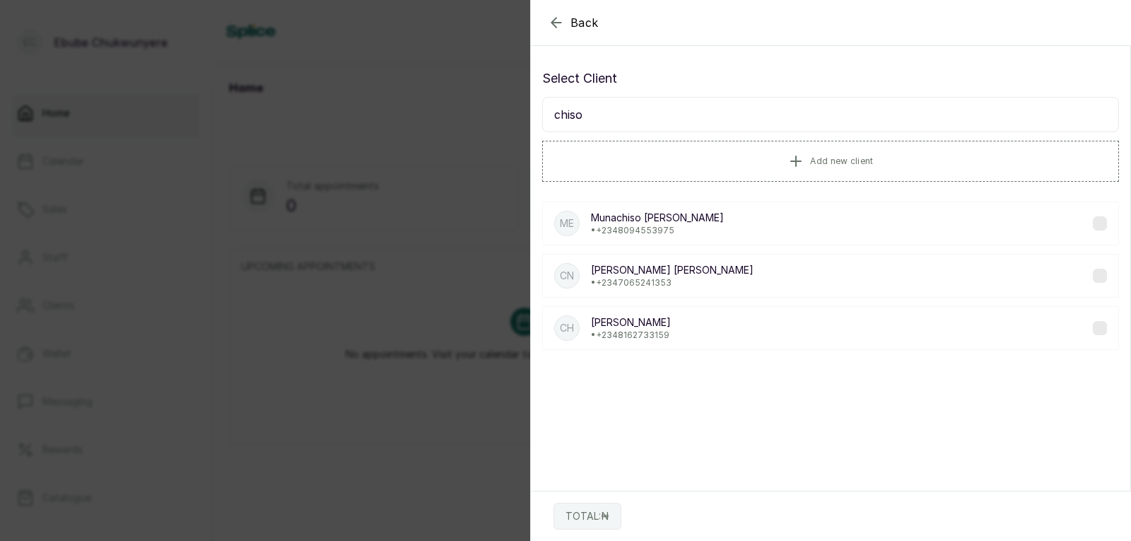
type input "chiso"
click at [698, 279] on div "CN [PERSON_NAME] • [PHONE_NUMBER]" at bounding box center [830, 276] width 577 height 44
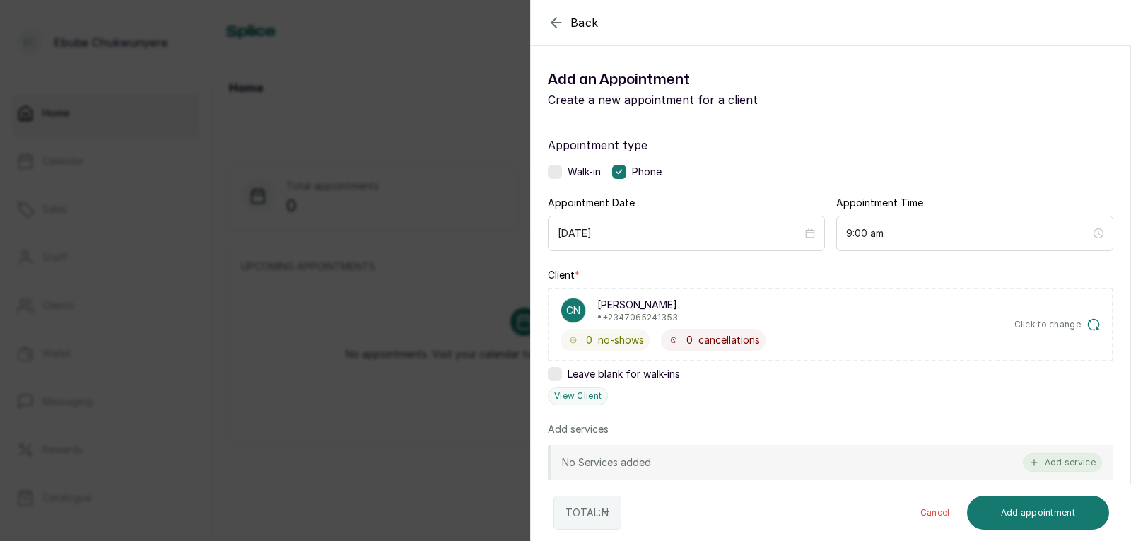
click at [1058, 462] on button "Add service" at bounding box center [1062, 462] width 79 height 18
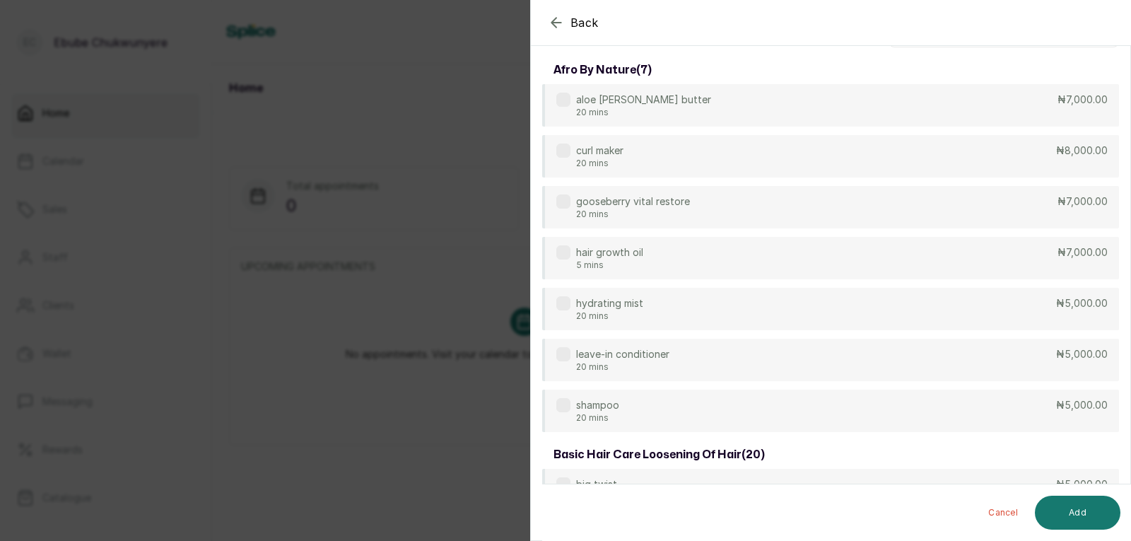
scroll to position [0, 0]
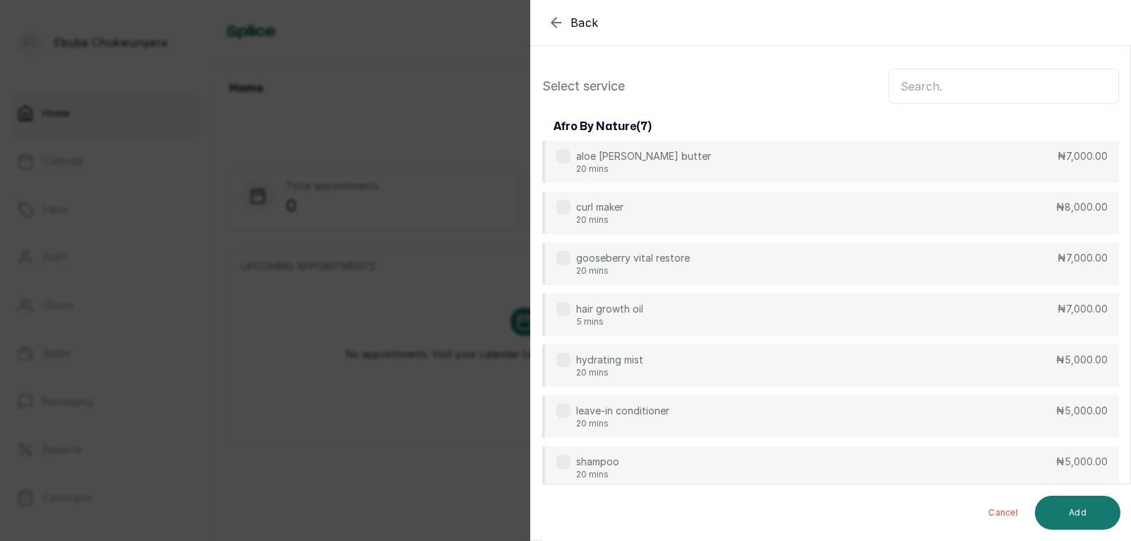
drag, startPoint x: 1042, startPoint y: 77, endPoint x: 1034, endPoint y: 88, distance: 13.6
click at [1041, 78] on input "text" at bounding box center [1004, 86] width 230 height 35
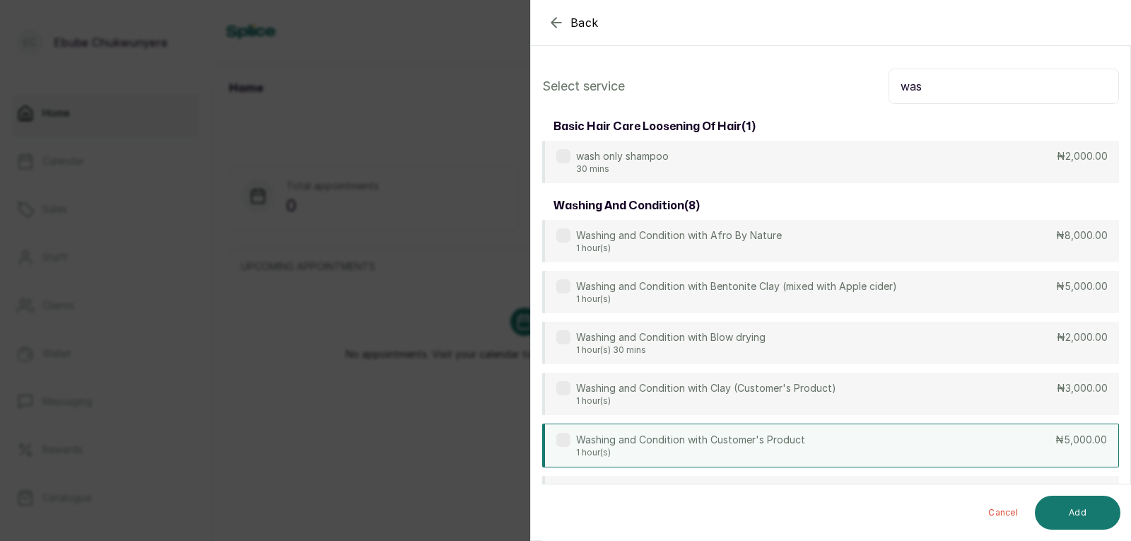
type input "was"
click at [1008, 440] on div "Washing and Condition with Customer's Product 1 hour(s) ₦5,000.00" at bounding box center [830, 445] width 577 height 44
click at [1051, 510] on button "Add" at bounding box center [1078, 513] width 86 height 34
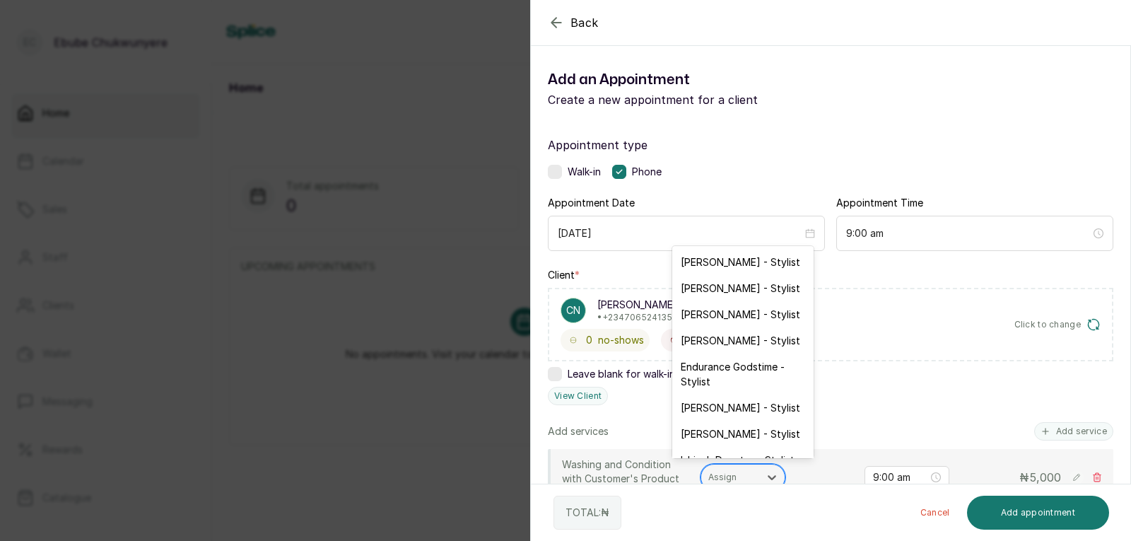
click at [749, 467] on div "Assign" at bounding box center [743, 477] width 85 height 27
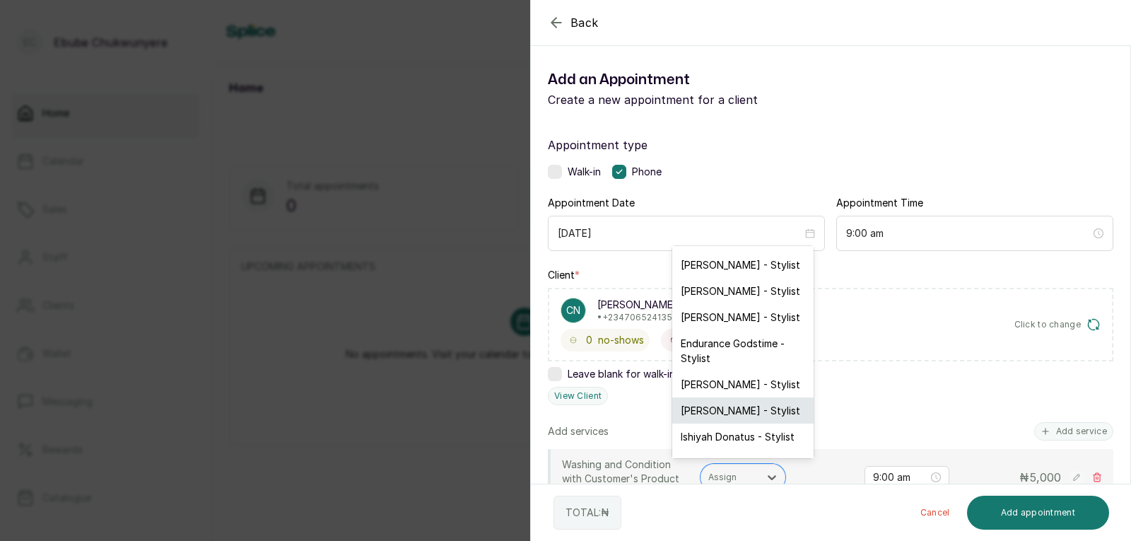
click at [748, 412] on div "[PERSON_NAME] - Stylist" at bounding box center [742, 410] width 141 height 26
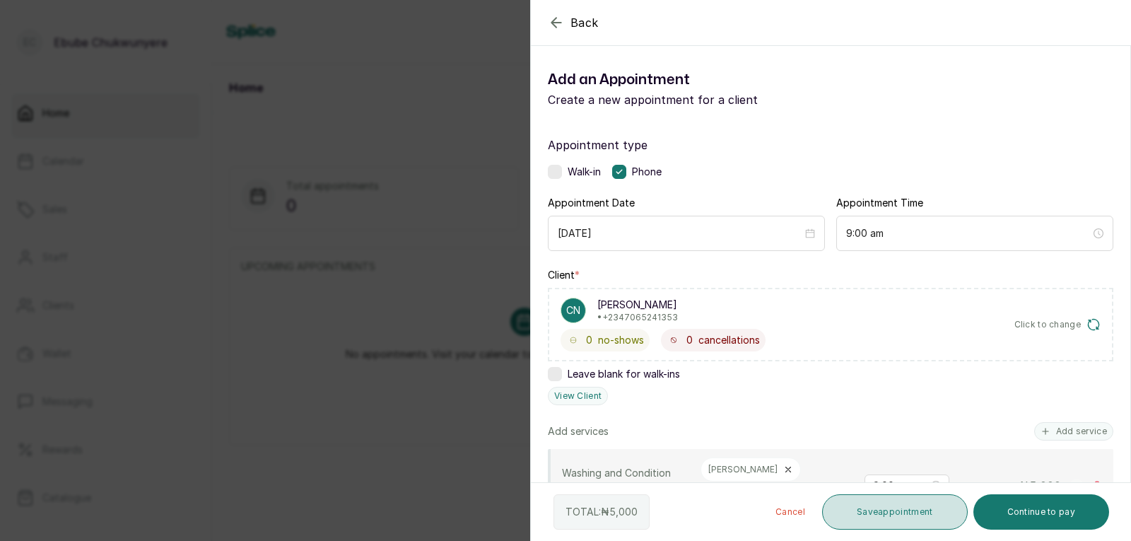
click at [934, 512] on button "Save appointment" at bounding box center [895, 511] width 146 height 35
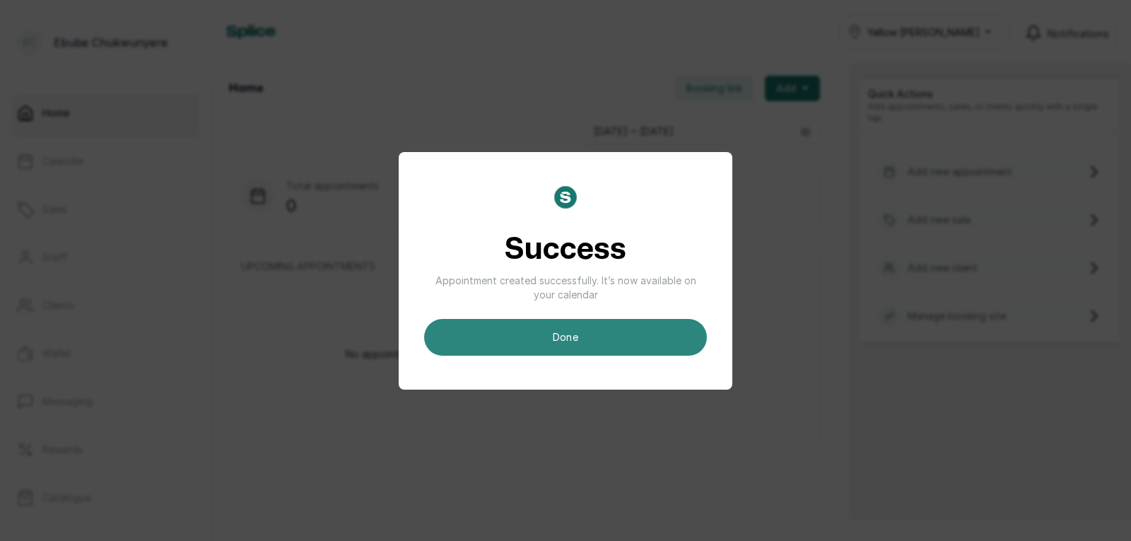
click at [510, 336] on button "done" at bounding box center [565, 337] width 283 height 37
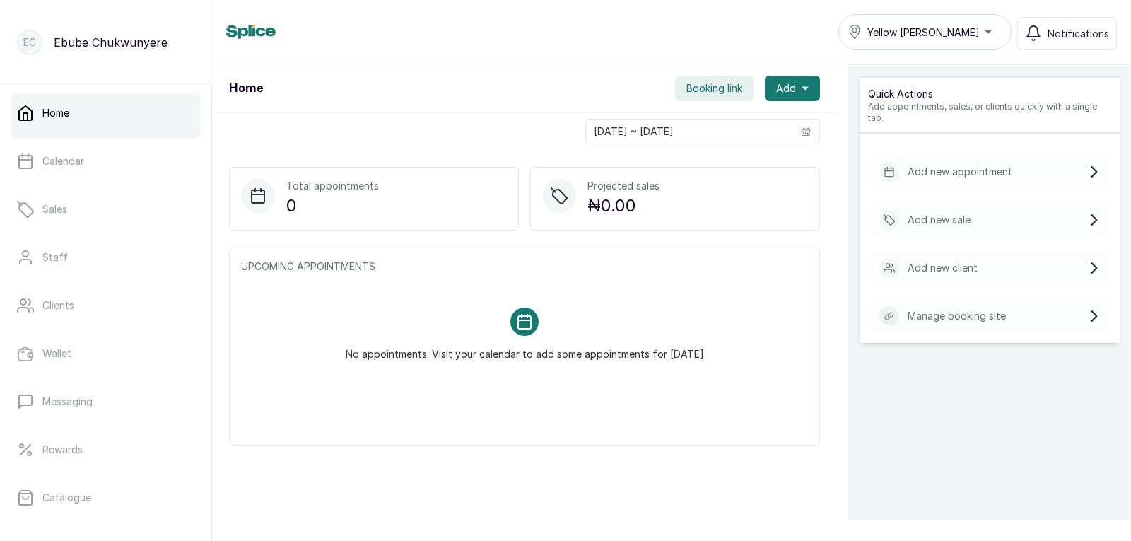
click at [920, 171] on div "Add new appointment" at bounding box center [990, 171] width 238 height 31
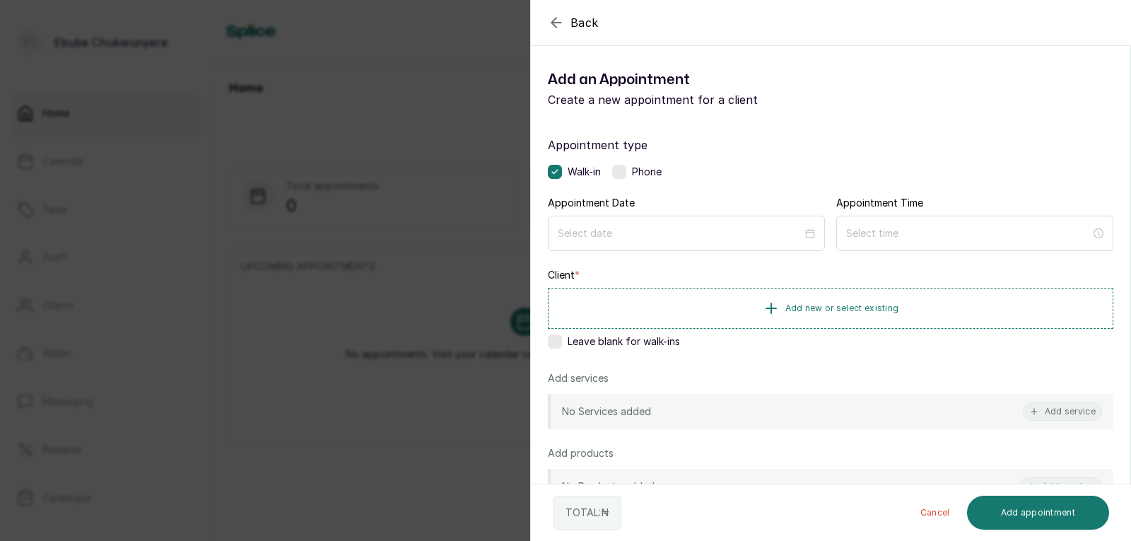
click at [620, 172] on label at bounding box center [619, 172] width 14 height 14
click at [635, 229] on input at bounding box center [680, 233] width 246 height 16
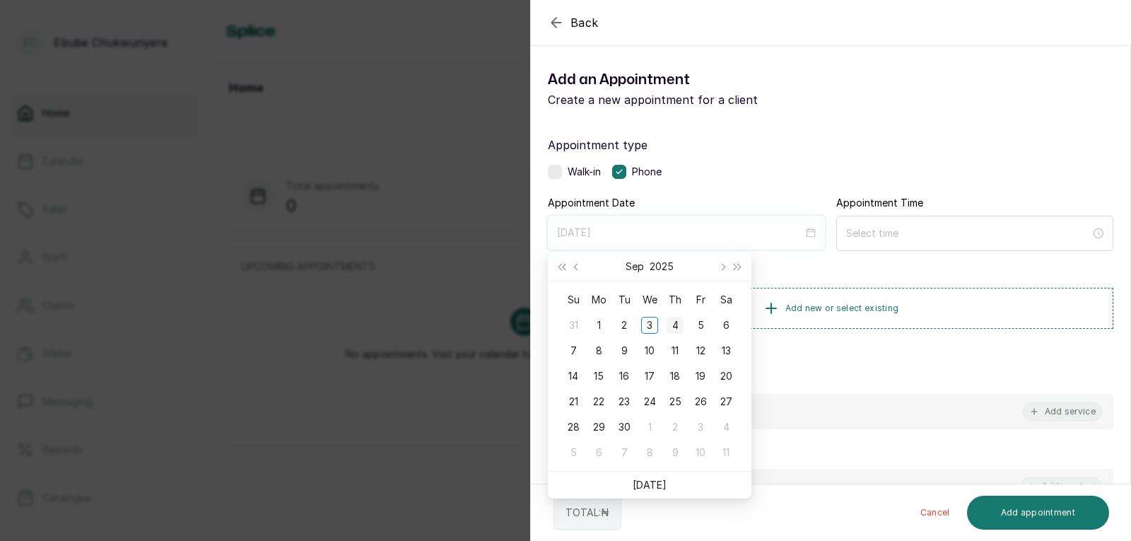
type input "[DATE]"
click at [672, 322] on div "4" at bounding box center [675, 325] width 17 height 17
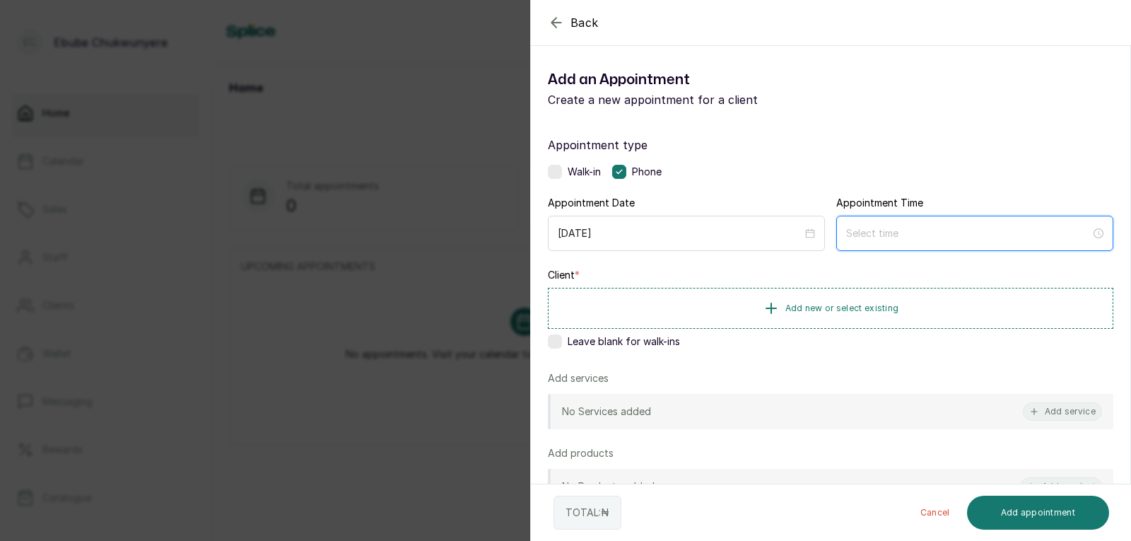
click at [920, 236] on input at bounding box center [968, 234] width 245 height 16
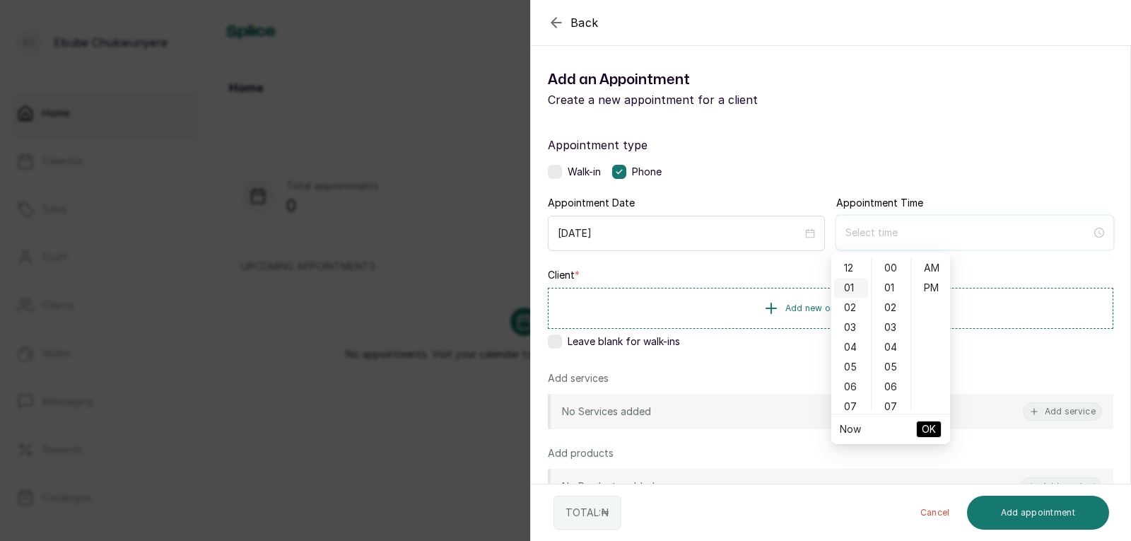
type input "1:00 am"
type input "12:07 am"
type input "7:00 am"
click at [850, 387] on div "09" at bounding box center [851, 390] width 34 height 20
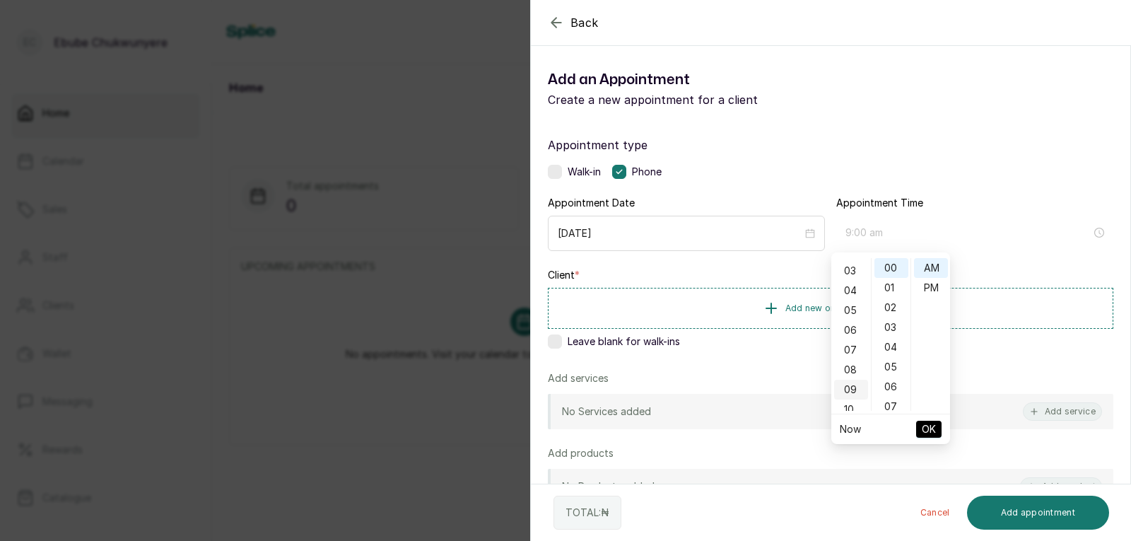
click at [843, 389] on div "09" at bounding box center [851, 390] width 34 height 20
type input "9:00 am"
click at [931, 432] on span "OK" at bounding box center [929, 429] width 14 height 27
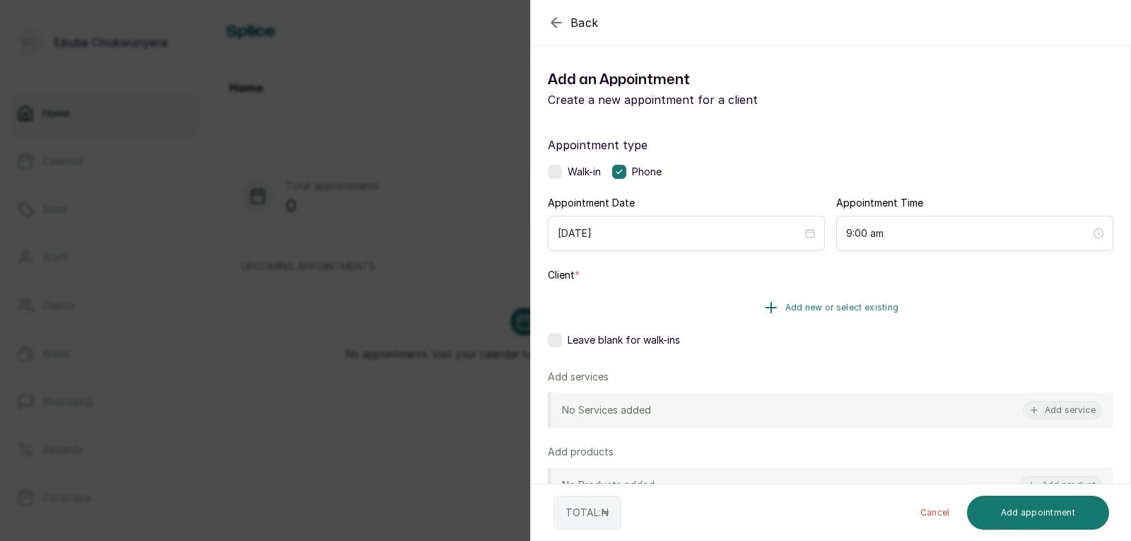
click at [744, 293] on button "Add new or select existing" at bounding box center [831, 308] width 566 height 40
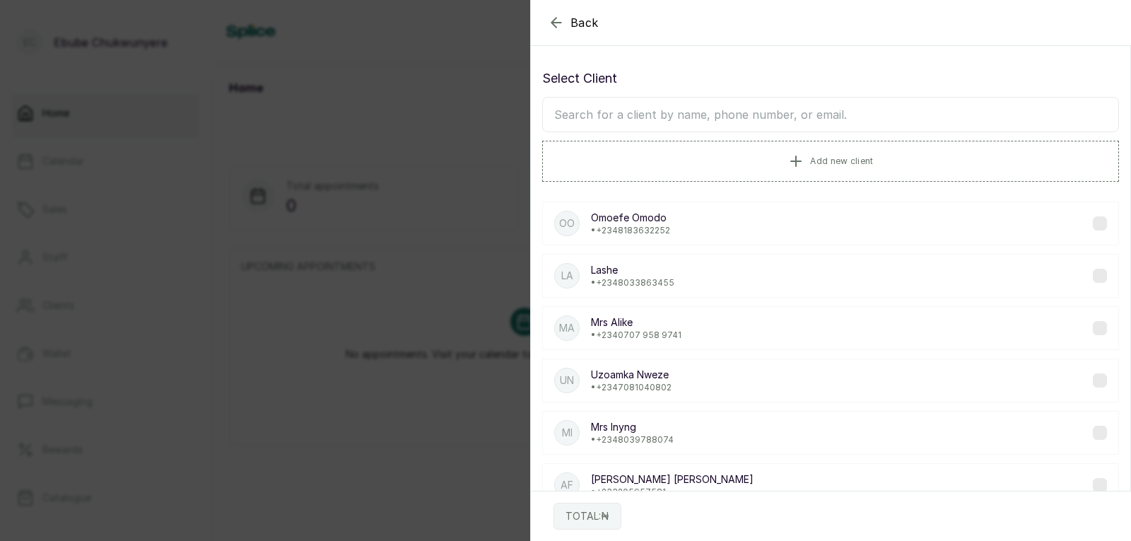
click at [731, 119] on input "text" at bounding box center [830, 114] width 577 height 35
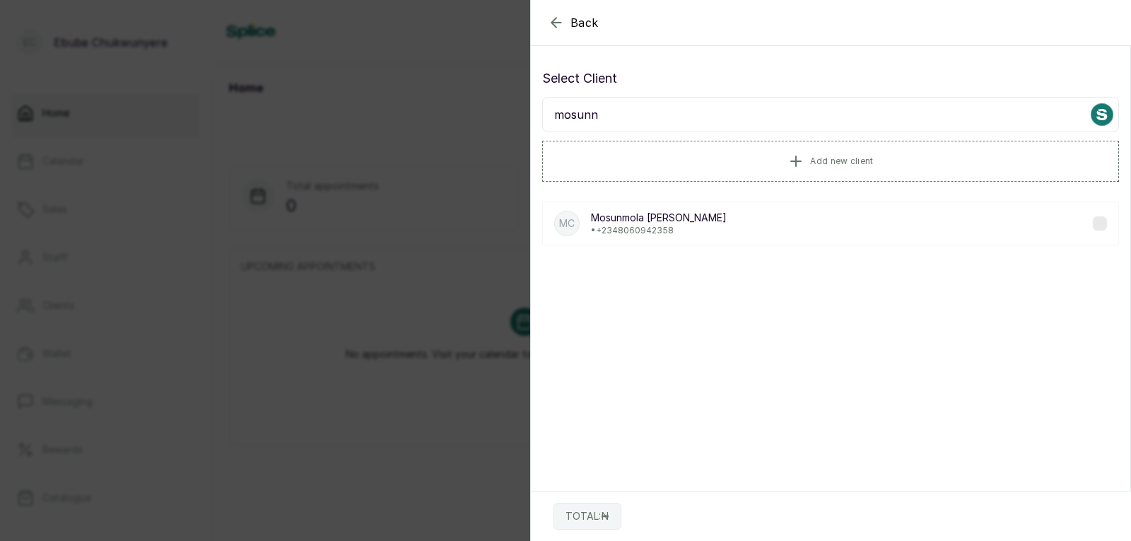
type input "mosunn"
click at [656, 221] on p "[PERSON_NAME]" at bounding box center [659, 218] width 136 height 14
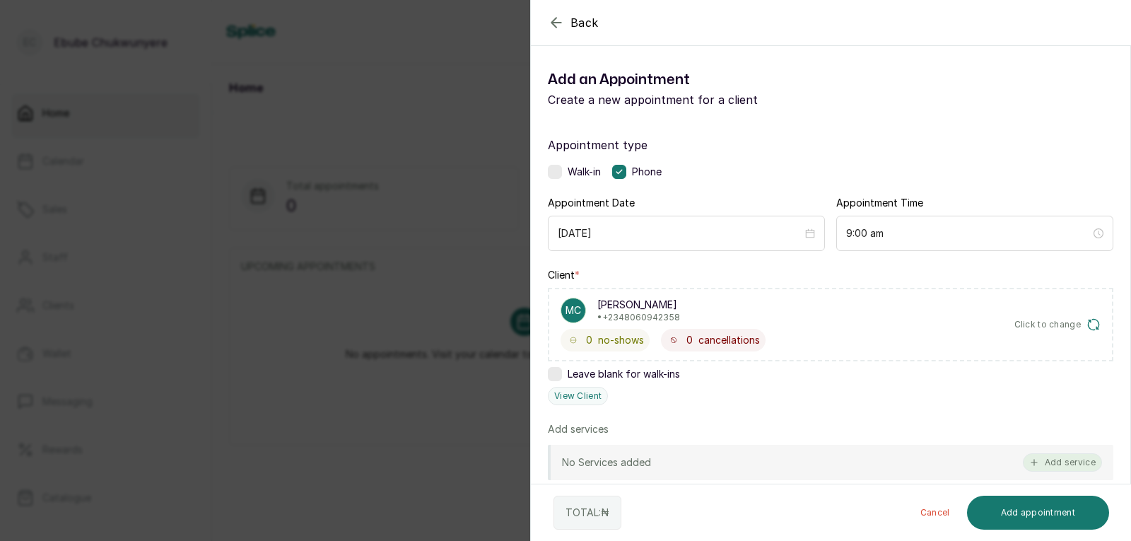
click at [1066, 459] on button "Add service" at bounding box center [1062, 462] width 79 height 18
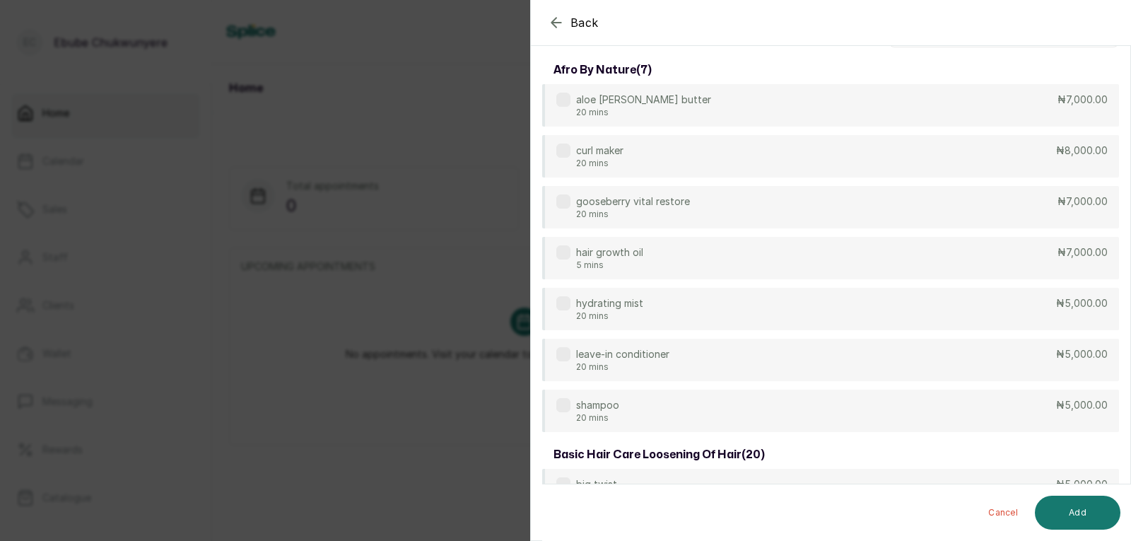
scroll to position [0, 0]
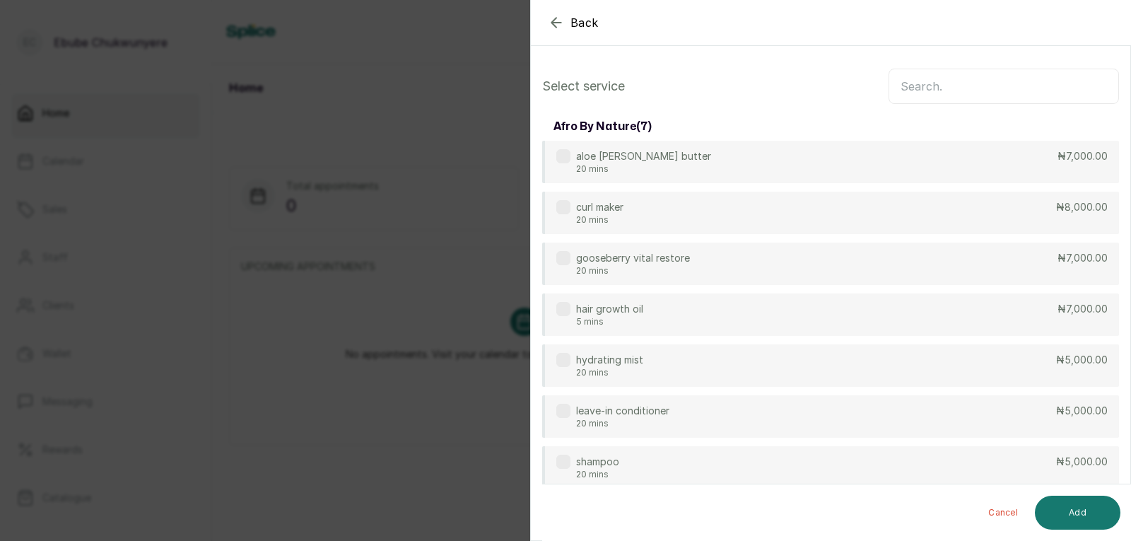
click at [1003, 86] on input "text" at bounding box center [1004, 86] width 230 height 35
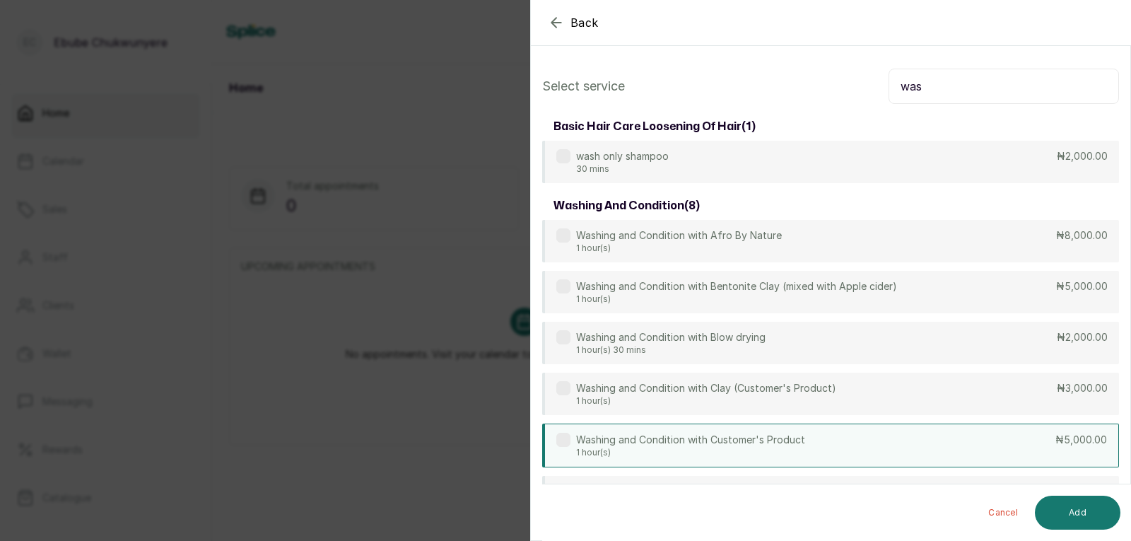
type input "was"
click at [940, 447] on div "Washing and Condition with Customer's Product 1 hour(s) ₦5,000.00" at bounding box center [830, 445] width 577 height 44
click at [1047, 505] on button "Add" at bounding box center [1078, 513] width 86 height 34
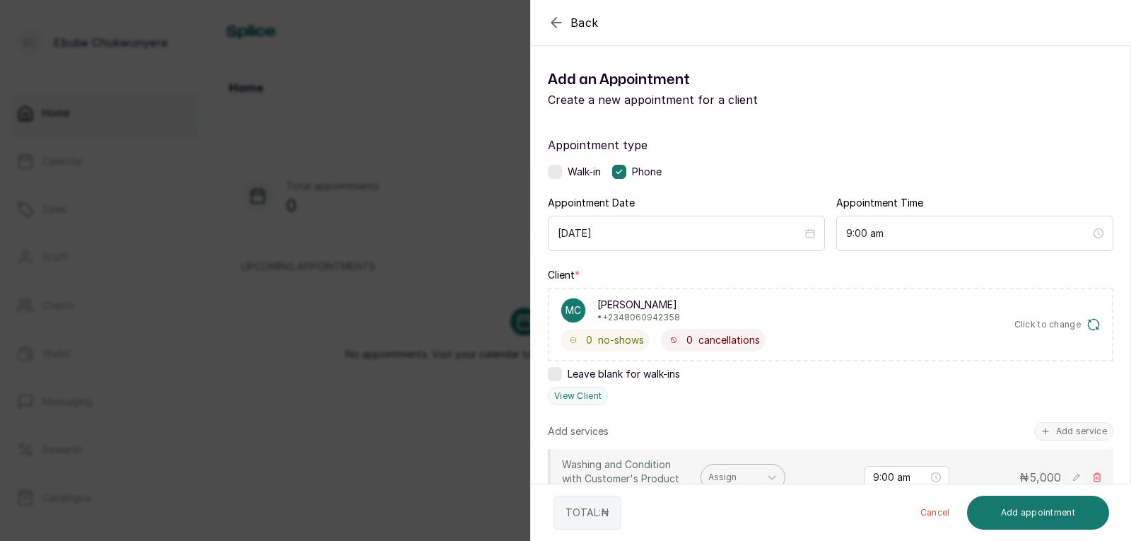
click at [720, 476] on div at bounding box center [730, 477] width 44 height 13
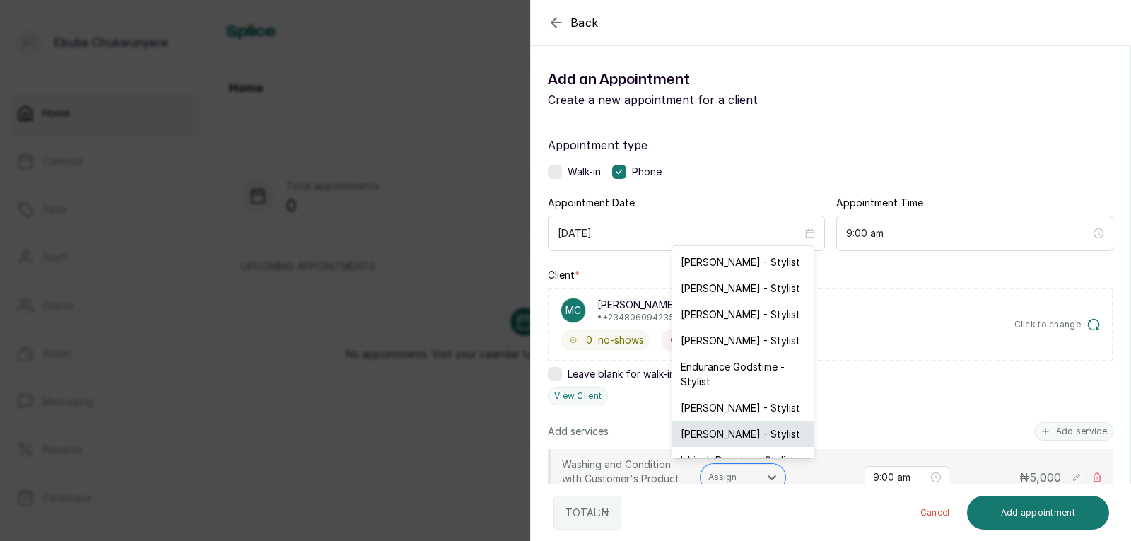
scroll to position [23, 0]
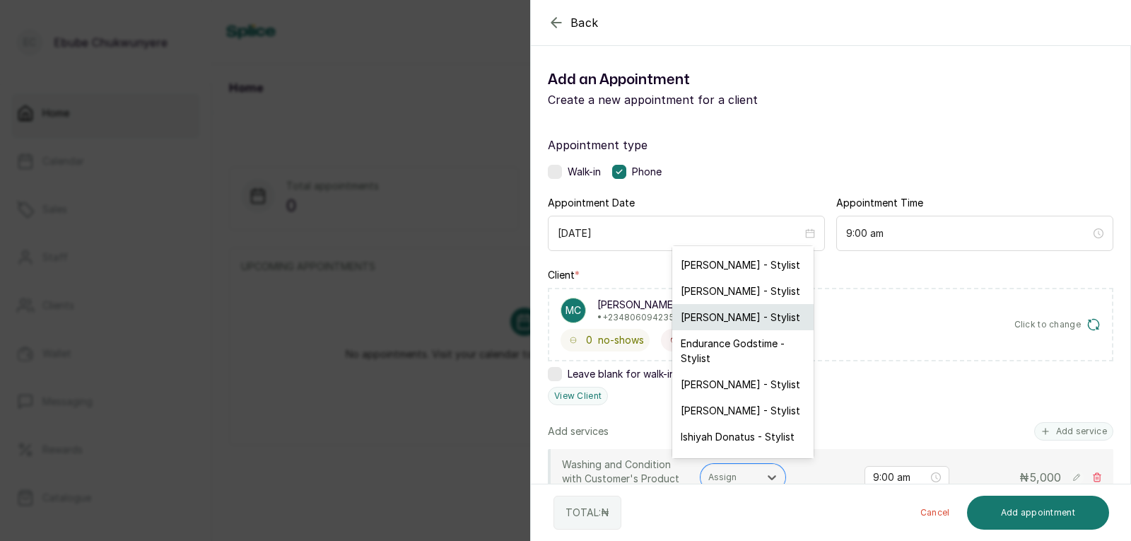
click at [730, 317] on div "[PERSON_NAME] - Stylist" at bounding box center [742, 317] width 141 height 26
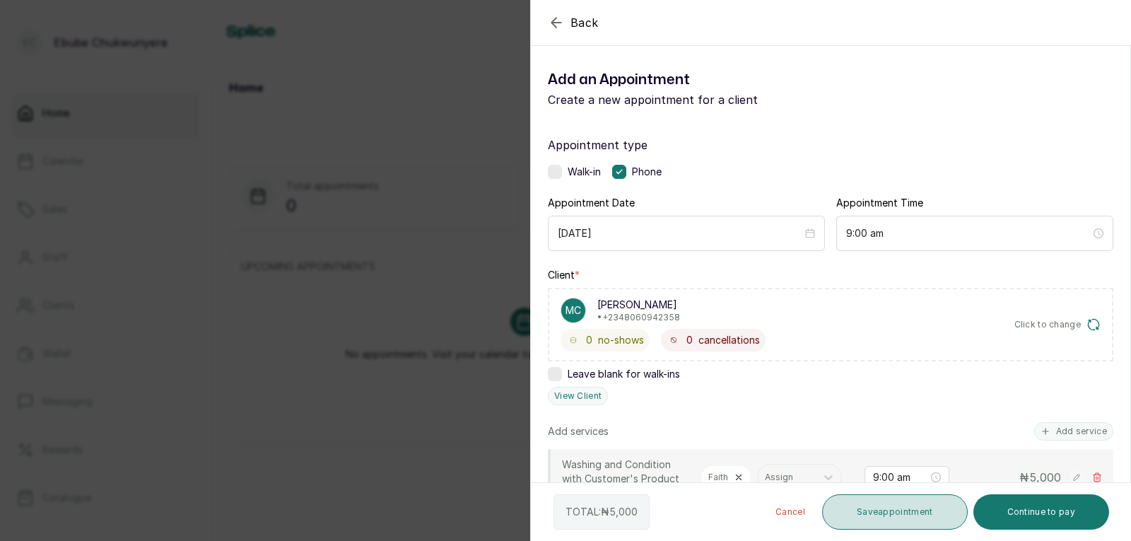
click at [901, 517] on button "Save appointment" at bounding box center [895, 511] width 146 height 35
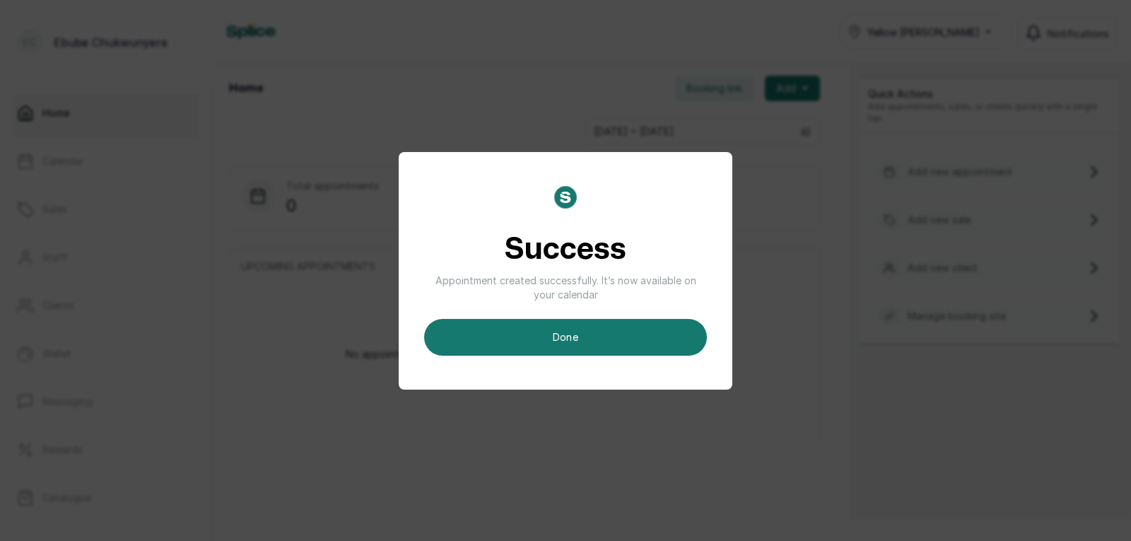
drag, startPoint x: 604, startPoint y: 332, endPoint x: 773, endPoint y: 315, distance: 169.1
click at [616, 334] on button "done" at bounding box center [565, 337] width 283 height 37
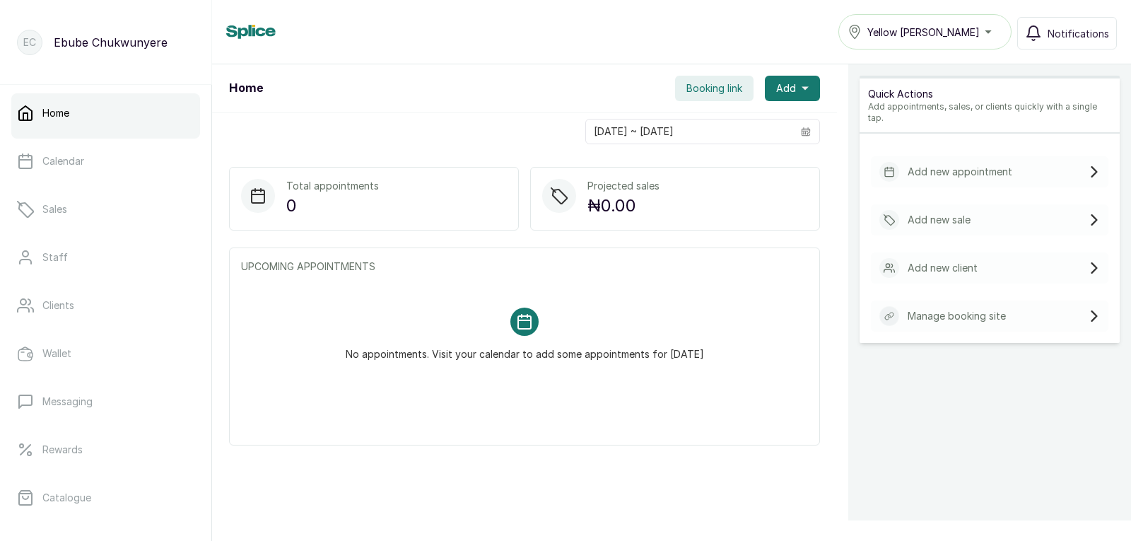
click at [1002, 166] on div "Add new appointment" at bounding box center [990, 171] width 238 height 31
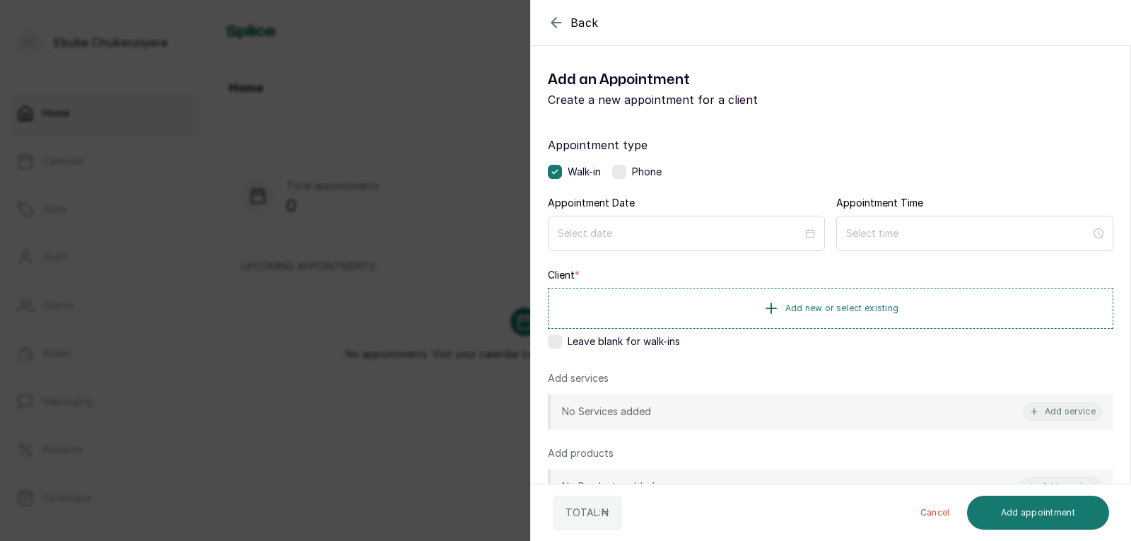
drag, startPoint x: 626, startPoint y: 164, endPoint x: 624, endPoint y: 174, distance: 10.0
click at [624, 165] on div "Appointment type Walk-in Phone" at bounding box center [831, 157] width 566 height 42
click at [624, 177] on label at bounding box center [619, 172] width 14 height 14
drag, startPoint x: 633, startPoint y: 241, endPoint x: 664, endPoint y: 252, distance: 32.2
click at [636, 241] on div at bounding box center [686, 233] width 277 height 35
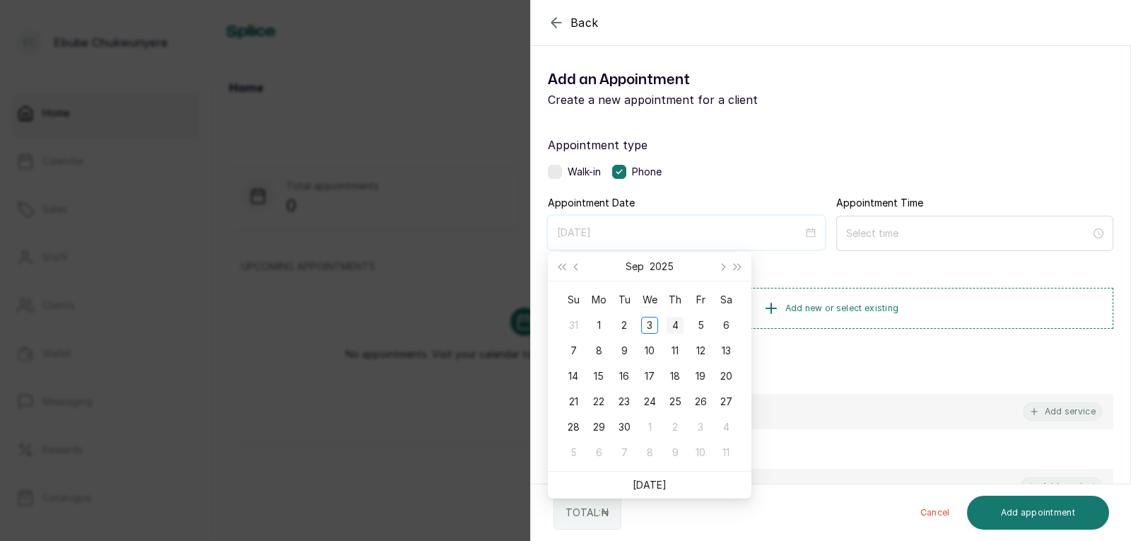
type input "[DATE]"
click at [673, 329] on div "4" at bounding box center [675, 325] width 17 height 17
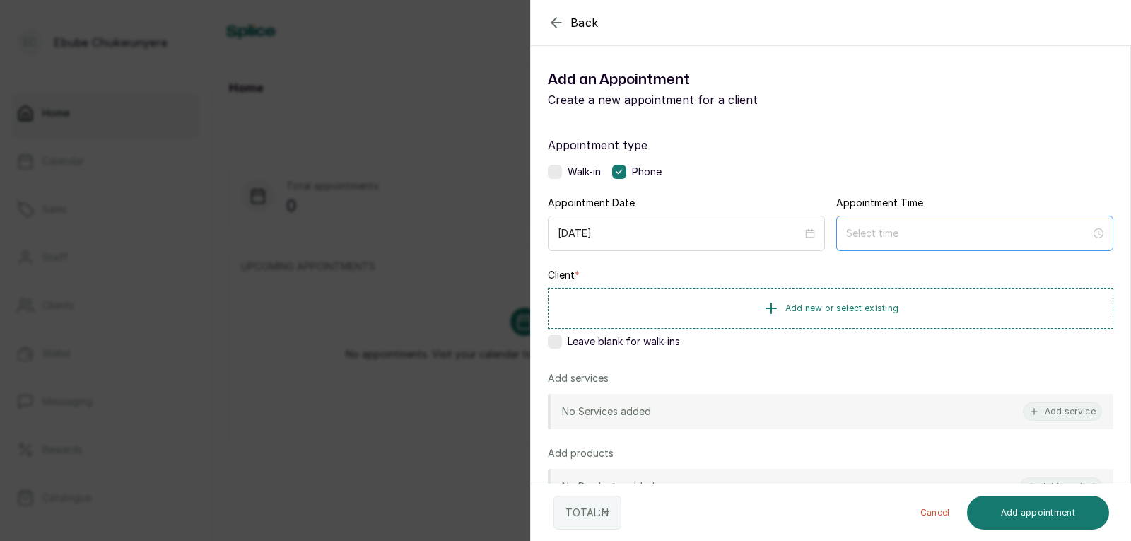
click at [904, 241] on div at bounding box center [974, 233] width 277 height 35
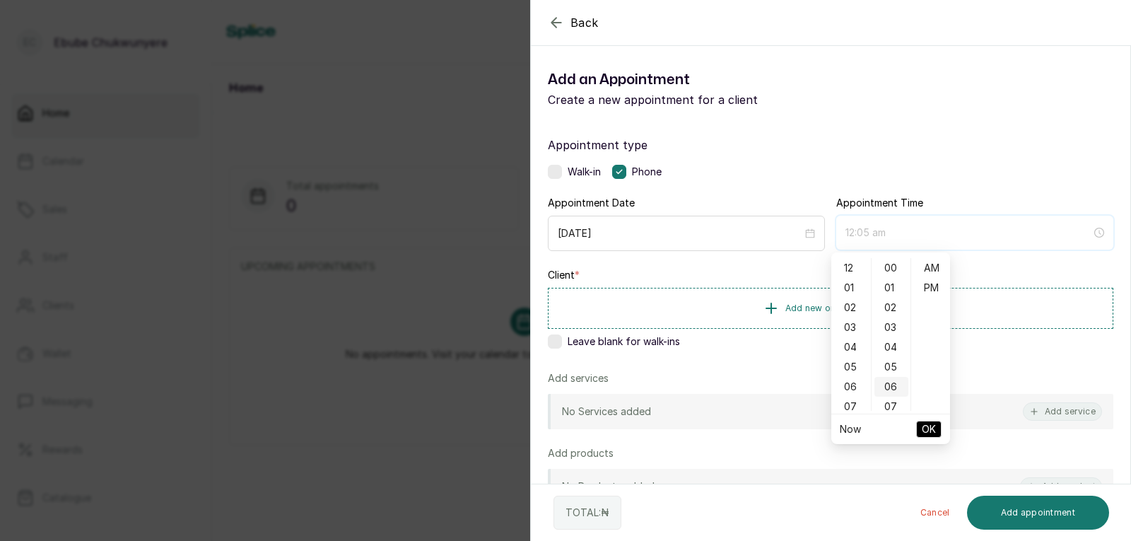
type input "12:06 am"
type input "7:00 am"
type input "12:00 am"
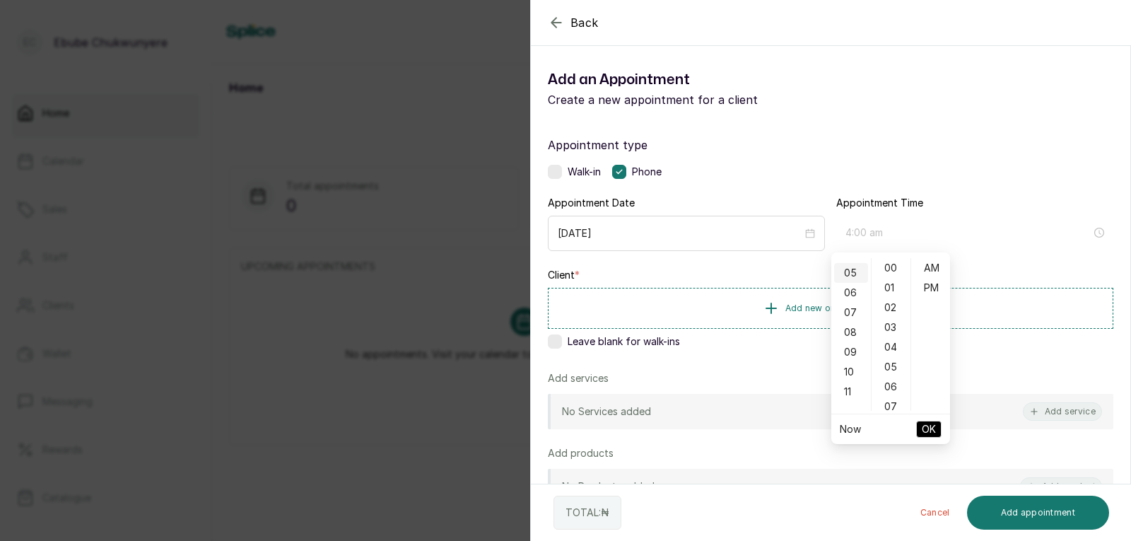
type input "5:00 am"
click at [853, 282] on div "04" at bounding box center [851, 281] width 34 height 20
type input "4:00 pm"
click at [937, 285] on div "PM" at bounding box center [931, 288] width 34 height 20
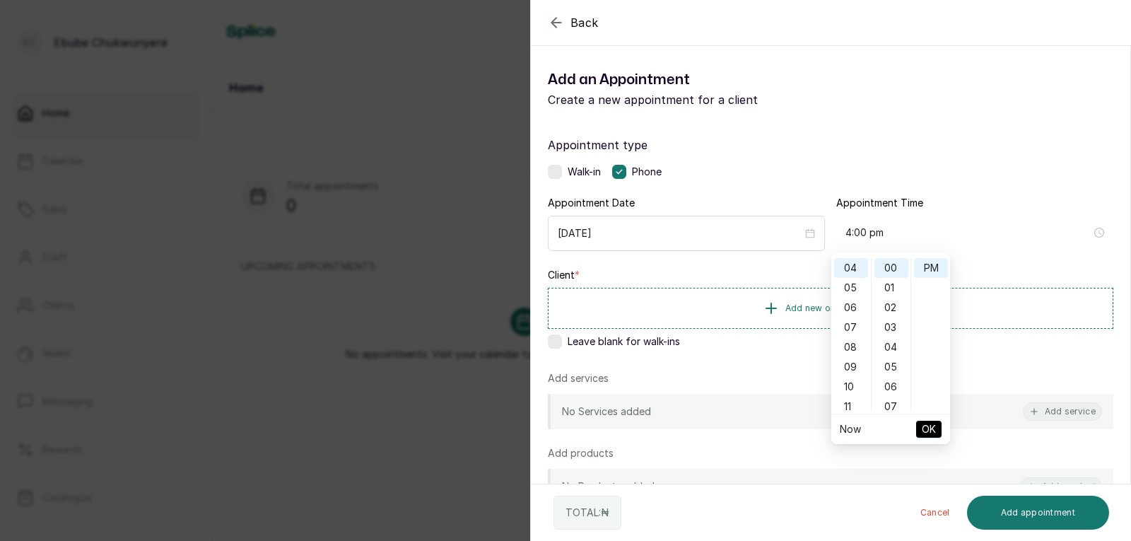
scroll to position [20, 0]
click at [932, 425] on span "OK" at bounding box center [929, 429] width 14 height 27
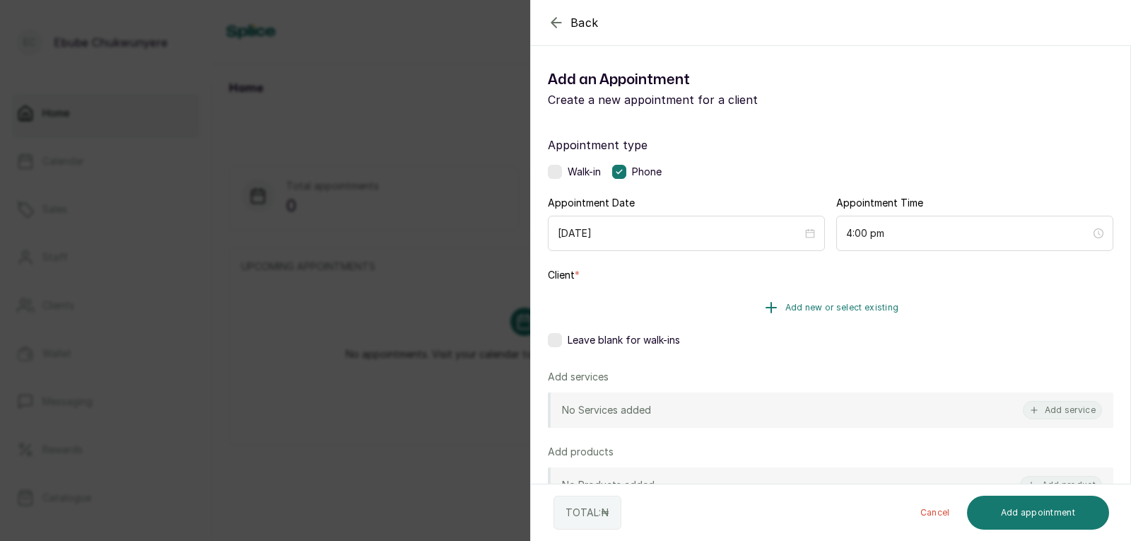
click at [878, 307] on span "Add new or select existing" at bounding box center [842, 307] width 114 height 11
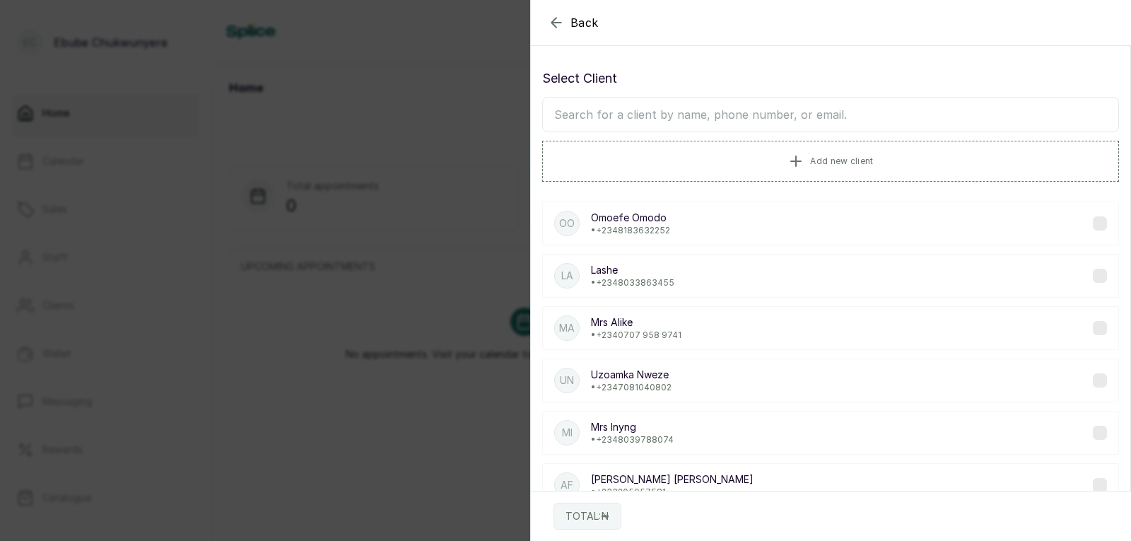
click at [783, 120] on input "text" at bounding box center [830, 114] width 577 height 35
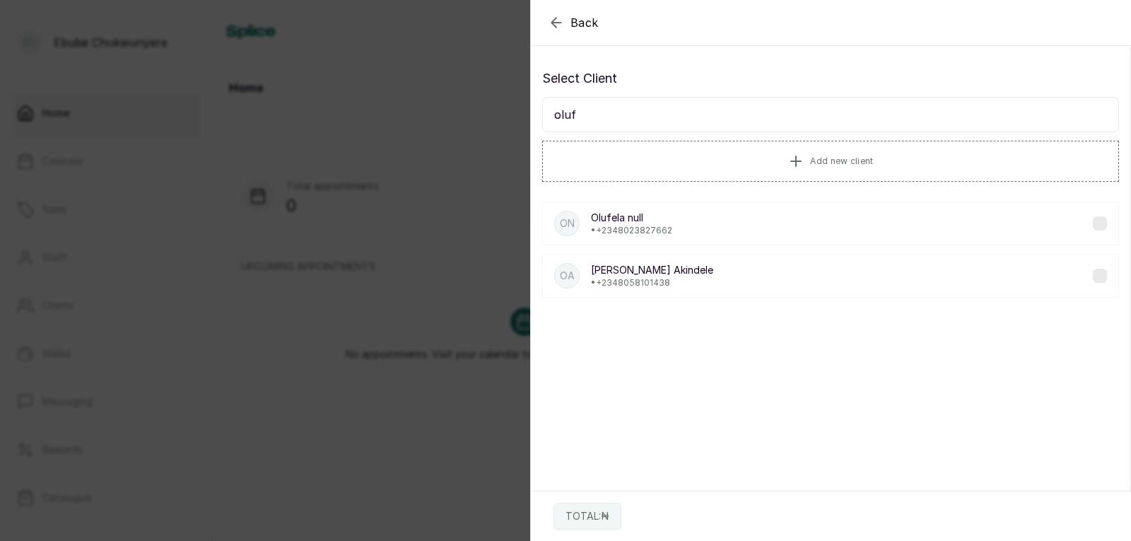
type input "oluf"
click at [699, 228] on div "On Olufela null • [PHONE_NUMBER]" at bounding box center [830, 223] width 577 height 44
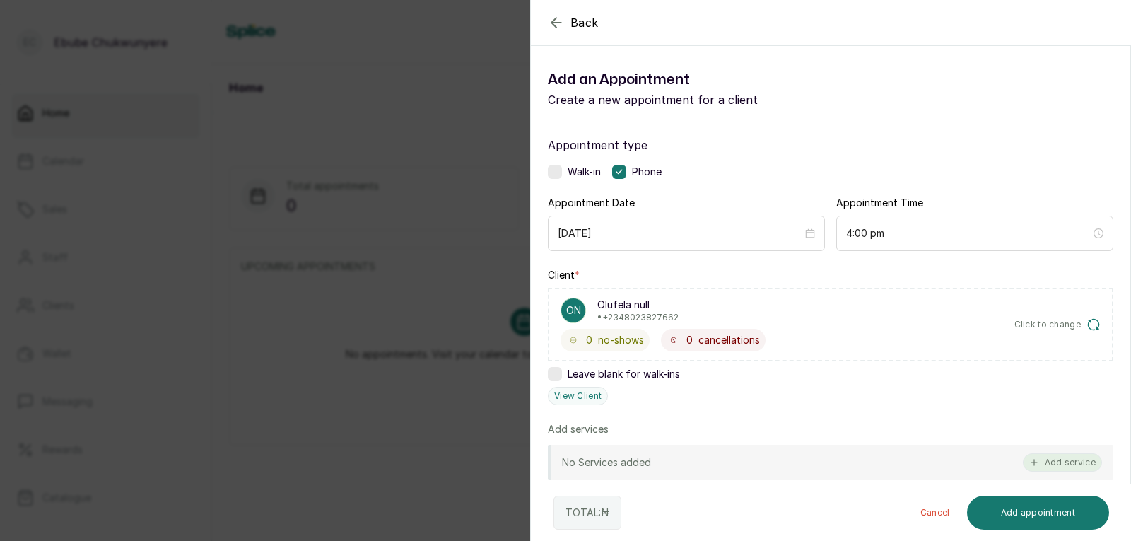
click at [1058, 460] on button "Add service" at bounding box center [1062, 462] width 79 height 18
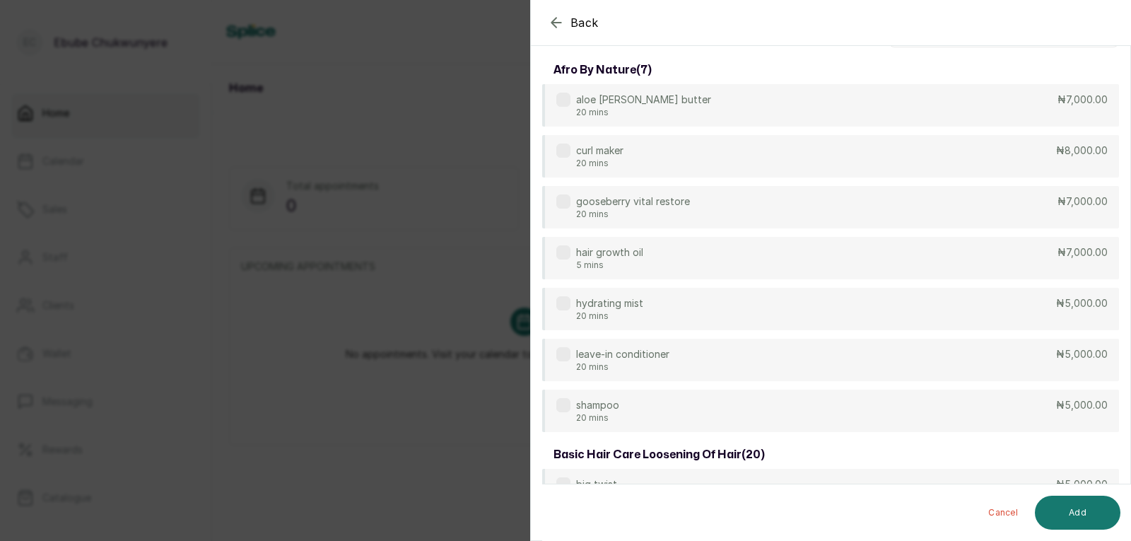
scroll to position [0, 0]
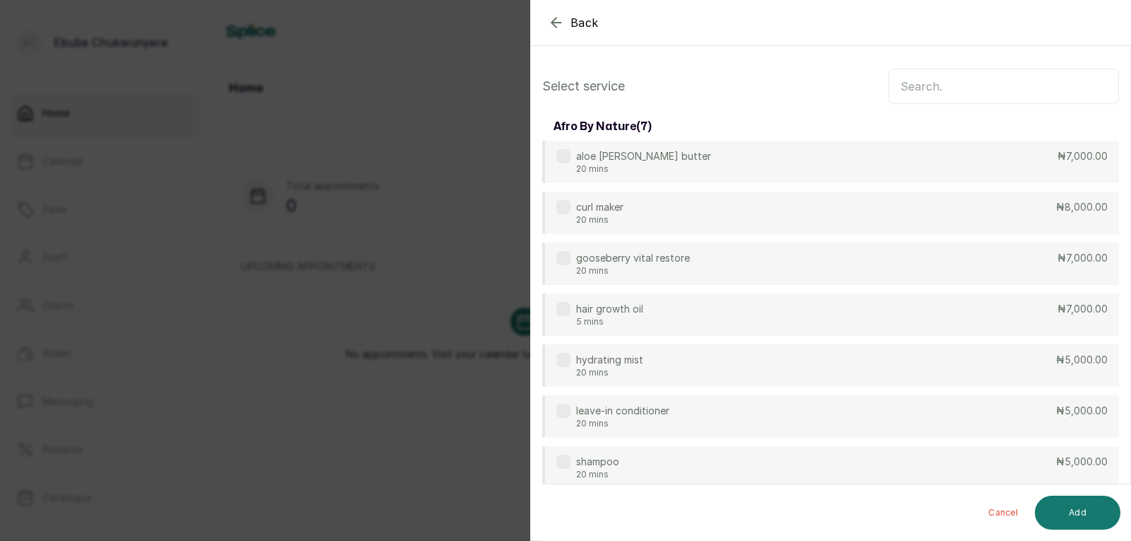
click at [1036, 95] on input "text" at bounding box center [1004, 86] width 230 height 35
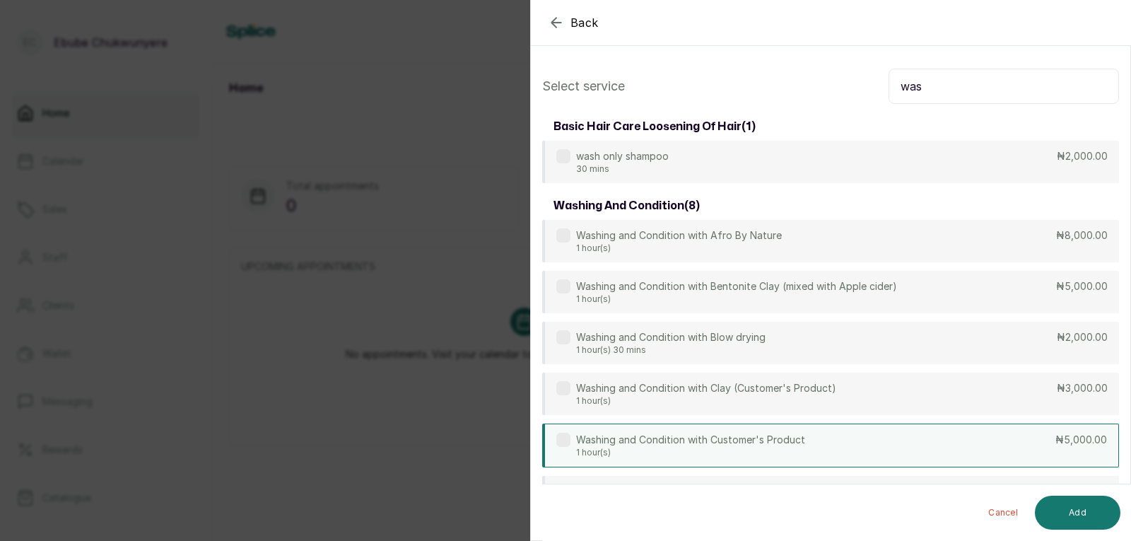
type input "was"
click at [1019, 443] on div "Washing and Condition with Customer's Product 1 hour(s) ₦5,000.00" at bounding box center [830, 445] width 577 height 44
click at [1077, 513] on button "Add" at bounding box center [1078, 513] width 86 height 34
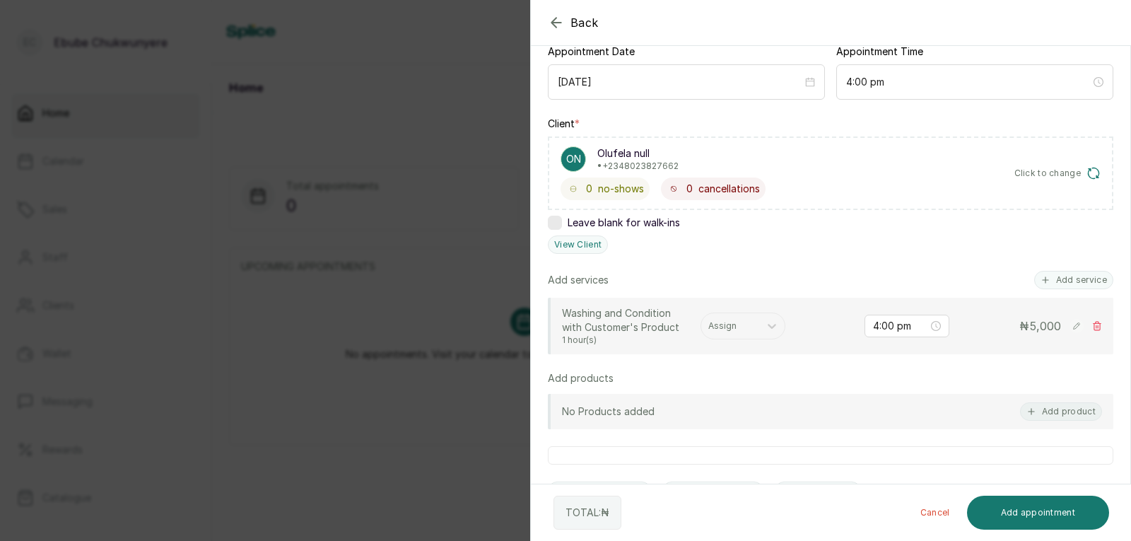
scroll to position [158, 0]
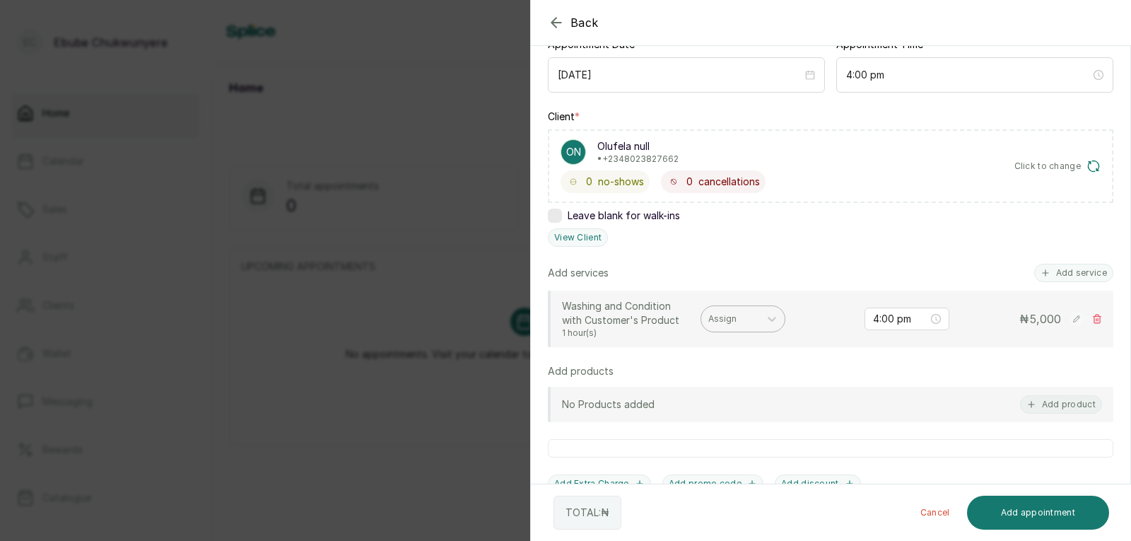
click at [725, 323] on div at bounding box center [730, 318] width 44 height 13
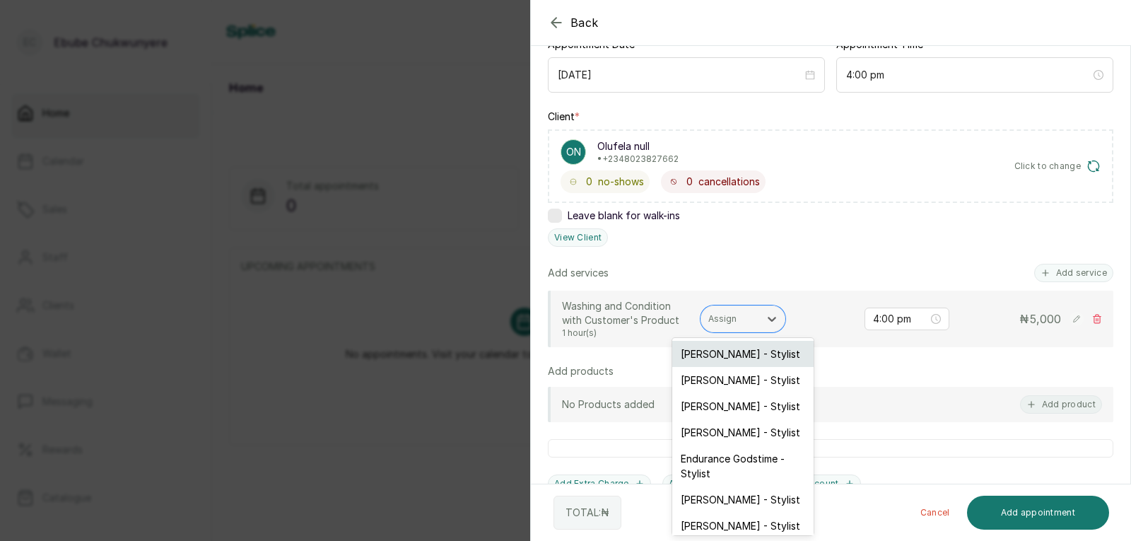
click at [763, 365] on div "[PERSON_NAME] - Stylist" at bounding box center [742, 354] width 141 height 26
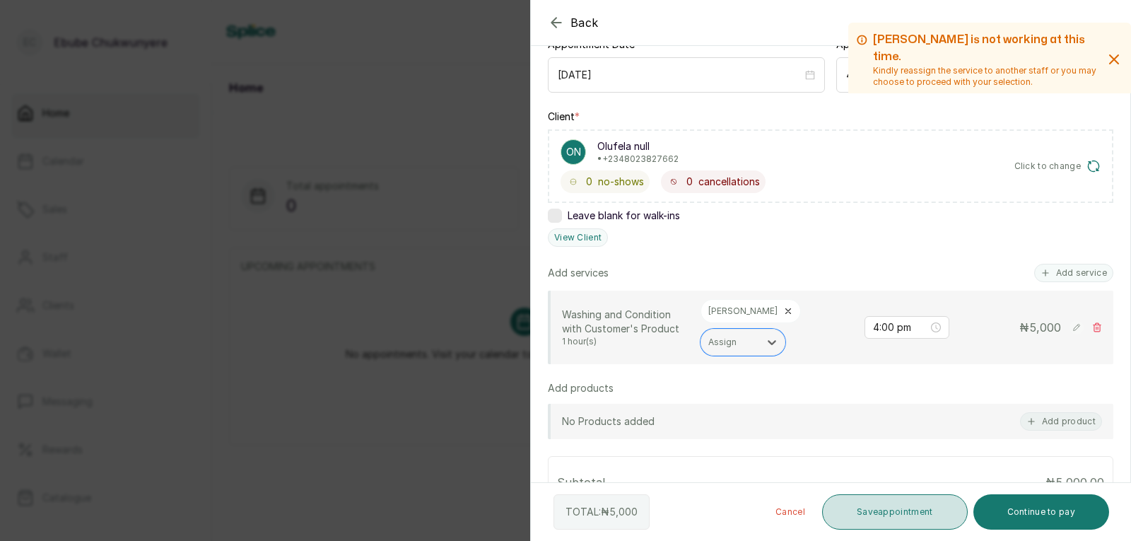
click at [915, 508] on button "Save appointment" at bounding box center [895, 511] width 146 height 35
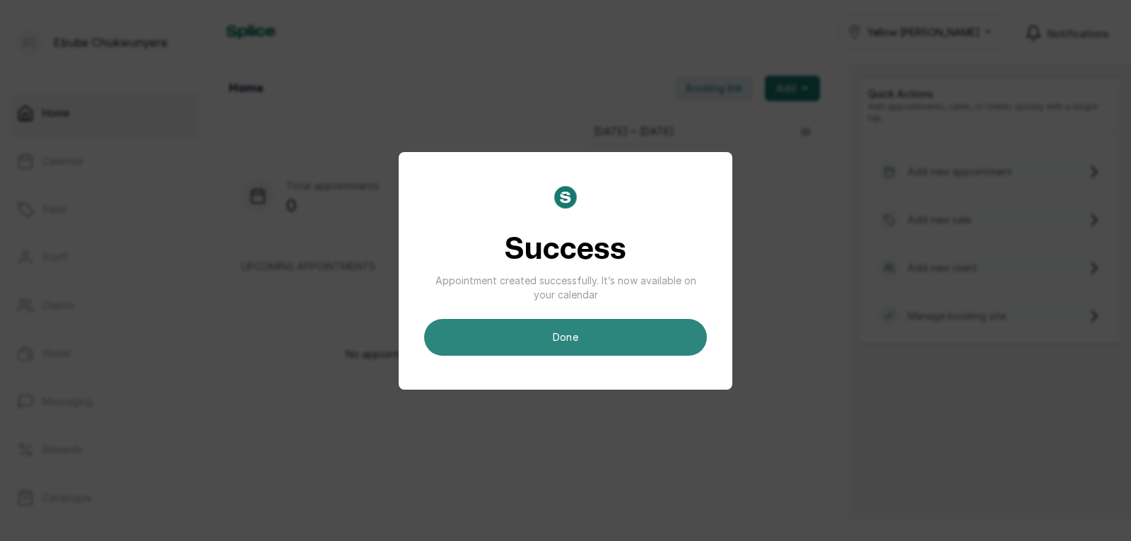
click at [646, 348] on button "done" at bounding box center [565, 337] width 283 height 37
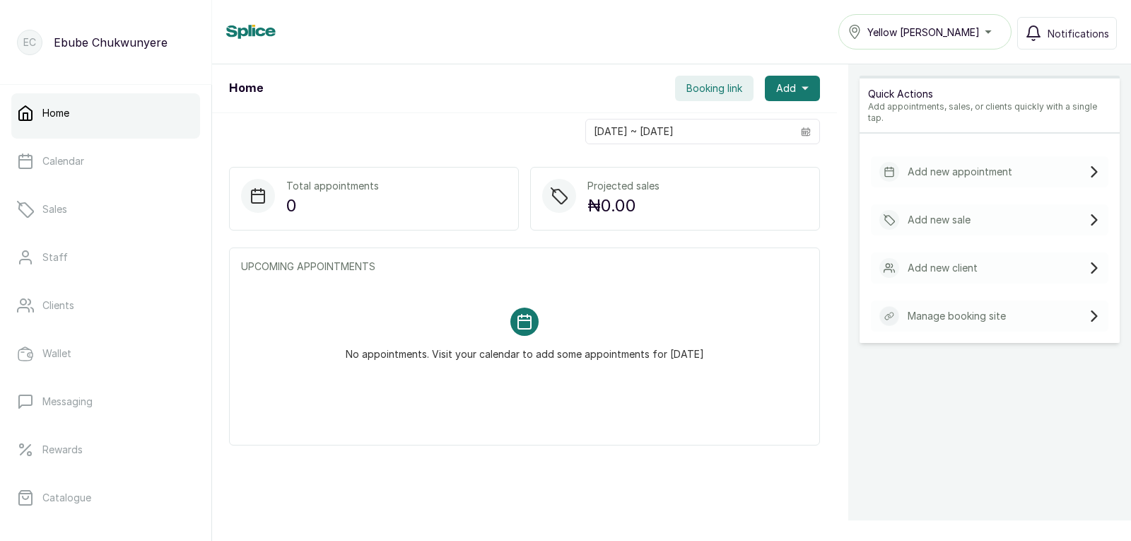
click at [955, 168] on div "Add new appointment" at bounding box center [945, 172] width 133 height 20
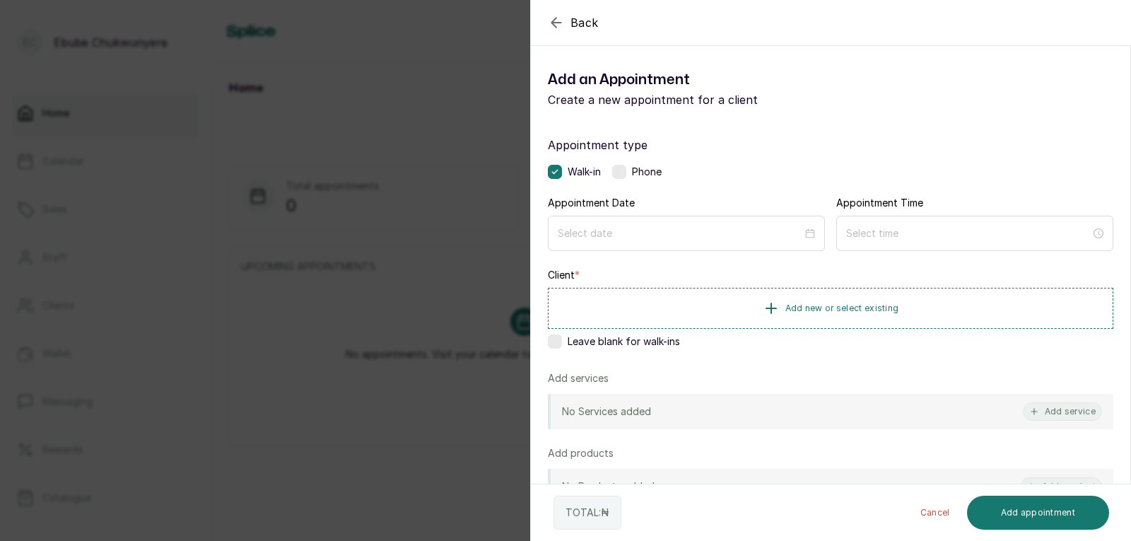
drag, startPoint x: 621, startPoint y: 172, endPoint x: 620, endPoint y: 192, distance: 19.1
click at [621, 175] on label at bounding box center [619, 172] width 14 height 14
click at [619, 240] on input at bounding box center [680, 233] width 246 height 16
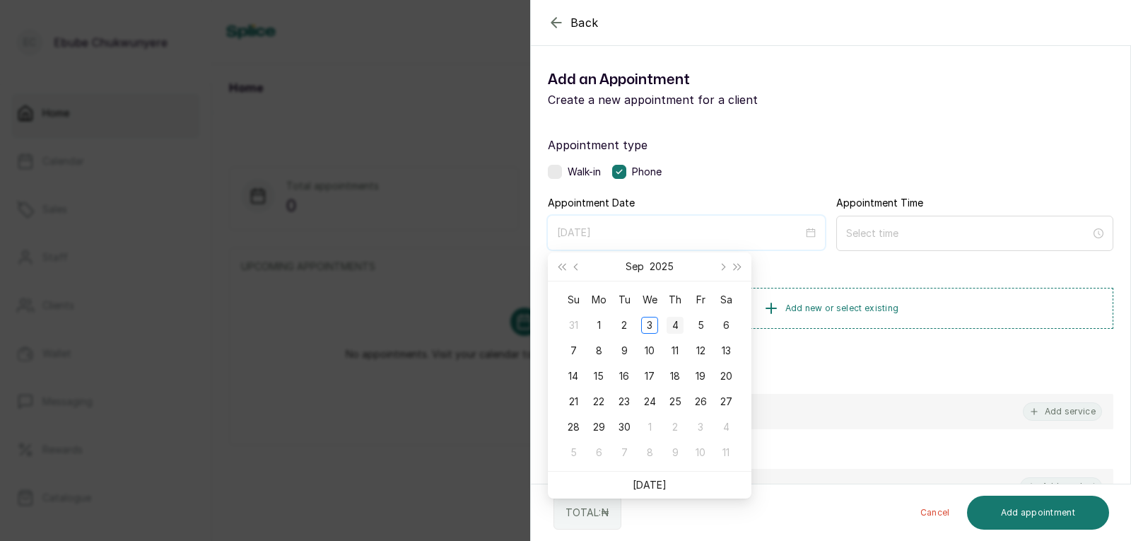
type input "[DATE]"
click at [679, 322] on div "4" at bounding box center [675, 325] width 17 height 17
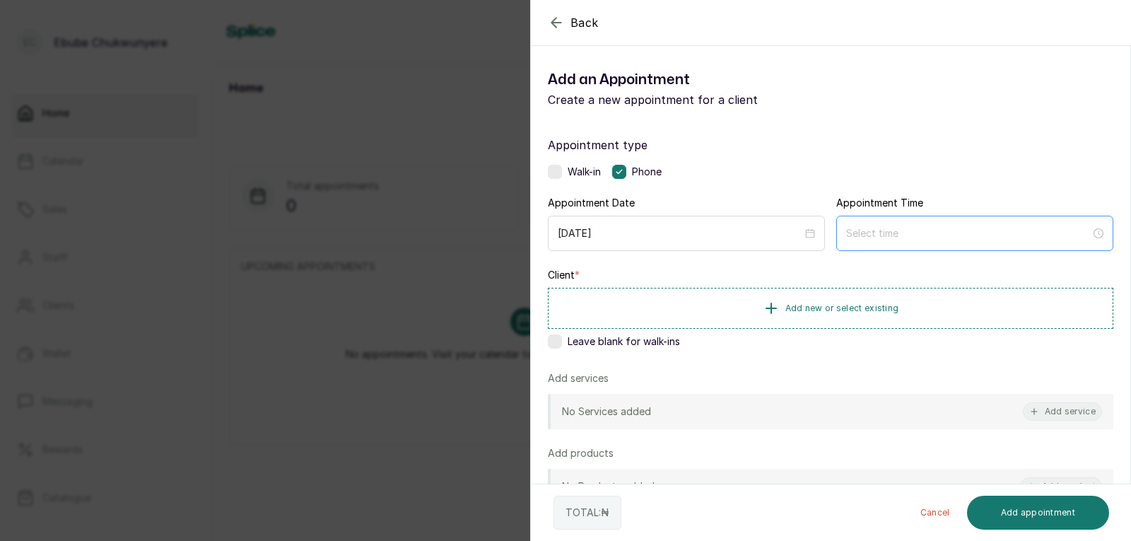
click at [862, 221] on div at bounding box center [974, 233] width 277 height 35
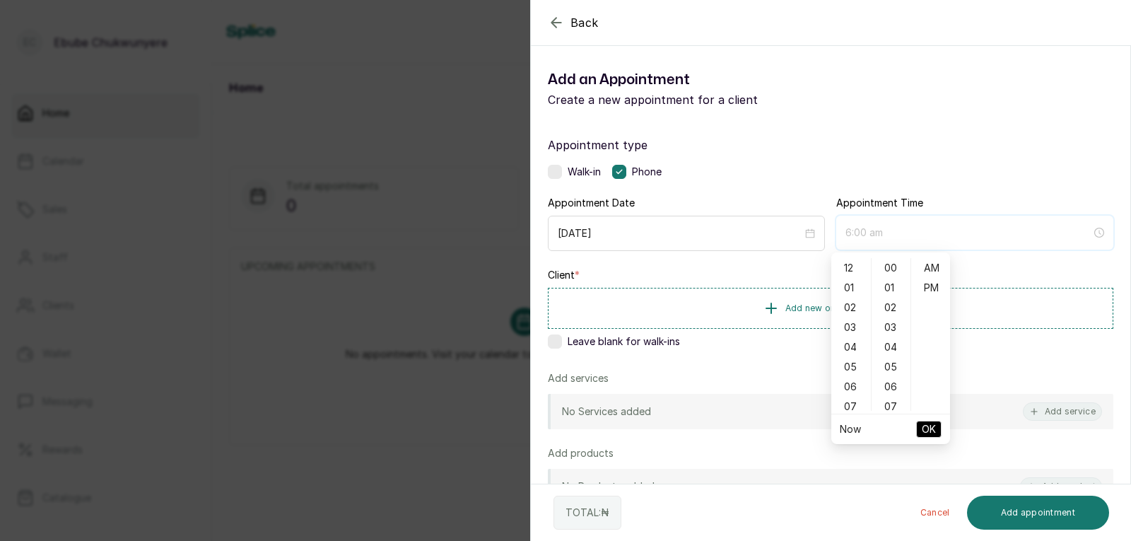
type input "7:00 am"
type input "12:04 am"
type input "12:00 pm"
type input "12:01 am"
type input "7:00 am"
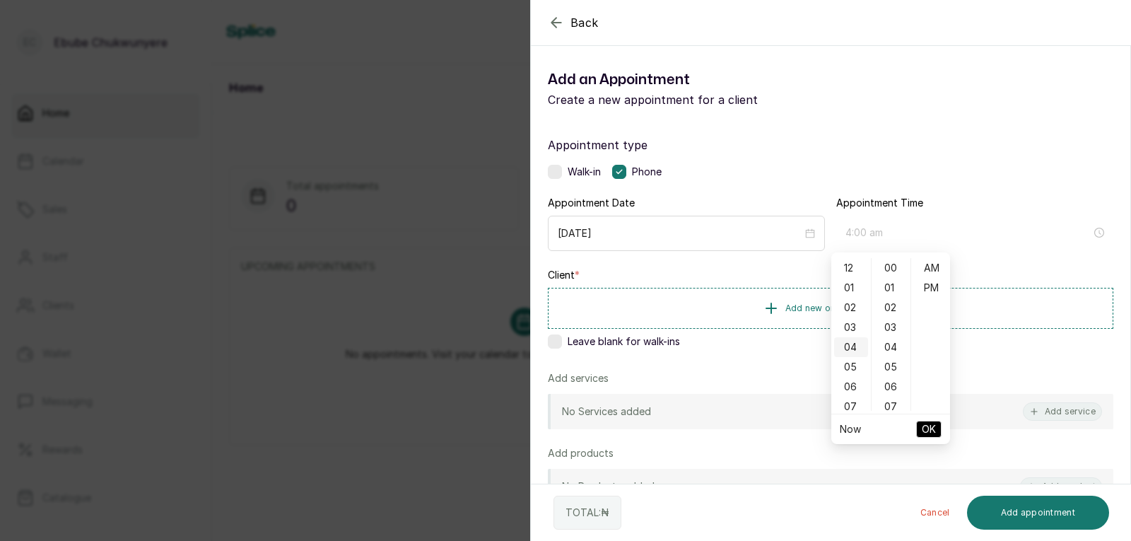
click at [850, 349] on div "04" at bounding box center [851, 347] width 34 height 20
drag, startPoint x: 928, startPoint y: 288, endPoint x: 902, endPoint y: 394, distance: 109.1
click at [928, 289] on div "PM" at bounding box center [931, 288] width 34 height 20
type input "4:00 pm"
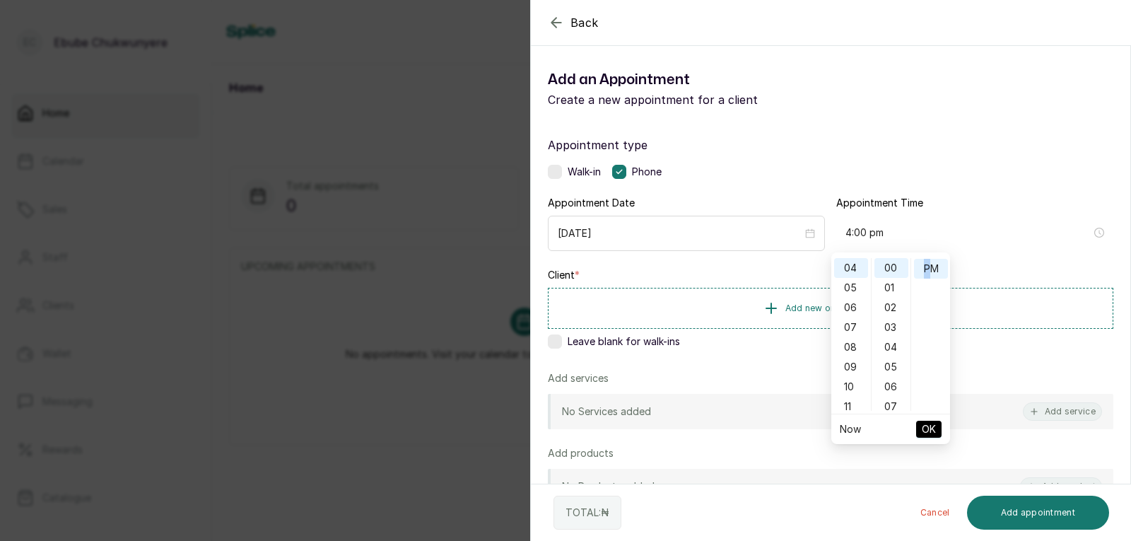
scroll to position [20, 0]
click at [930, 426] on span "OK" at bounding box center [929, 429] width 14 height 27
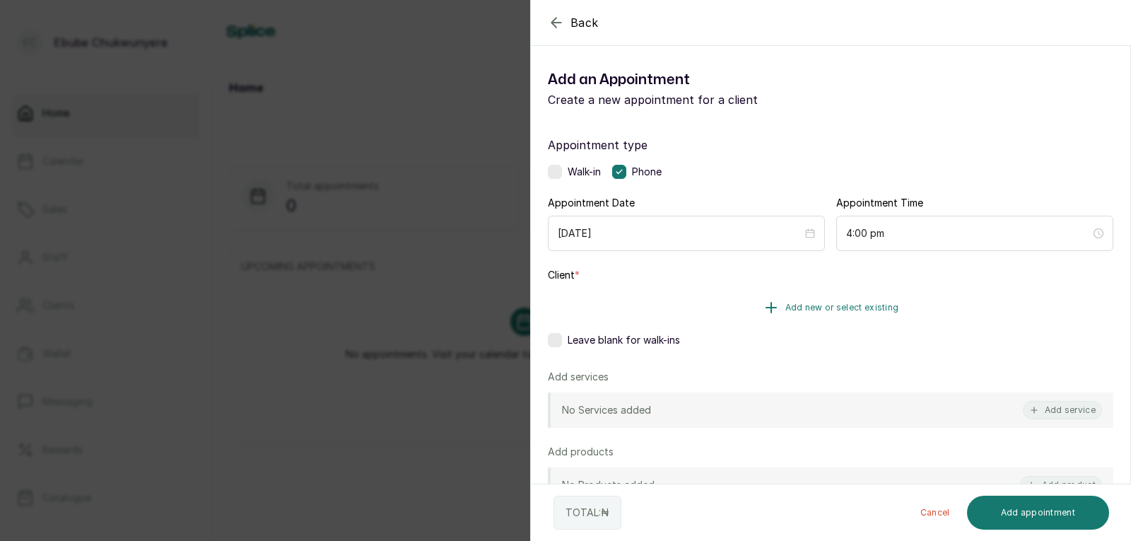
click at [923, 310] on button "Add new or select existing" at bounding box center [831, 308] width 566 height 40
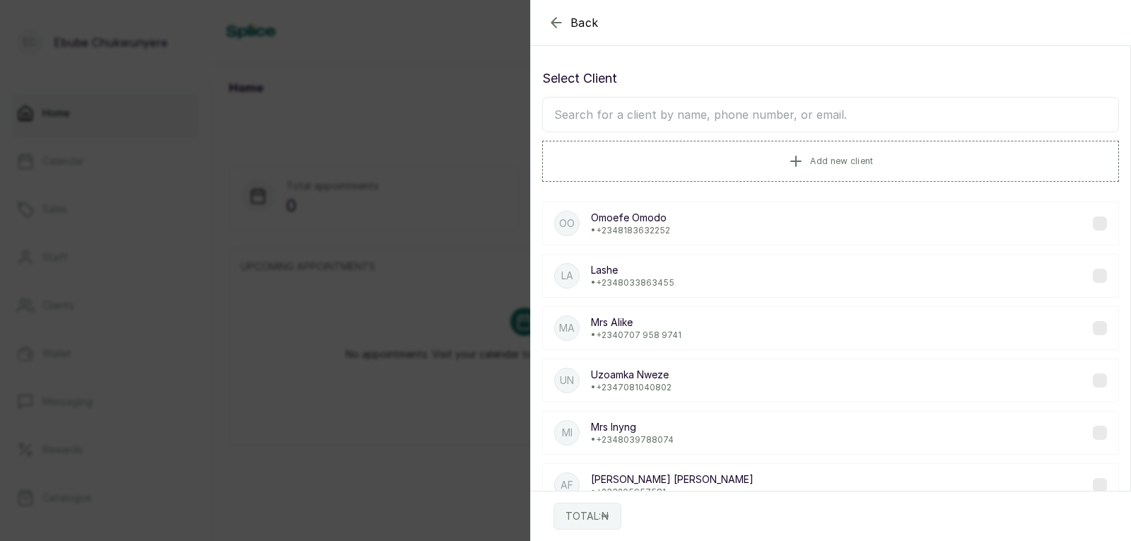
click at [668, 120] on input "text" at bounding box center [830, 114] width 577 height 35
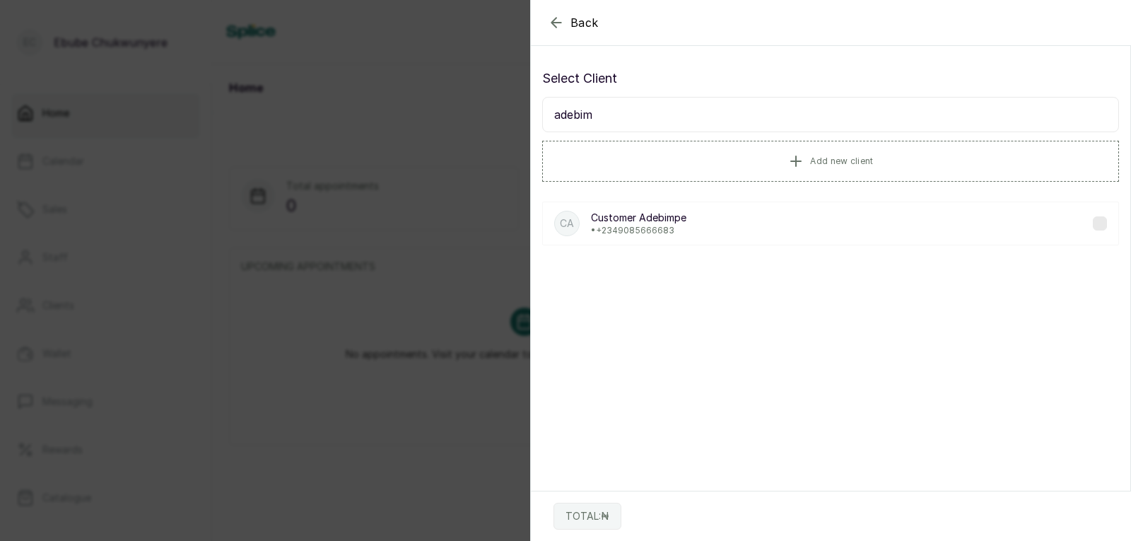
type input "adebim"
click at [652, 230] on p "• [PHONE_NUMBER]" at bounding box center [638, 230] width 95 height 11
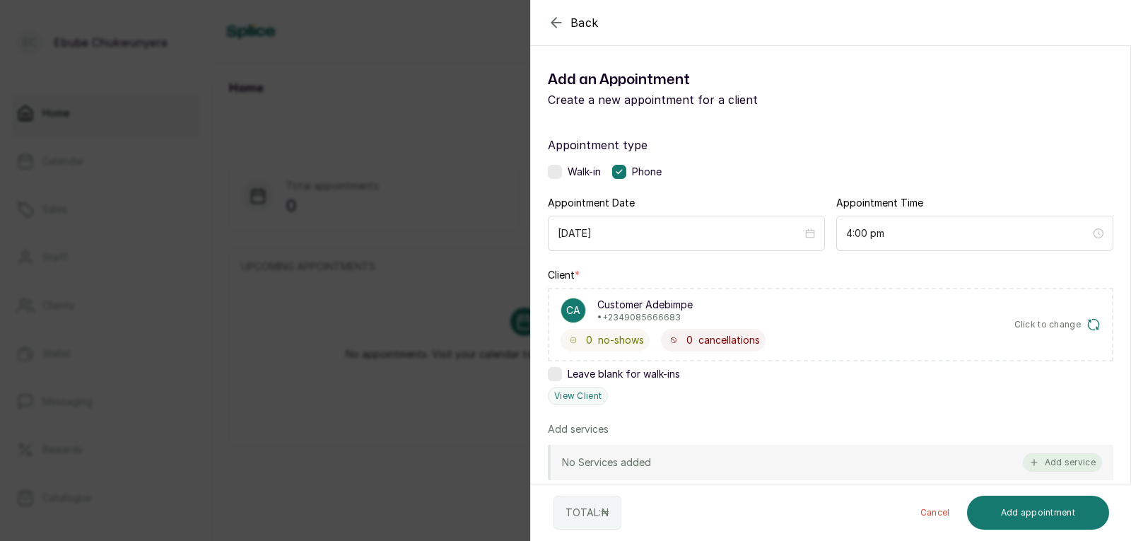
click at [1043, 465] on button "Add service" at bounding box center [1062, 462] width 79 height 18
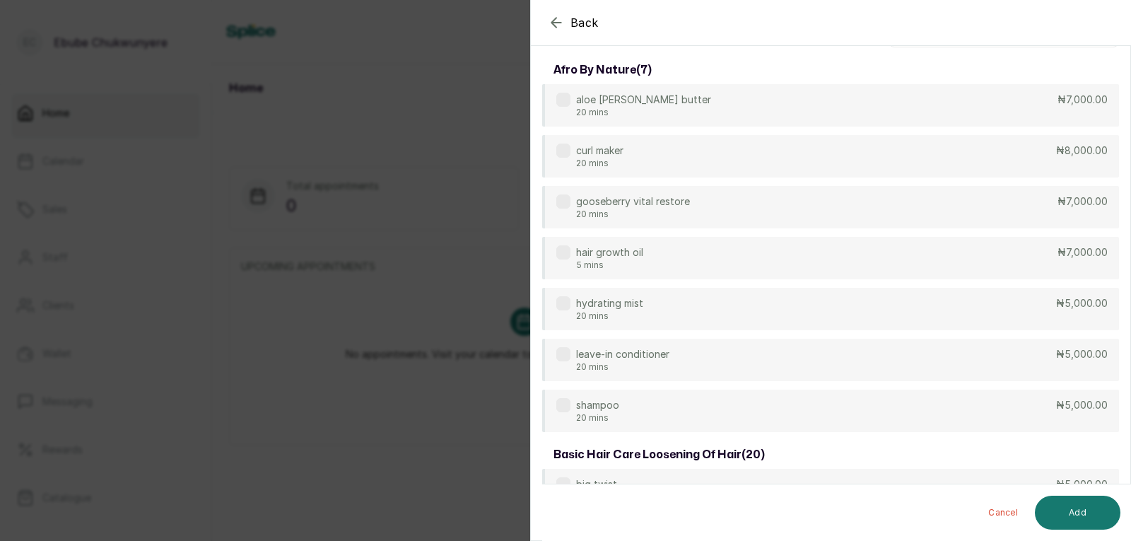
scroll to position [0, 0]
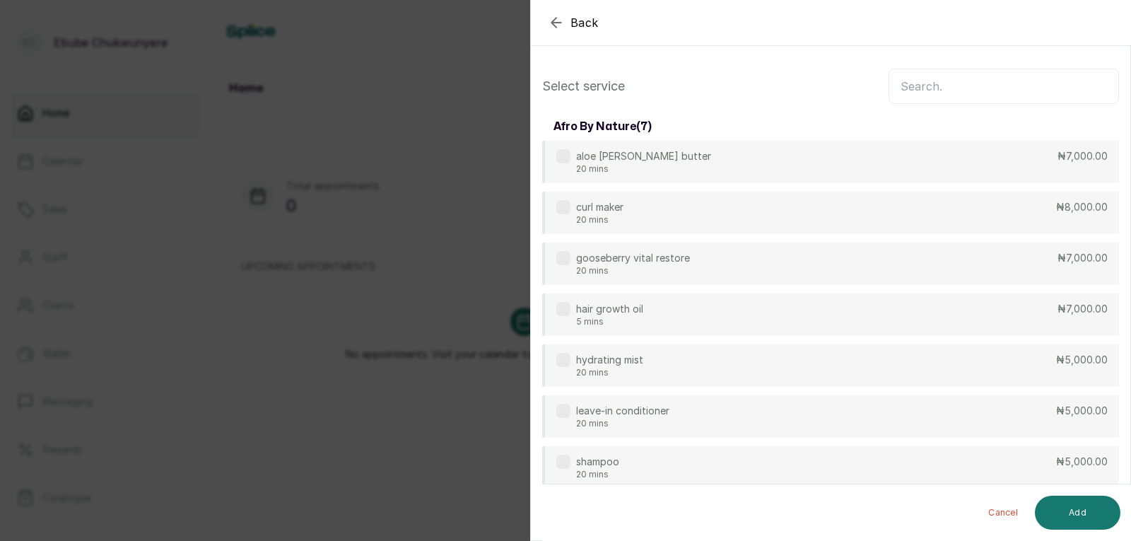
click at [1048, 98] on input "text" at bounding box center [1004, 86] width 230 height 35
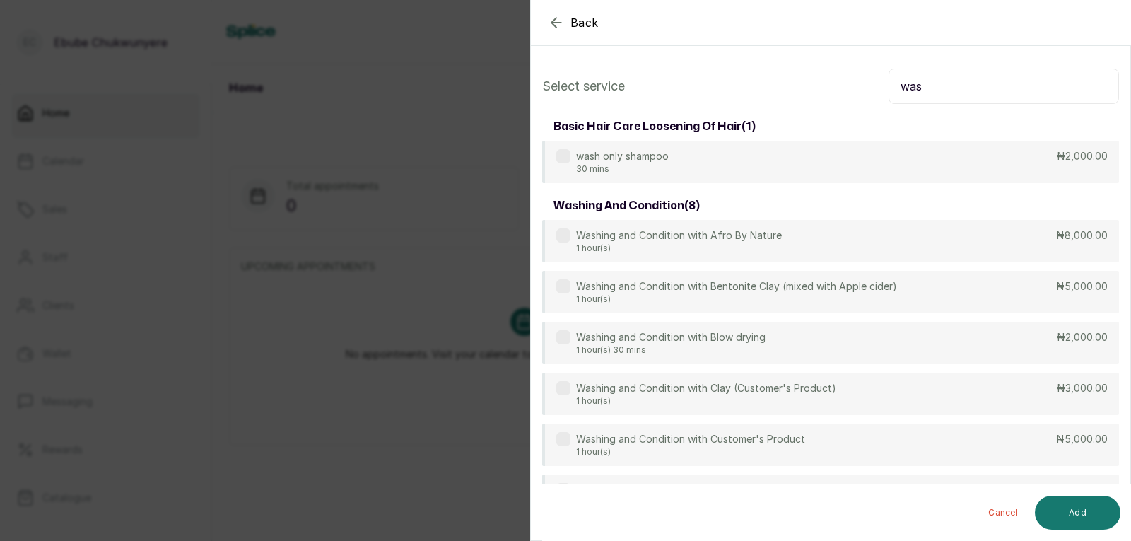
click at [1029, 87] on input "was" at bounding box center [1004, 86] width 230 height 35
click at [981, 93] on input "was" at bounding box center [1004, 86] width 230 height 35
click at [981, 92] on input "was" at bounding box center [1004, 86] width 230 height 35
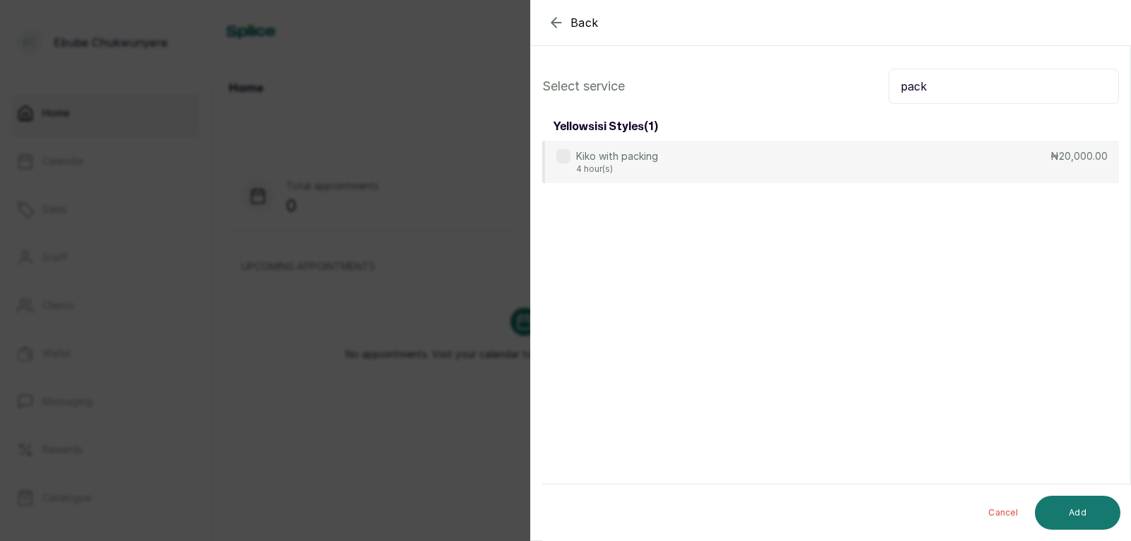
click at [1005, 88] on input "pack" at bounding box center [1004, 86] width 230 height 35
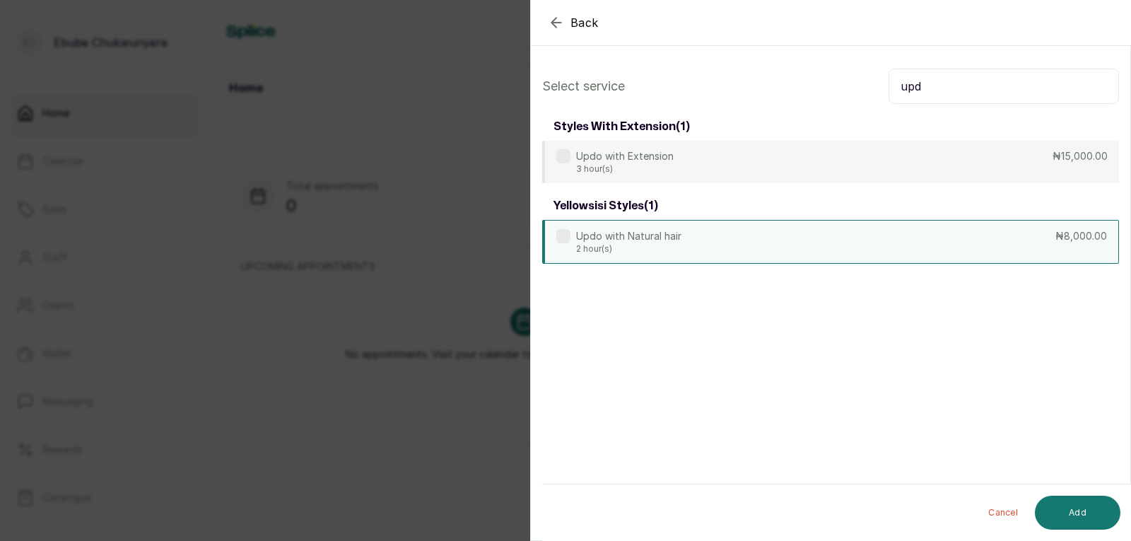
type input "upd"
click at [858, 245] on div "Updo with Natural hair 2 hour(s) ₦8,000.00" at bounding box center [830, 242] width 577 height 44
click at [1070, 508] on button "Add" at bounding box center [1078, 513] width 86 height 34
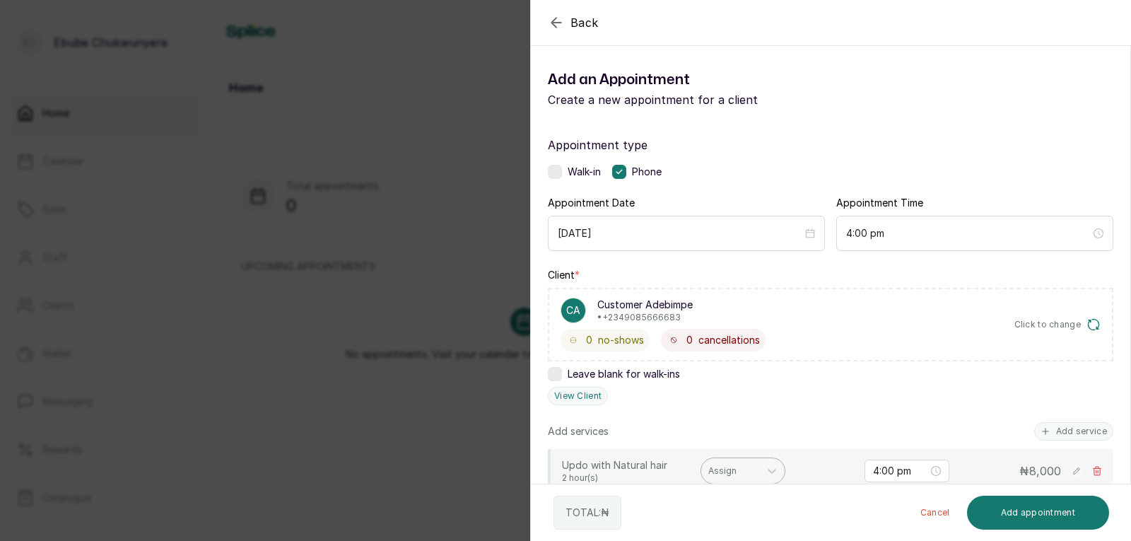
click at [747, 472] on div at bounding box center [730, 470] width 44 height 13
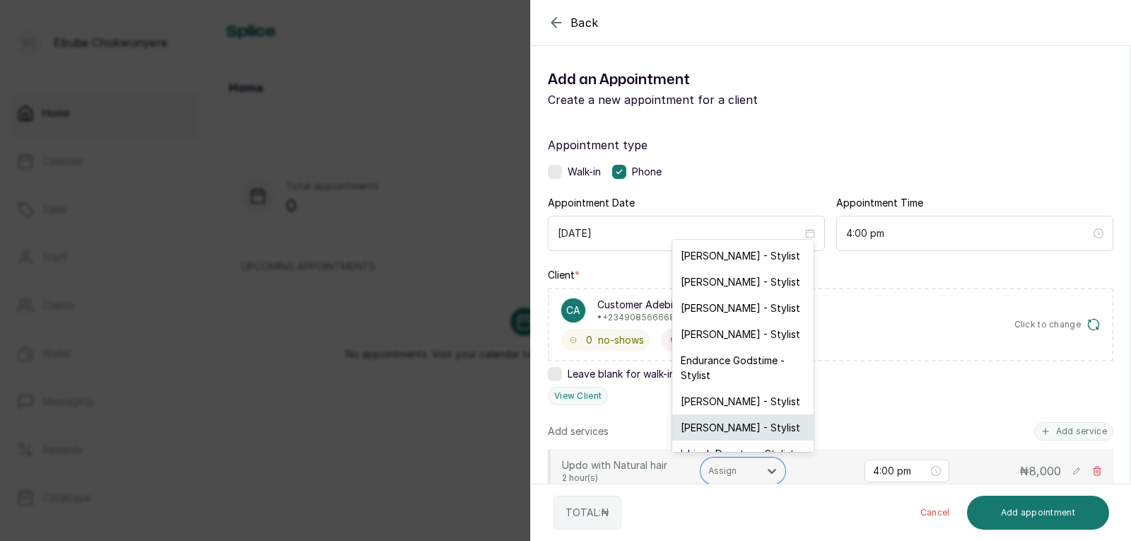
scroll to position [23, 0]
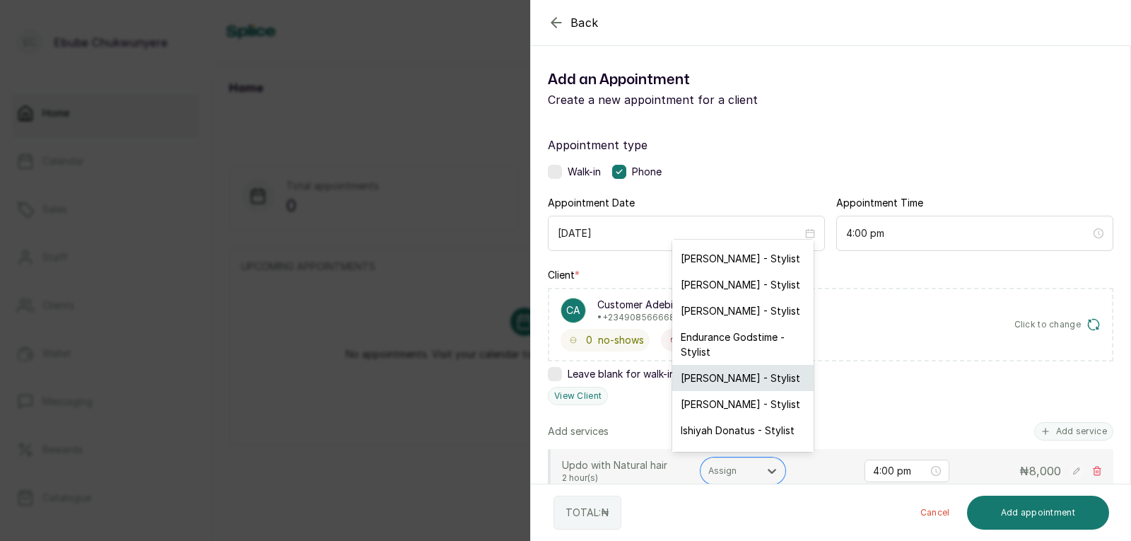
click at [732, 380] on div "[PERSON_NAME] - Stylist" at bounding box center [742, 378] width 141 height 26
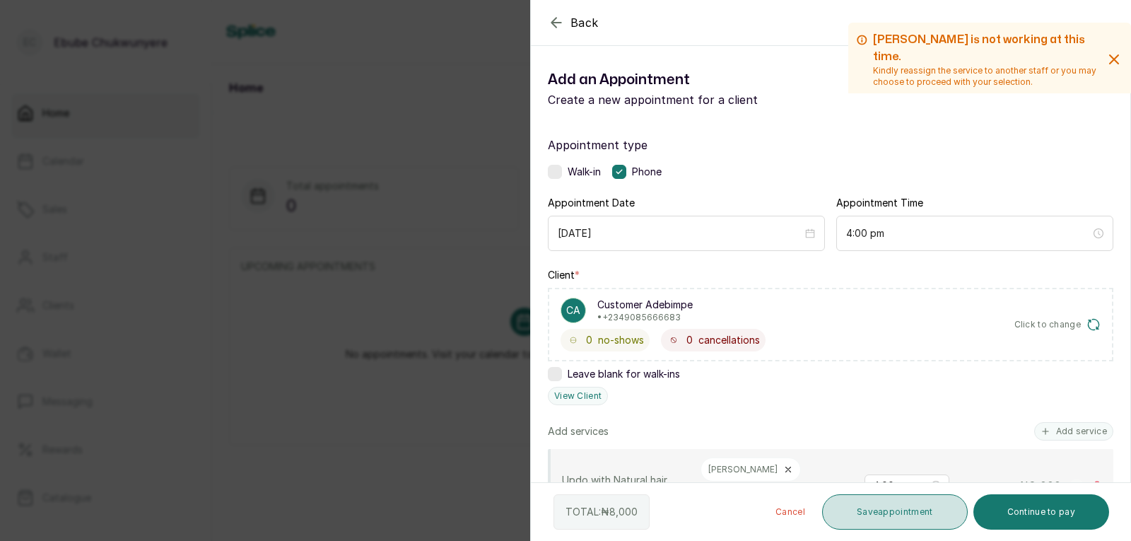
click at [922, 505] on button "Save appointment" at bounding box center [895, 511] width 146 height 35
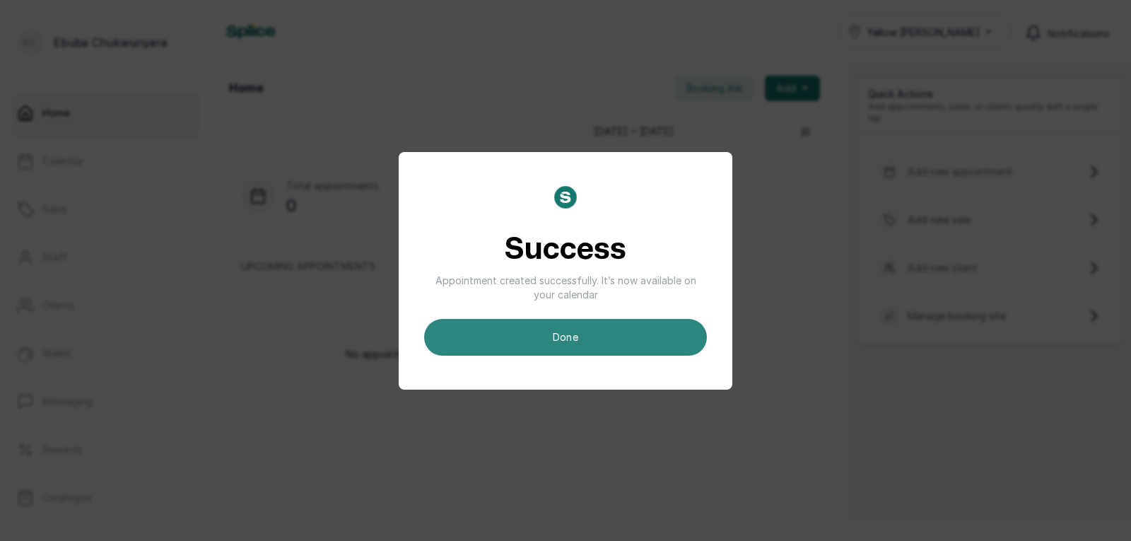
click at [489, 336] on button "done" at bounding box center [565, 337] width 283 height 37
